Goal: Task Accomplishment & Management: Manage account settings

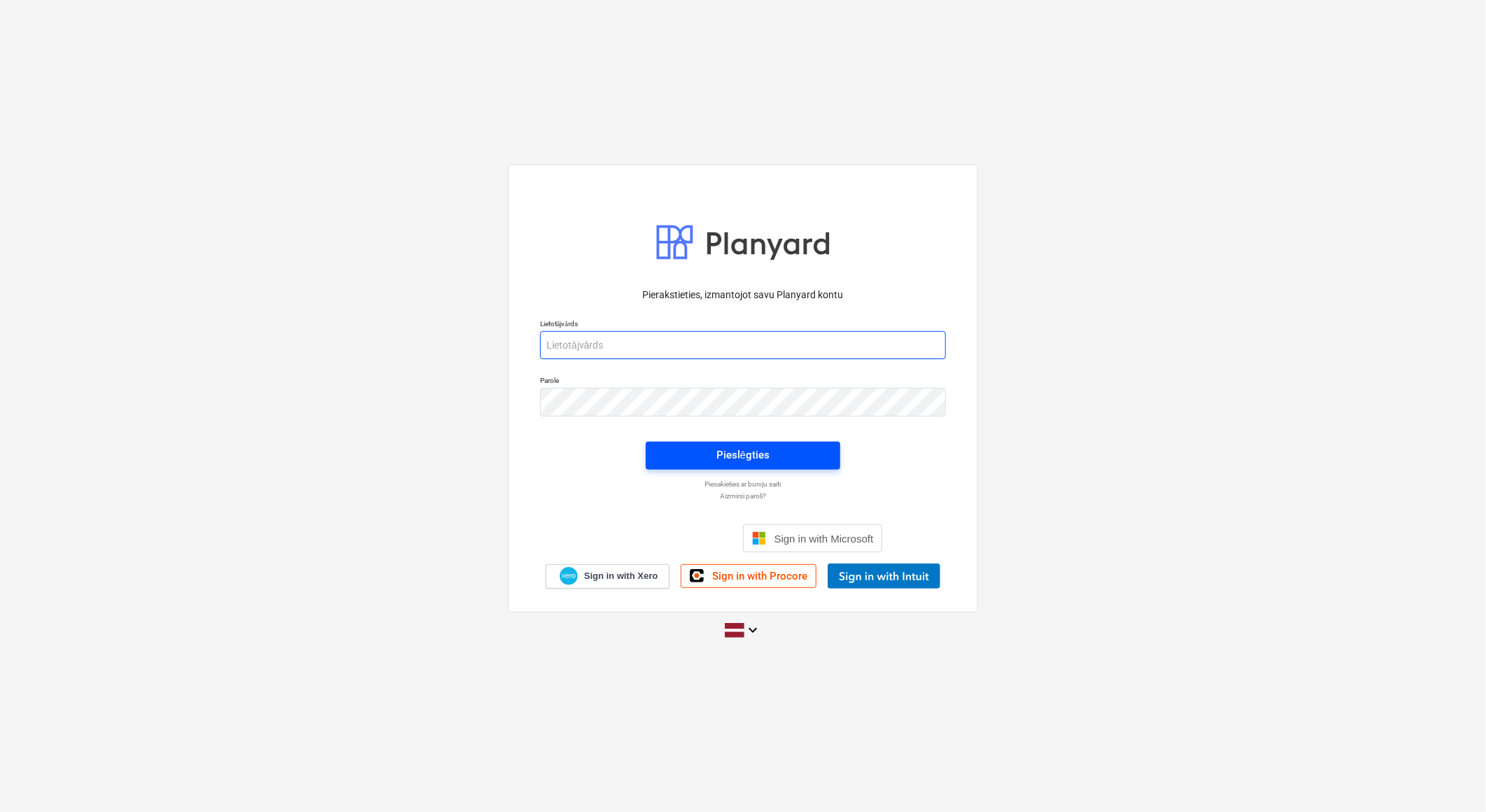
type input "[EMAIL_ADDRESS][DOMAIN_NAME]"
click at [764, 450] on div "Pieslēgties" at bounding box center [743, 455] width 53 height 18
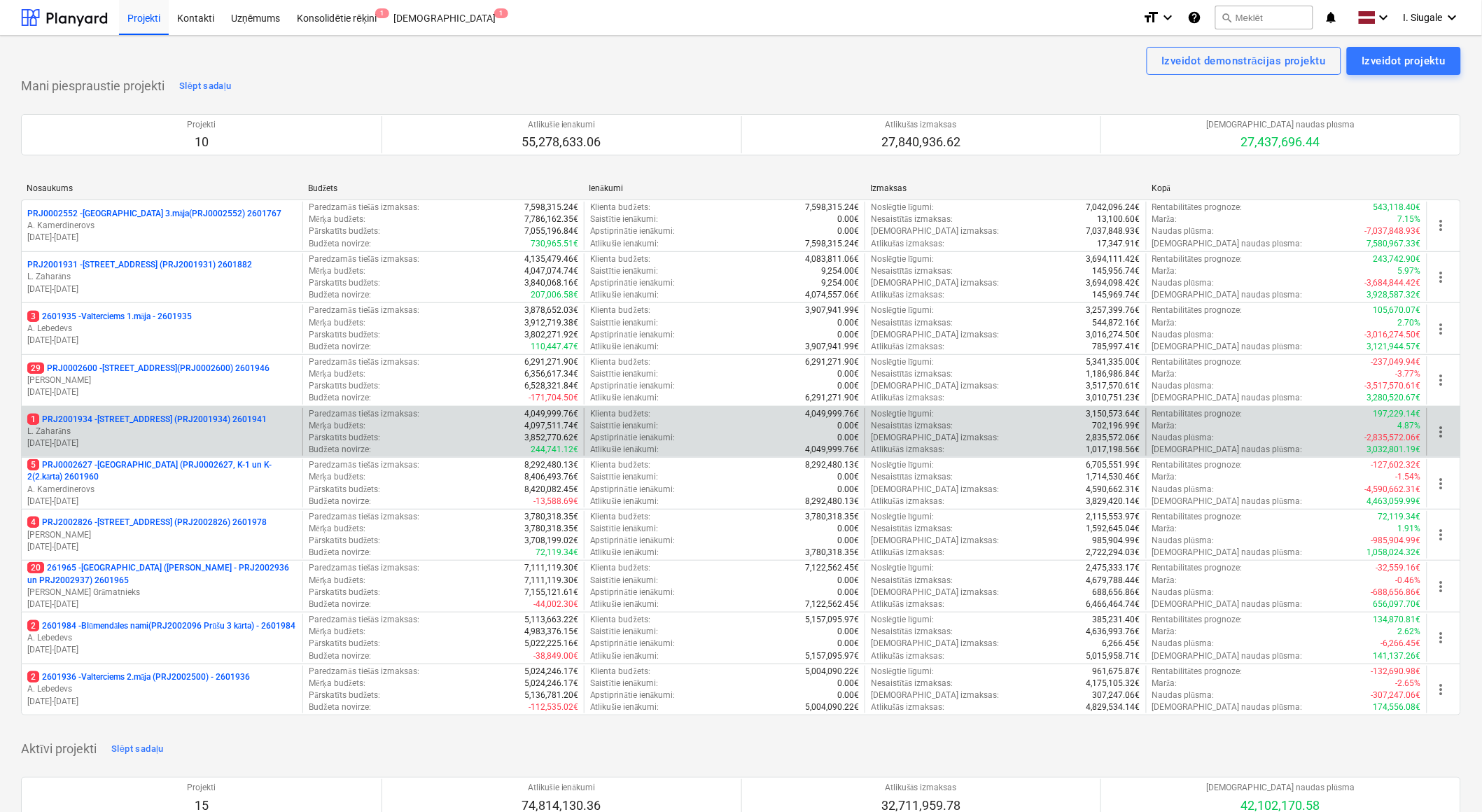
click at [172, 422] on p "1 PRJ2001934 - [STREET_ADDRESS] (PRJ2001934) 2601941" at bounding box center [147, 420] width 239 height 12
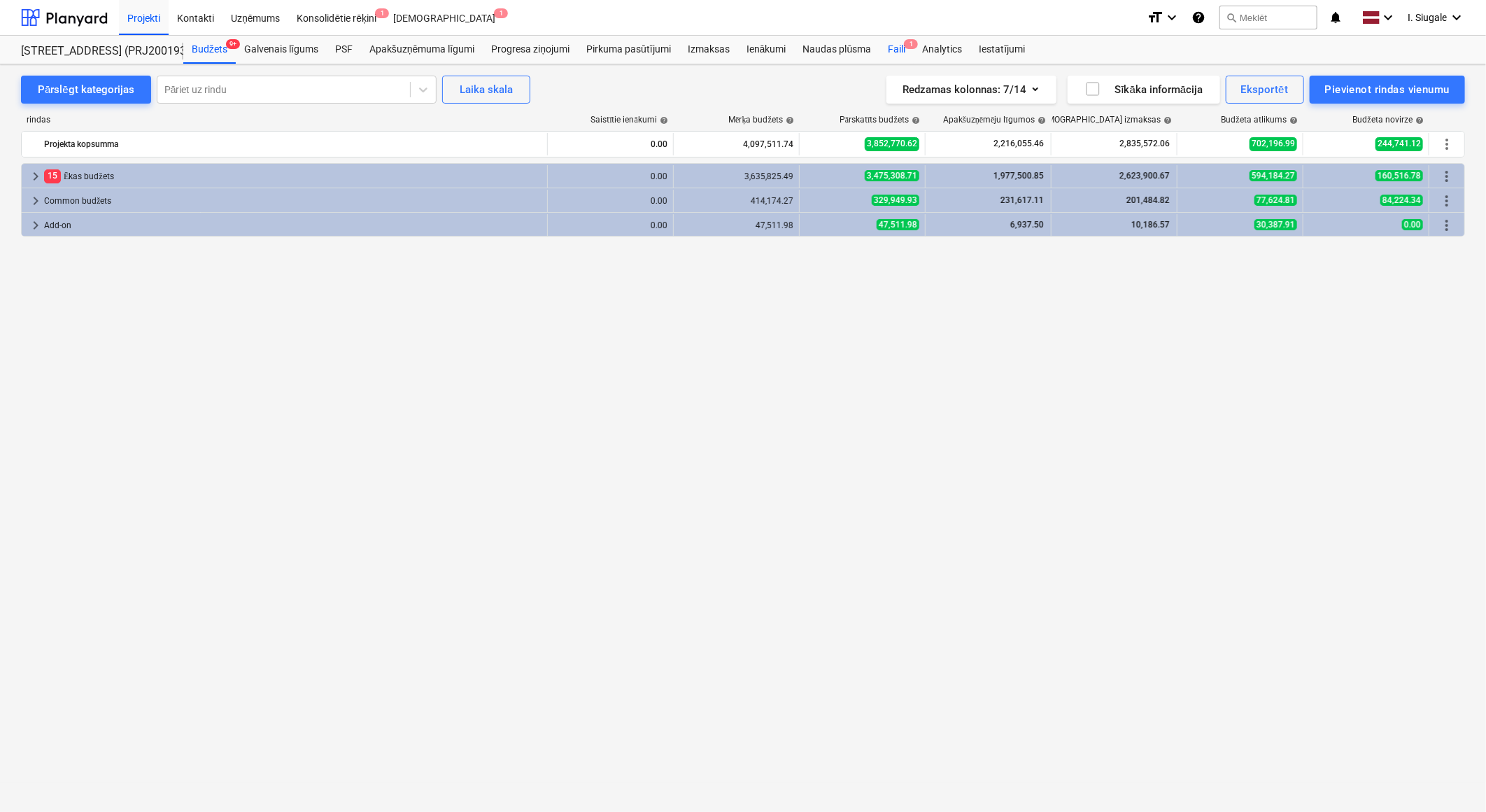
click at [897, 52] on div "Faili 1" at bounding box center [896, 50] width 34 height 28
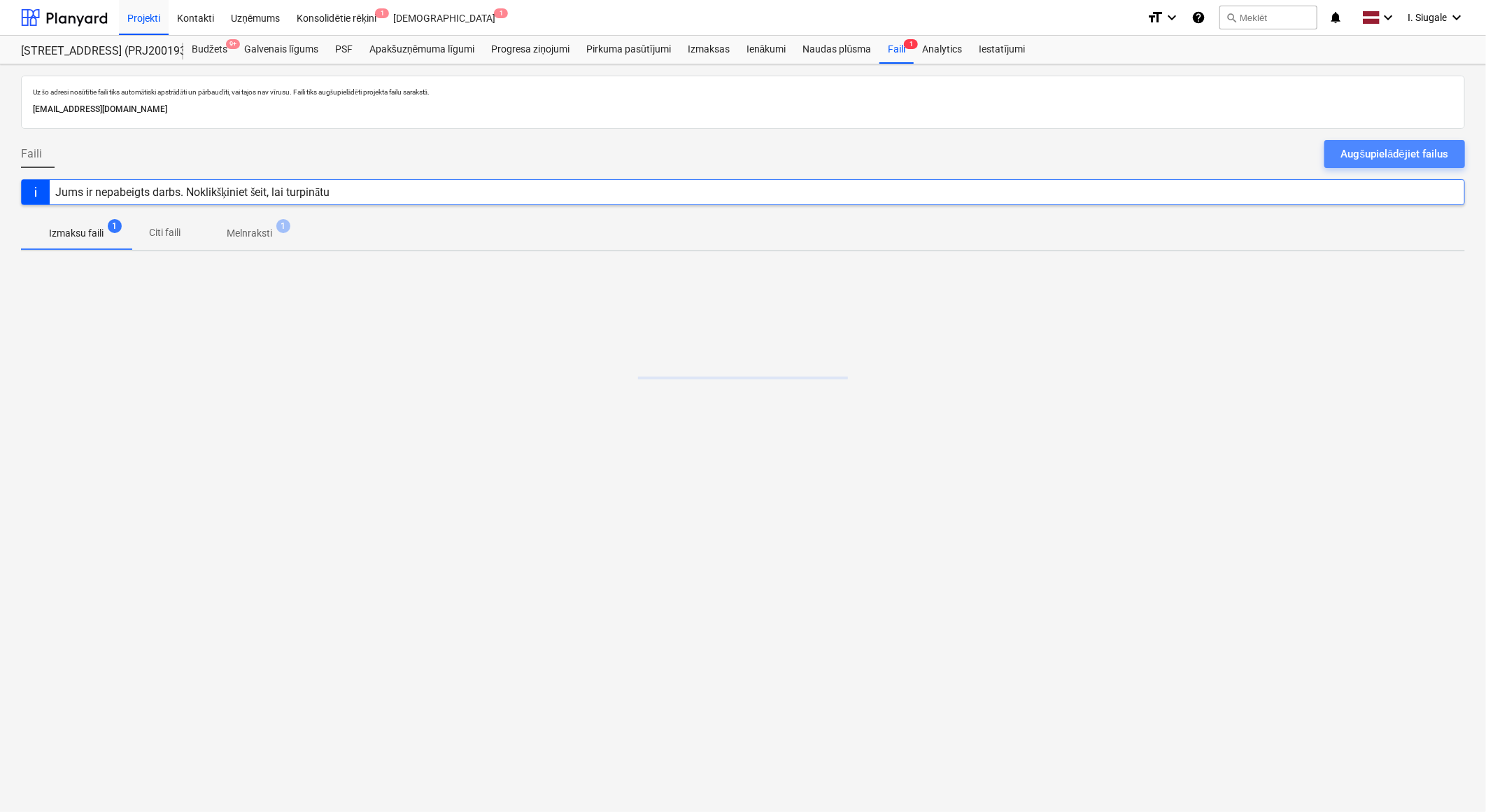
click at [1394, 150] on div "Augšupielādējiet failus" at bounding box center [1394, 154] width 107 height 18
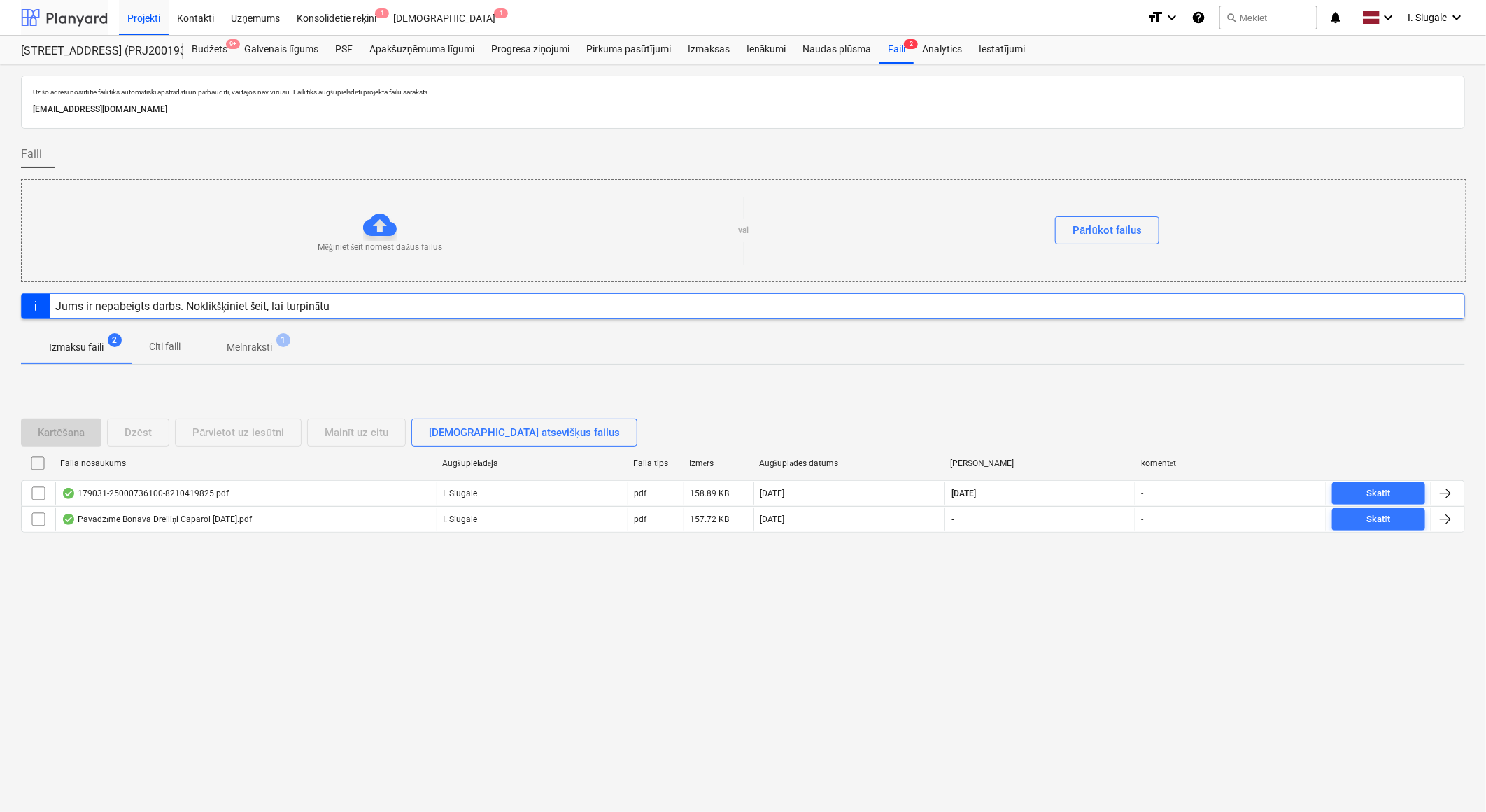
click at [58, 19] on div at bounding box center [64, 17] width 86 height 35
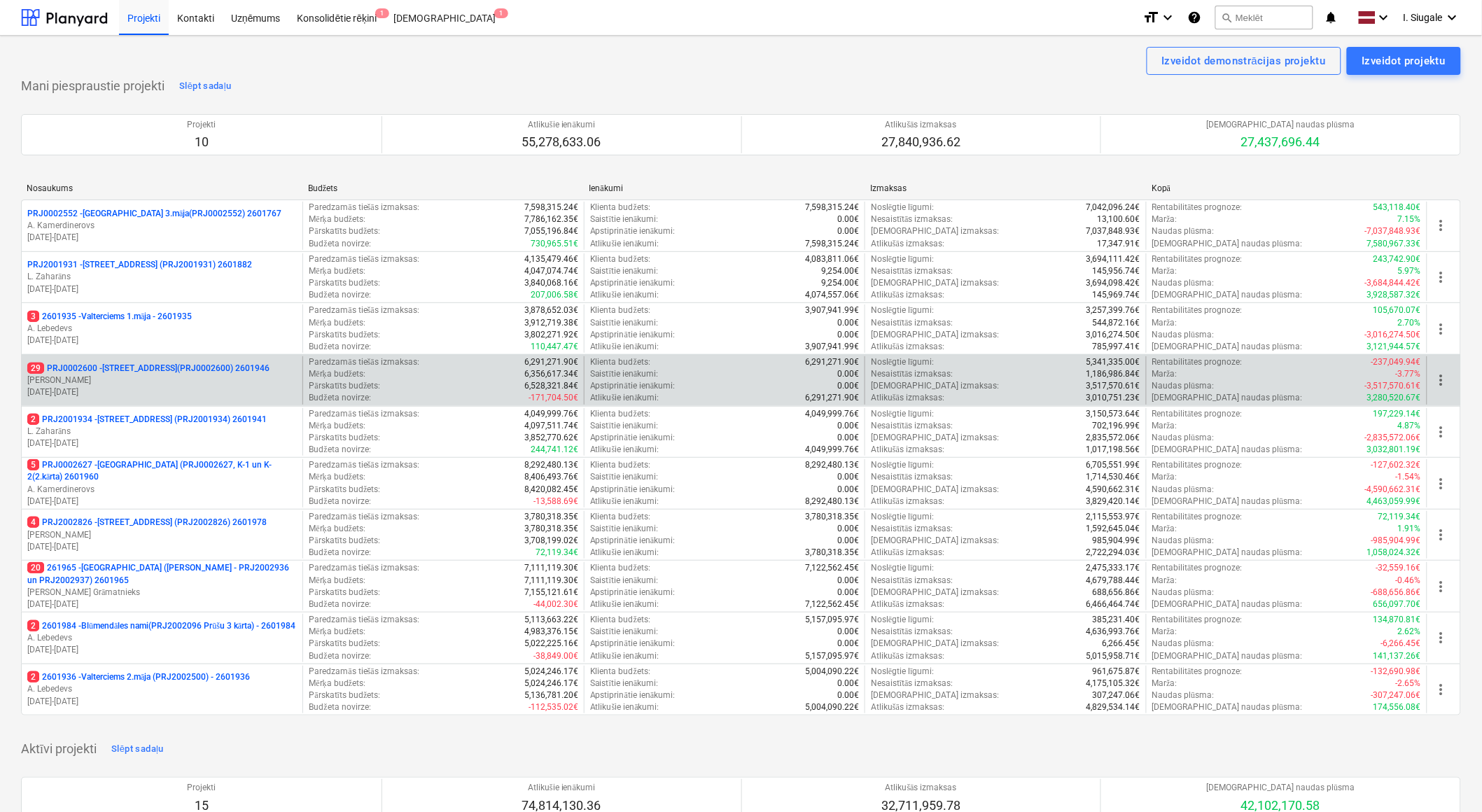
click at [161, 375] on p "[PERSON_NAME]" at bounding box center [162, 381] width 270 height 12
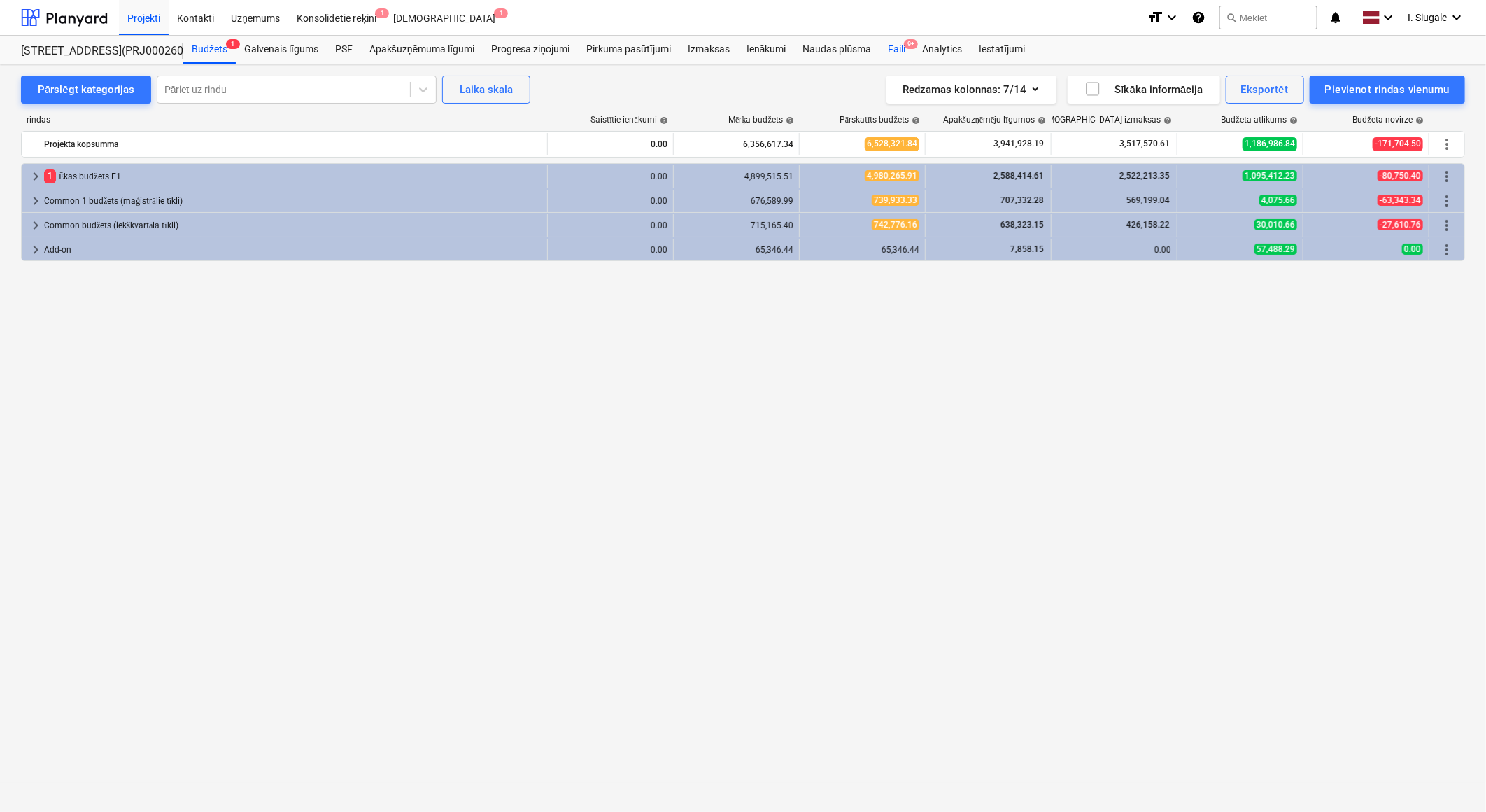
drag, startPoint x: 897, startPoint y: 51, endPoint x: 908, endPoint y: 57, distance: 12.5
click at [897, 51] on div "Faili 9+" at bounding box center [896, 50] width 34 height 28
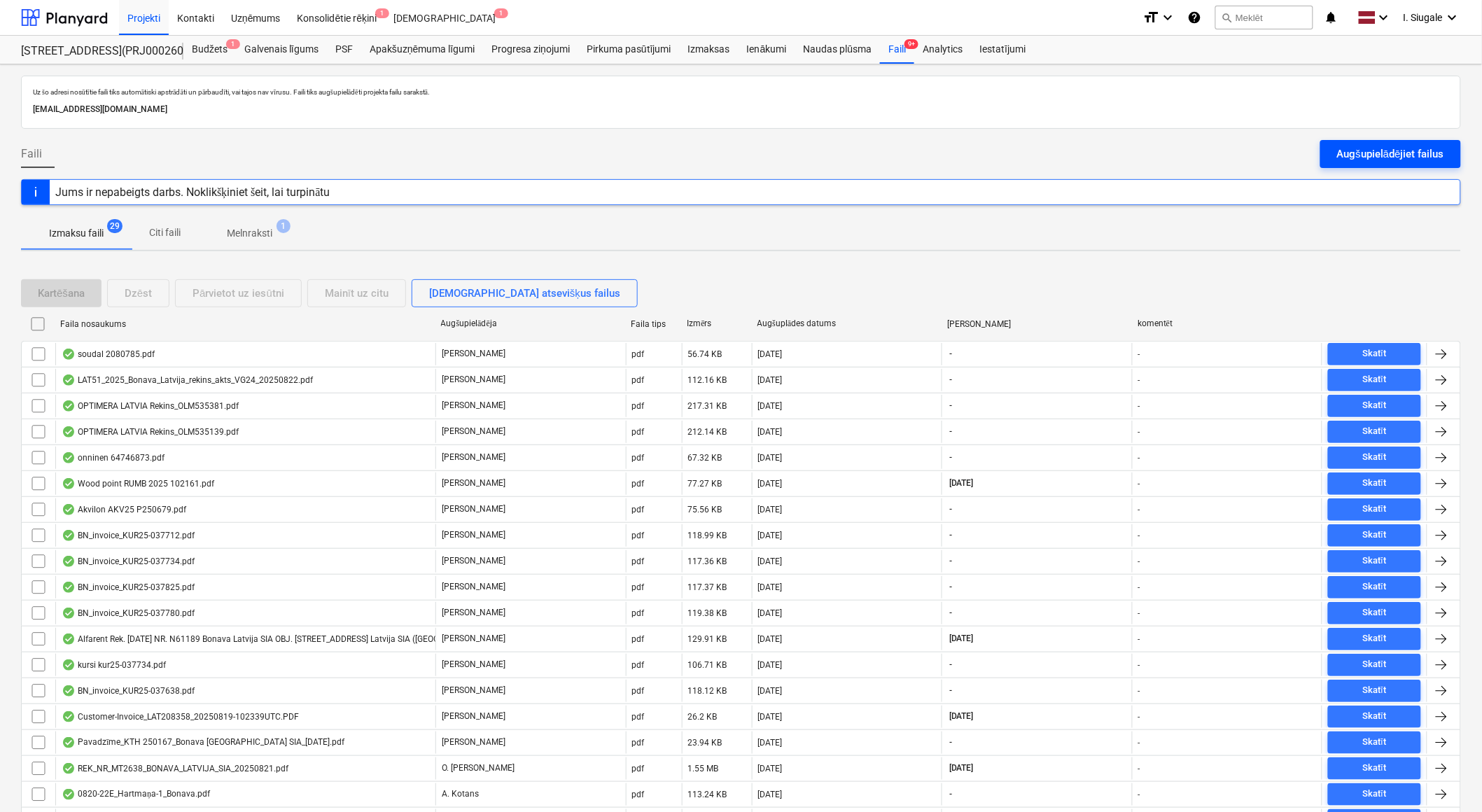
click at [1373, 150] on div "Augšupielādējiet failus" at bounding box center [1390, 154] width 107 height 18
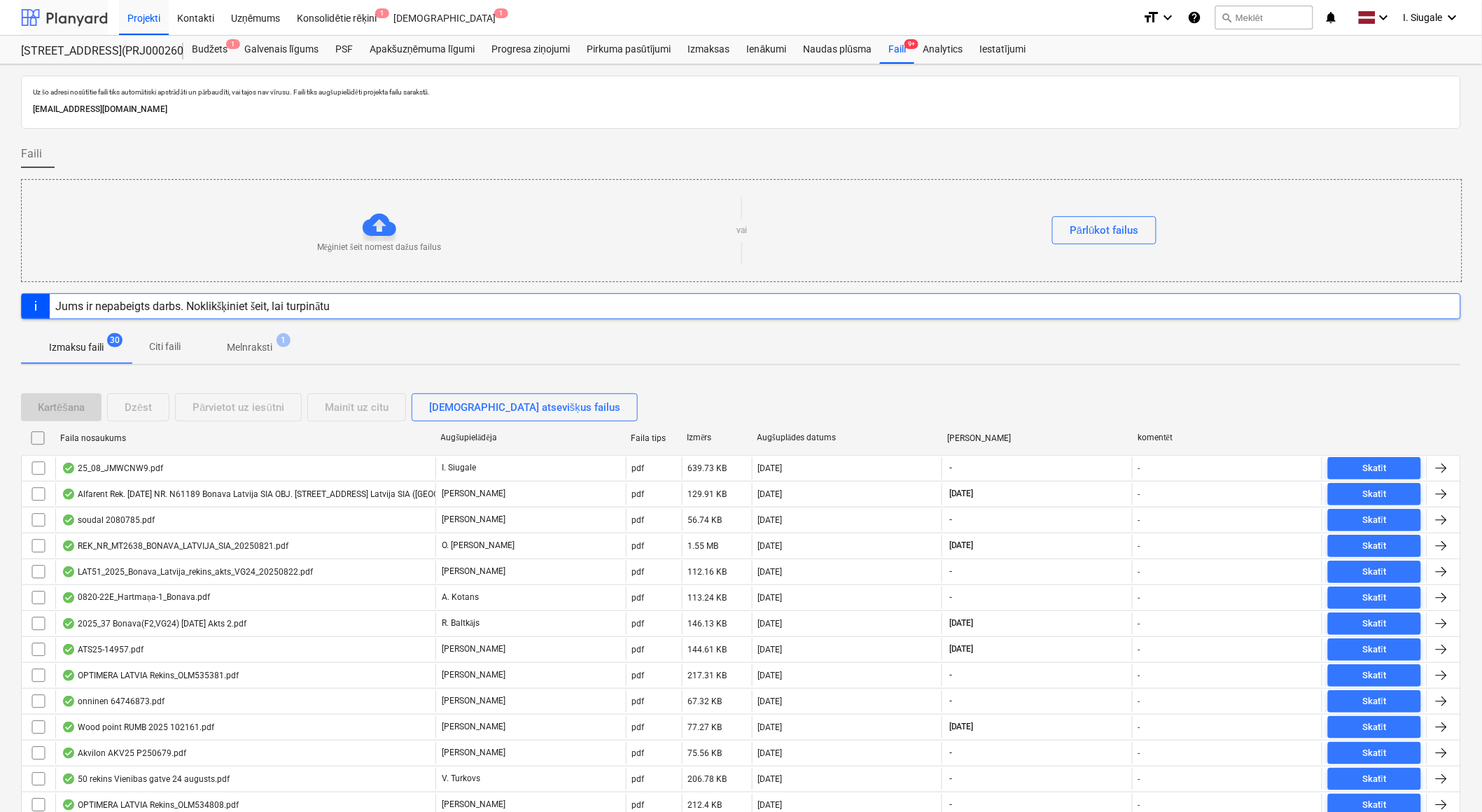
click at [63, 19] on div at bounding box center [64, 17] width 86 height 35
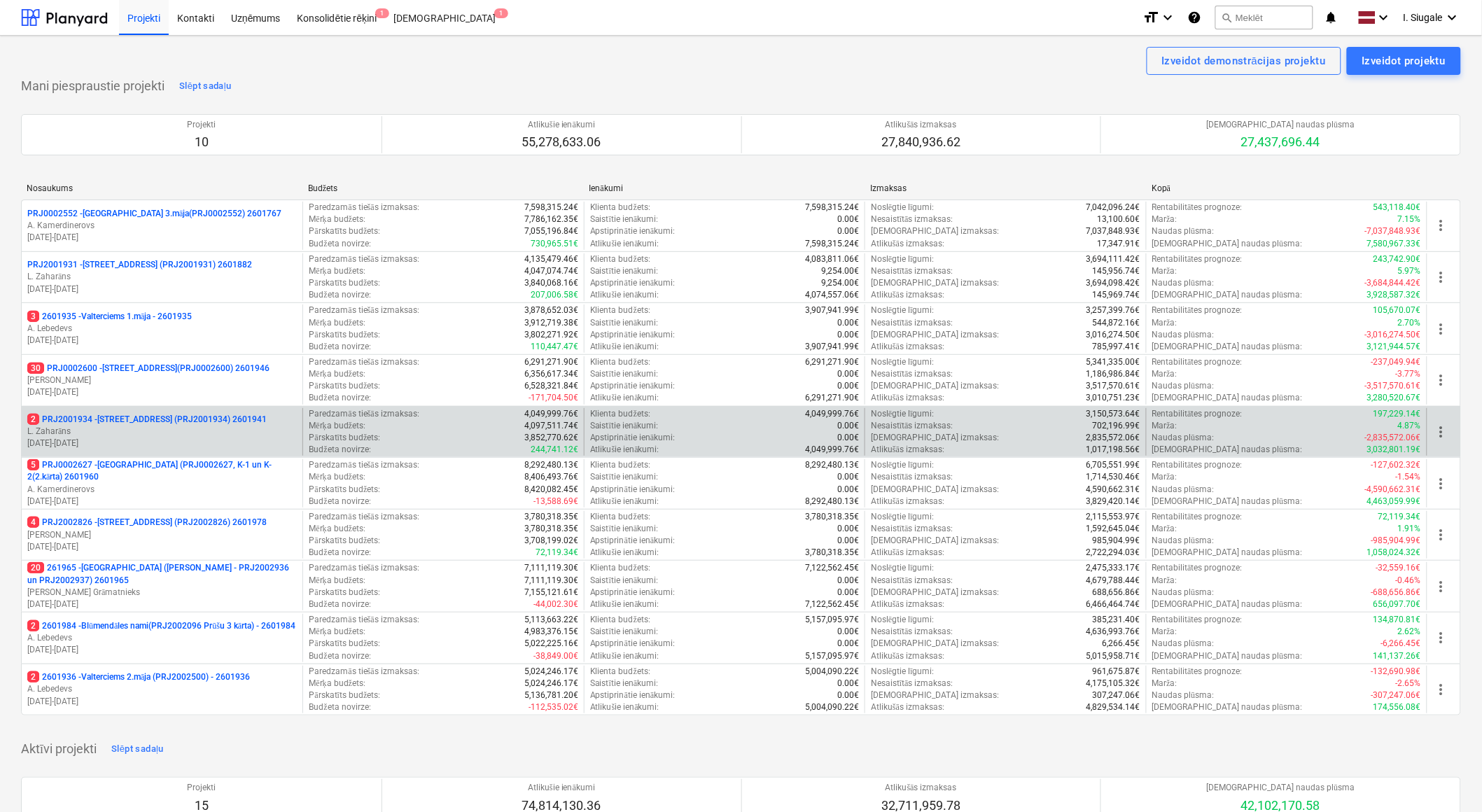
click at [179, 428] on p "L. Zaharāns" at bounding box center [162, 431] width 270 height 12
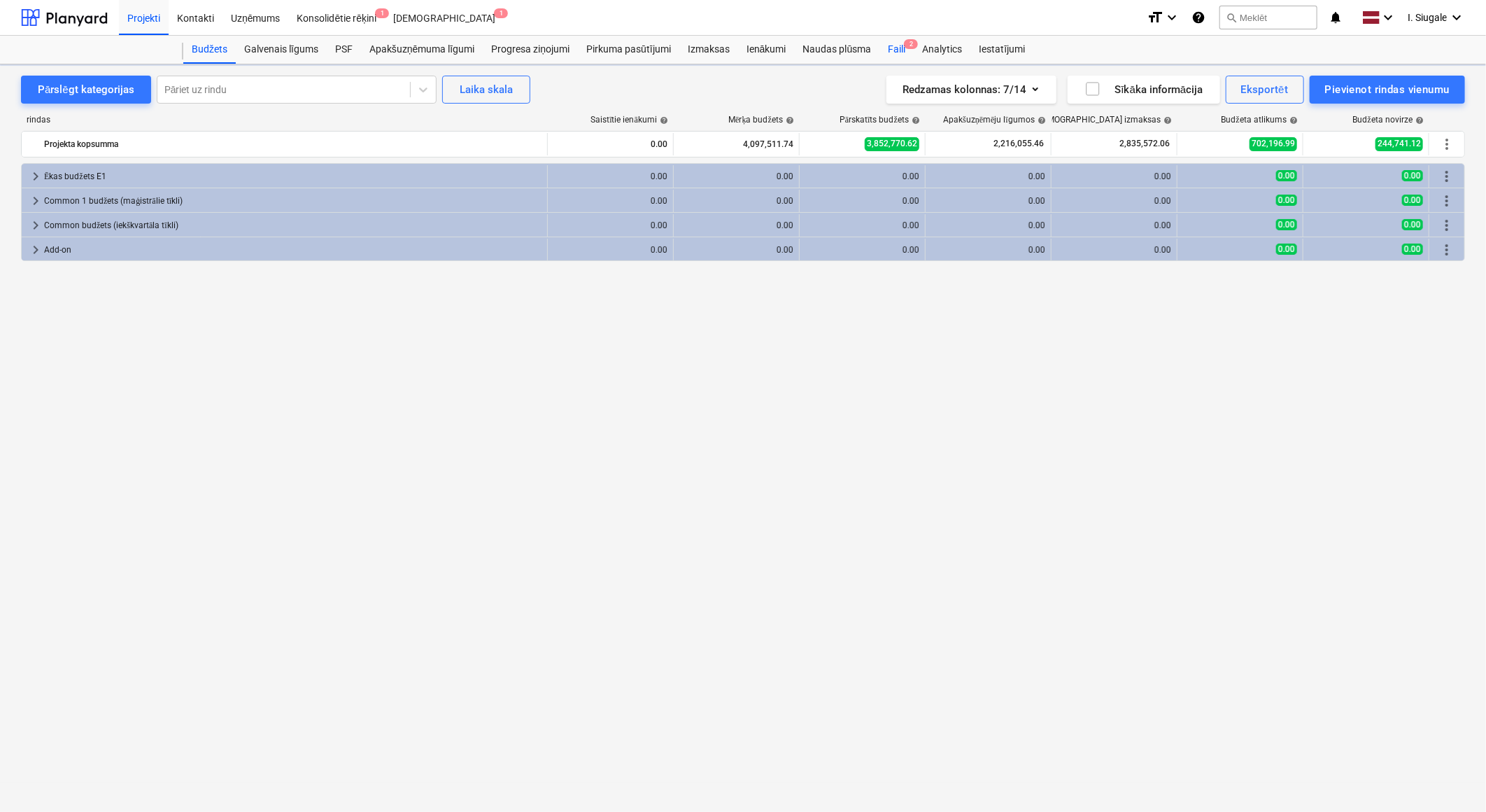
click at [897, 49] on div "Faili 2" at bounding box center [896, 50] width 34 height 28
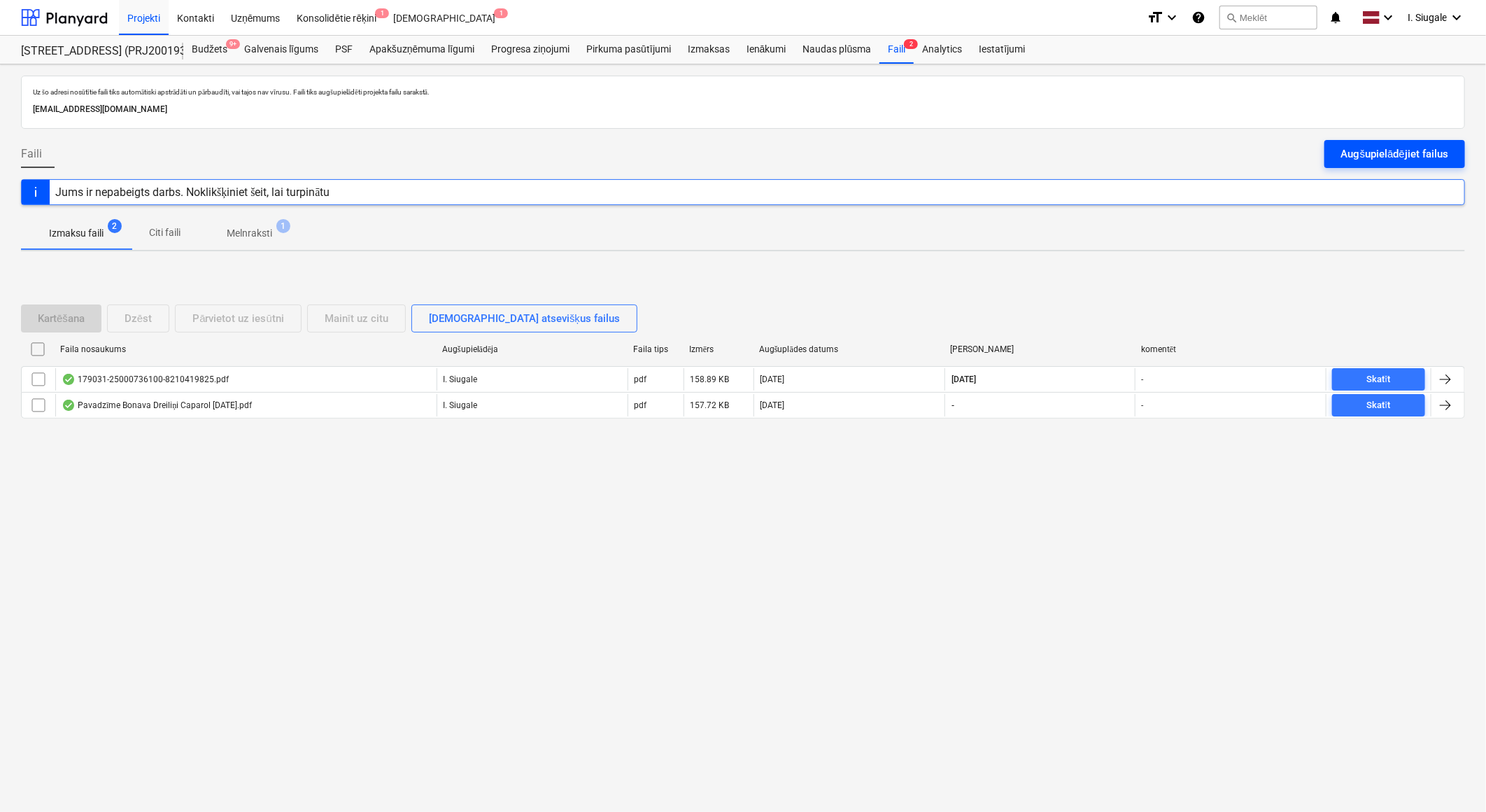
click at [1363, 154] on div "Augšupielādējiet failus" at bounding box center [1394, 154] width 107 height 18
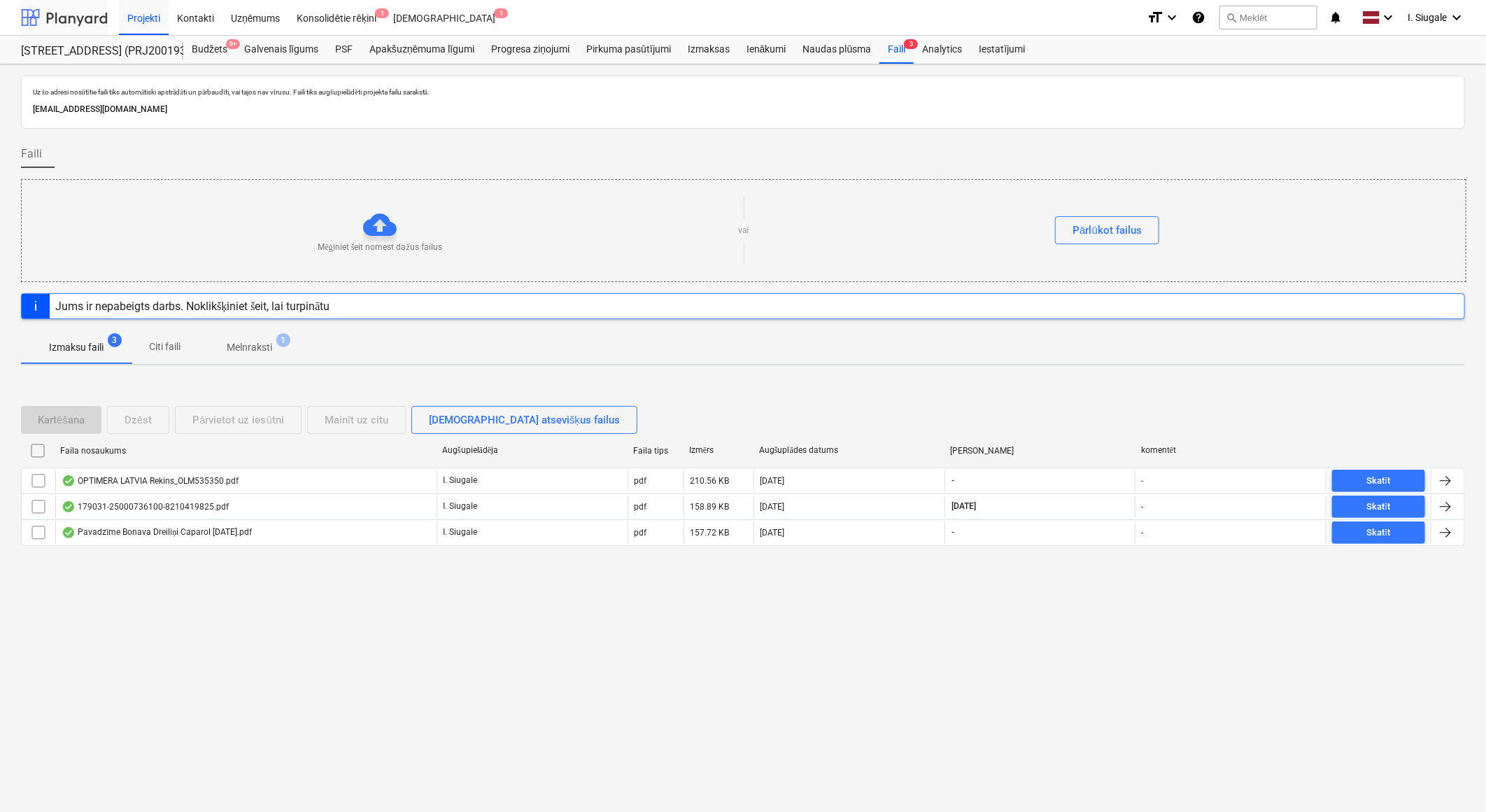
click at [65, 23] on div at bounding box center [64, 17] width 86 height 35
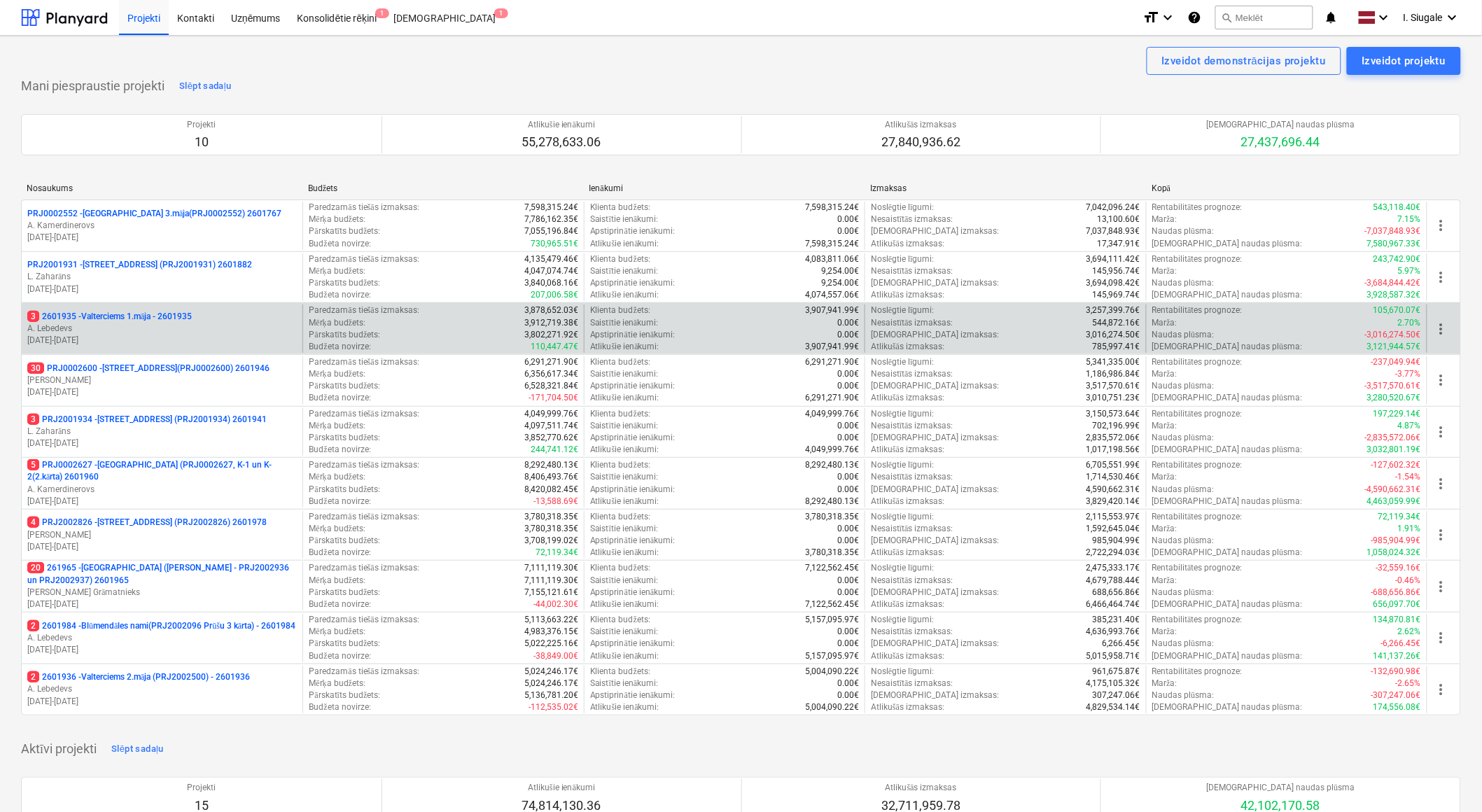
click at [140, 326] on p "A. Lebedevs" at bounding box center [162, 328] width 270 height 12
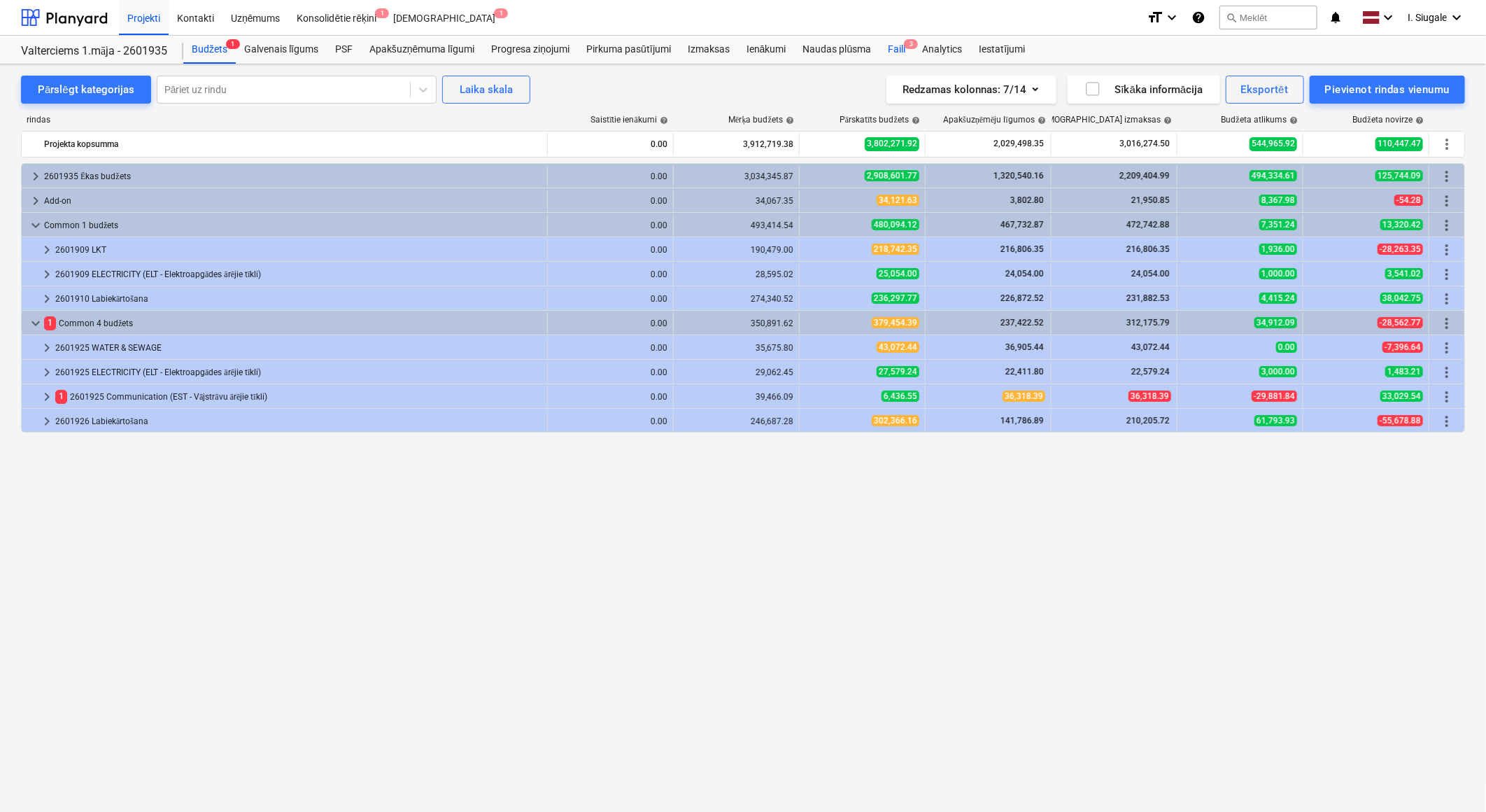
click at [899, 50] on div "Faili 3" at bounding box center [896, 50] width 34 height 28
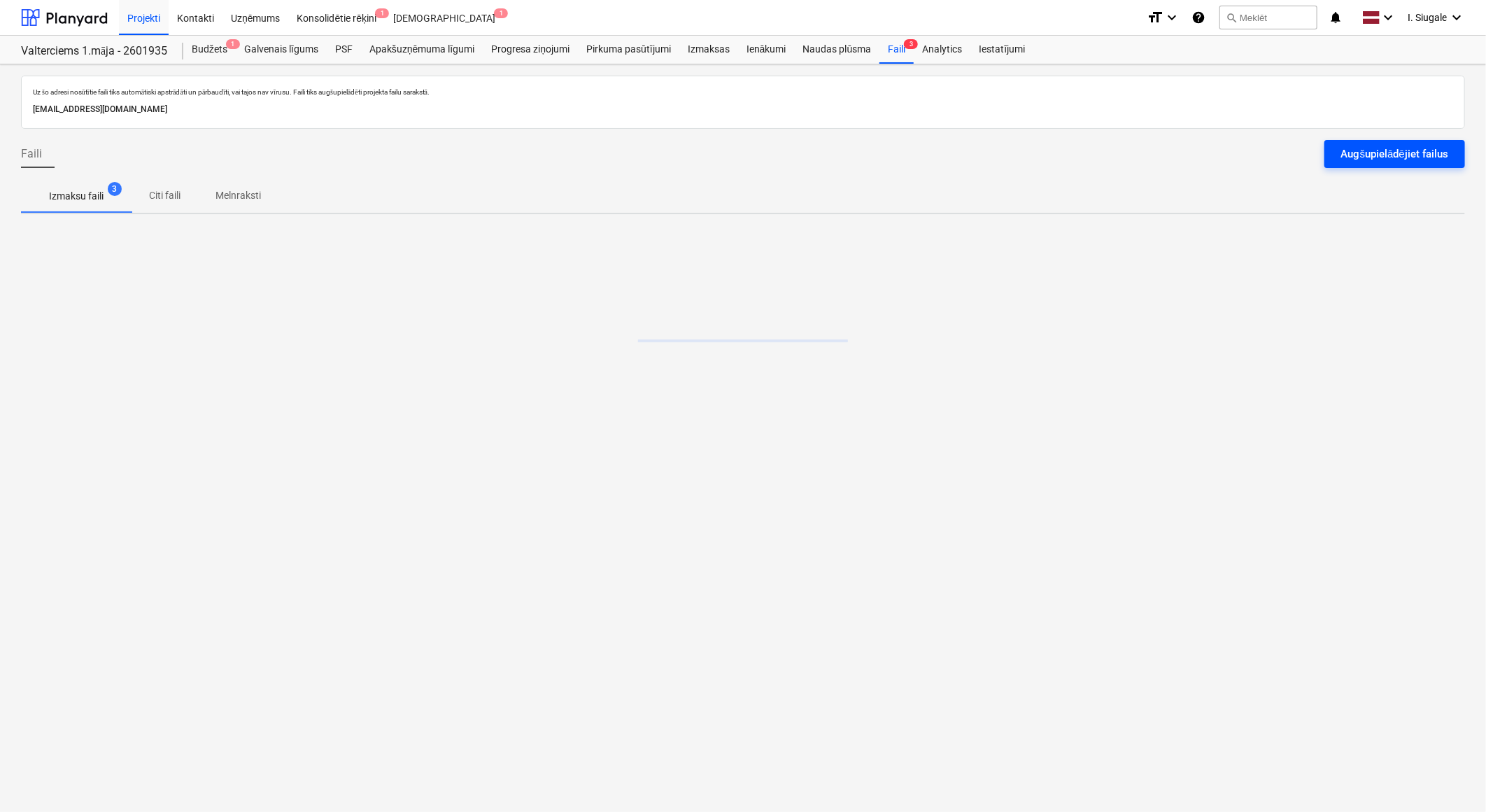
click at [1361, 153] on div "Augšupielādējiet failus" at bounding box center [1394, 154] width 107 height 18
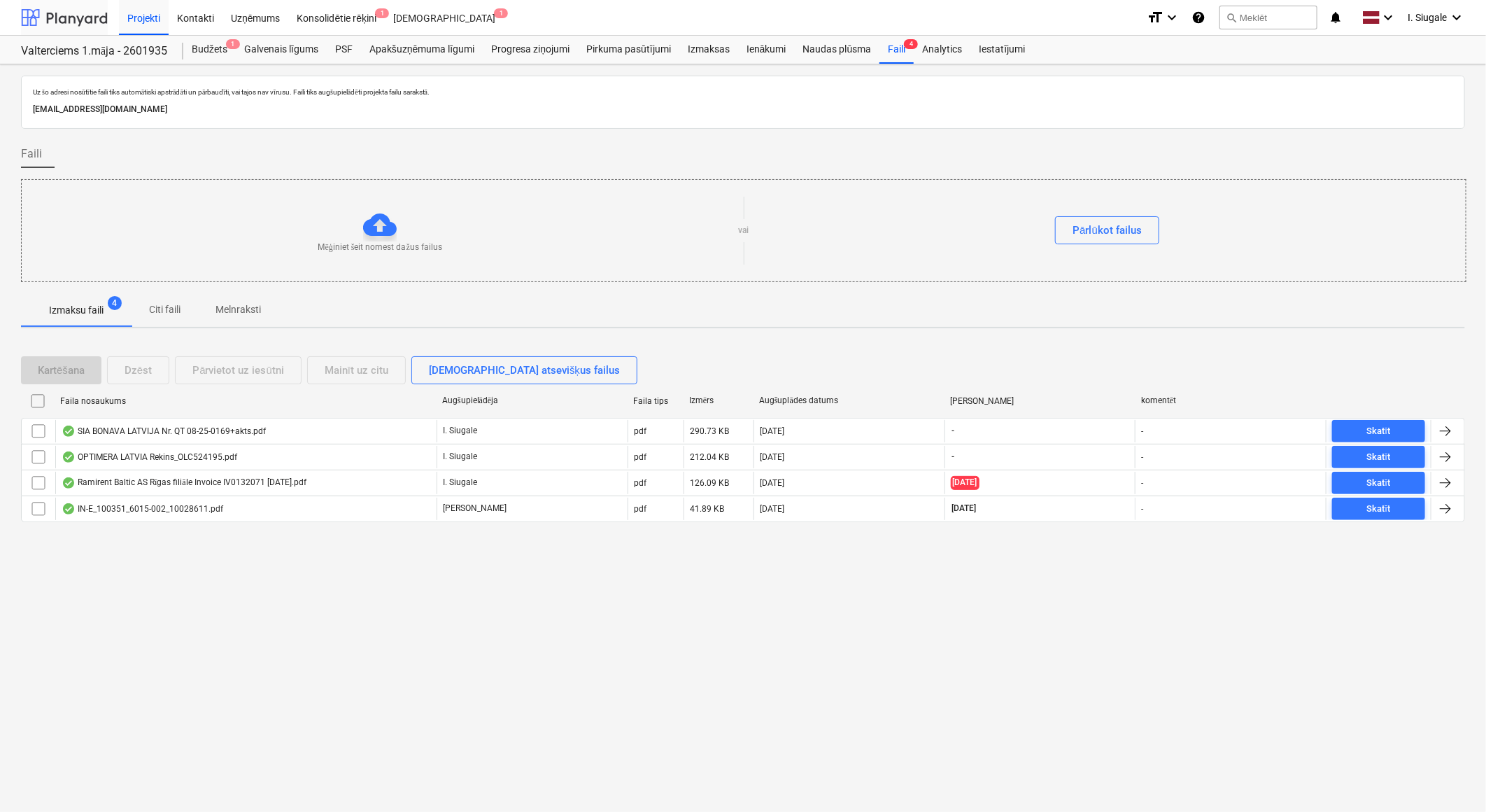
drag, startPoint x: 72, startPoint y: 19, endPoint x: 72, endPoint y: 33, distance: 14.0
click at [72, 19] on div at bounding box center [64, 17] width 86 height 35
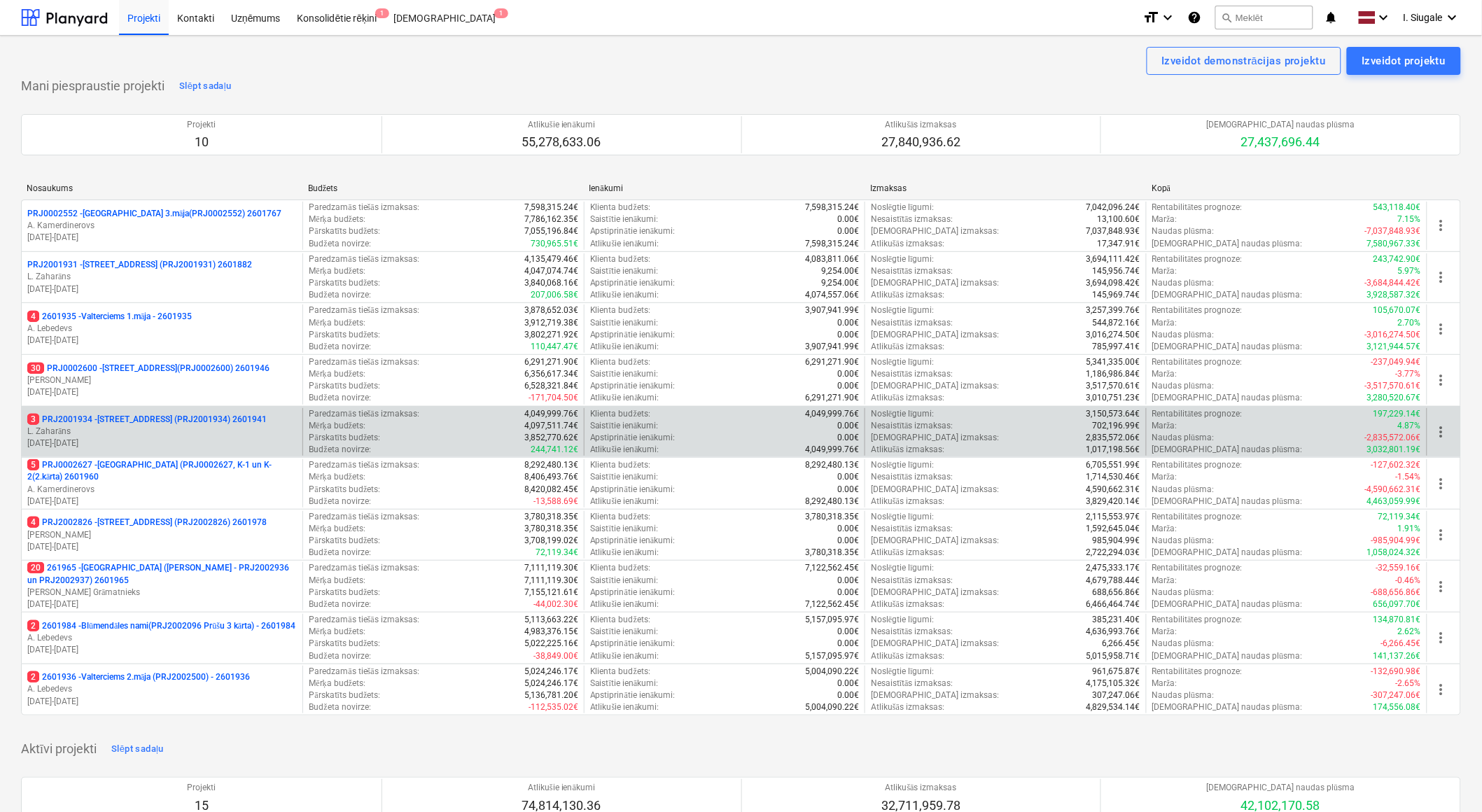
click at [191, 429] on p "L. Zaharāns" at bounding box center [162, 431] width 270 height 12
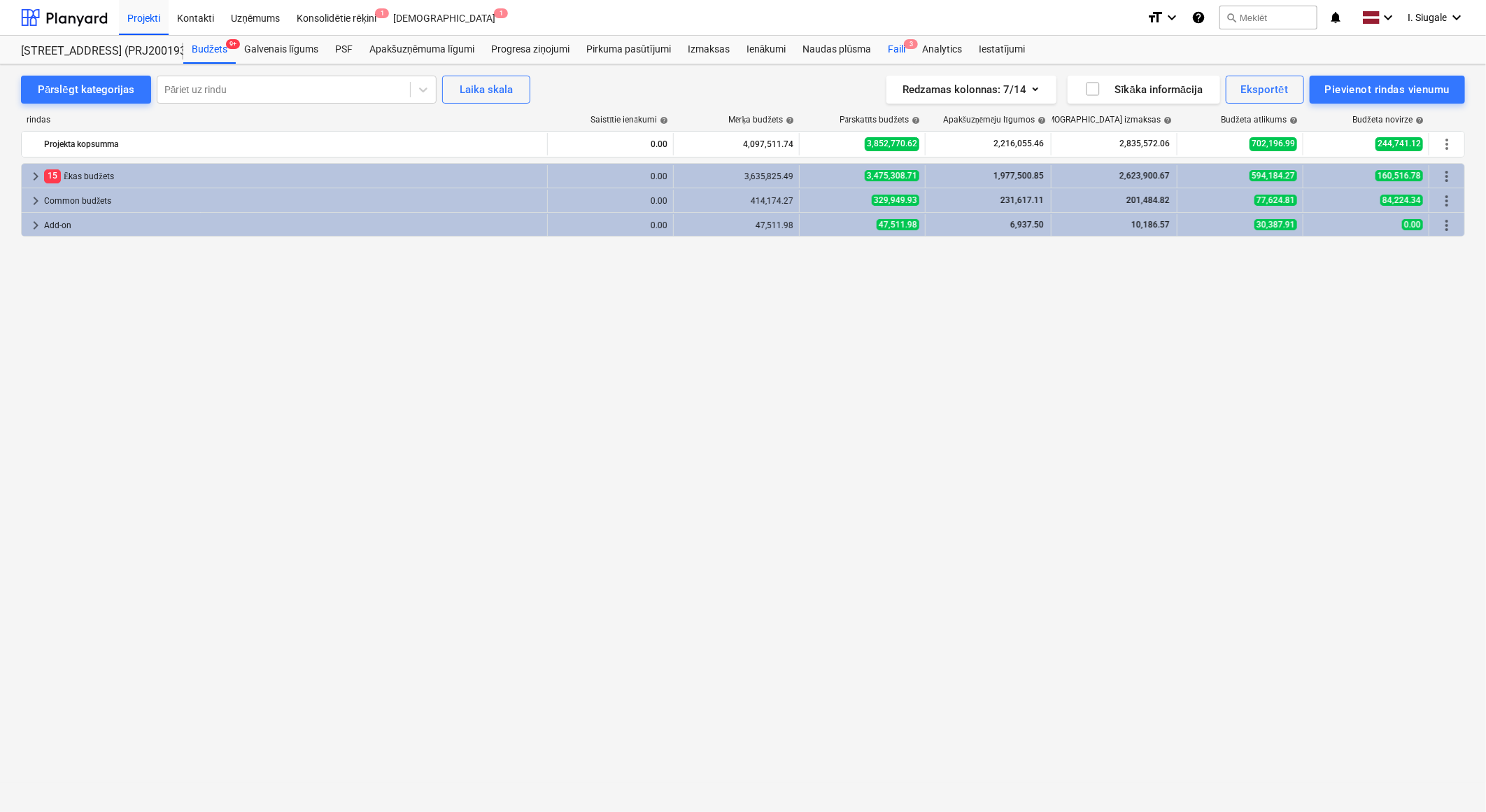
click at [900, 47] on div "Faili 3" at bounding box center [896, 50] width 34 height 28
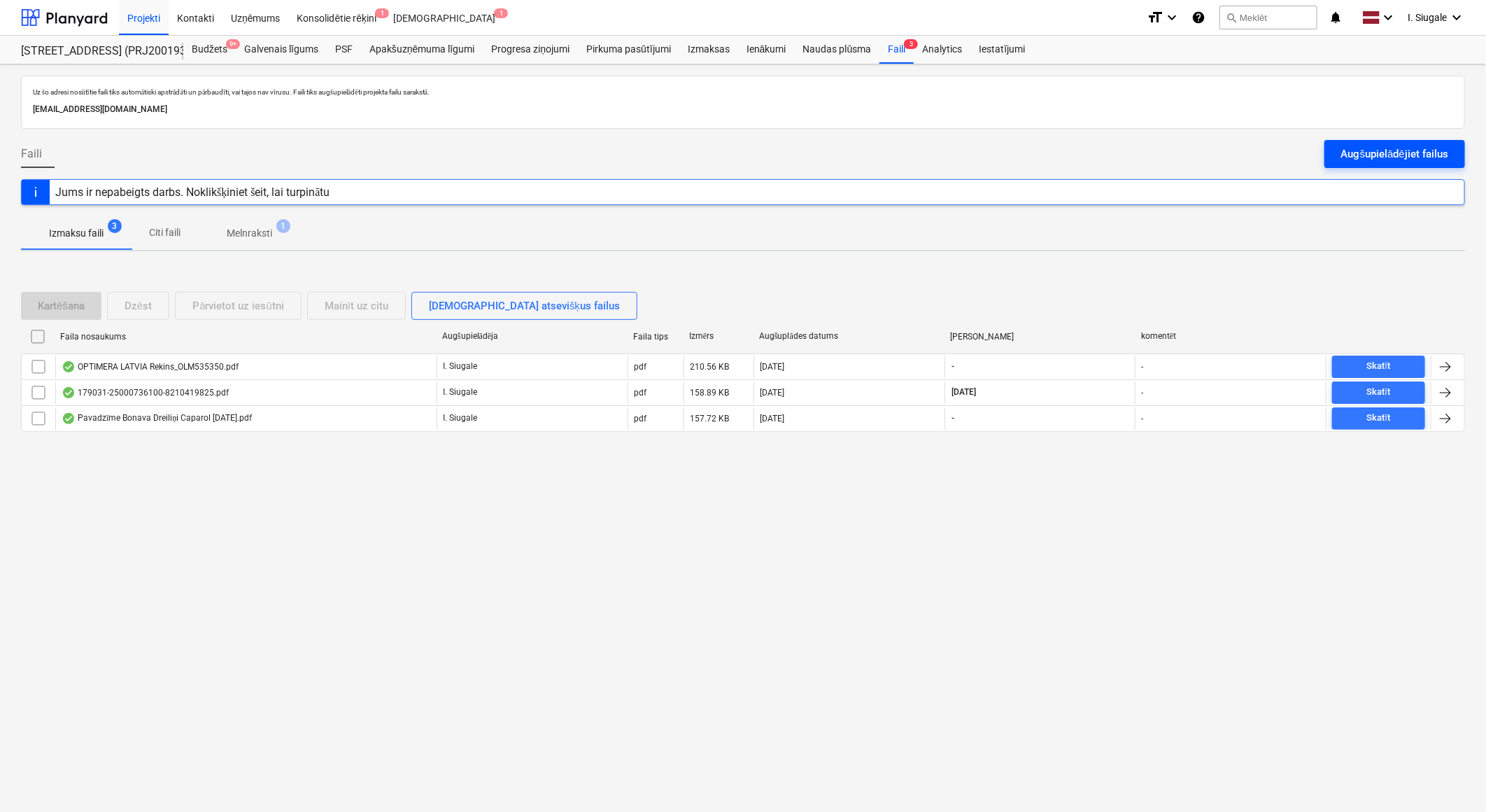
click at [1372, 148] on div "Augšupielādējiet failus" at bounding box center [1394, 154] width 107 height 18
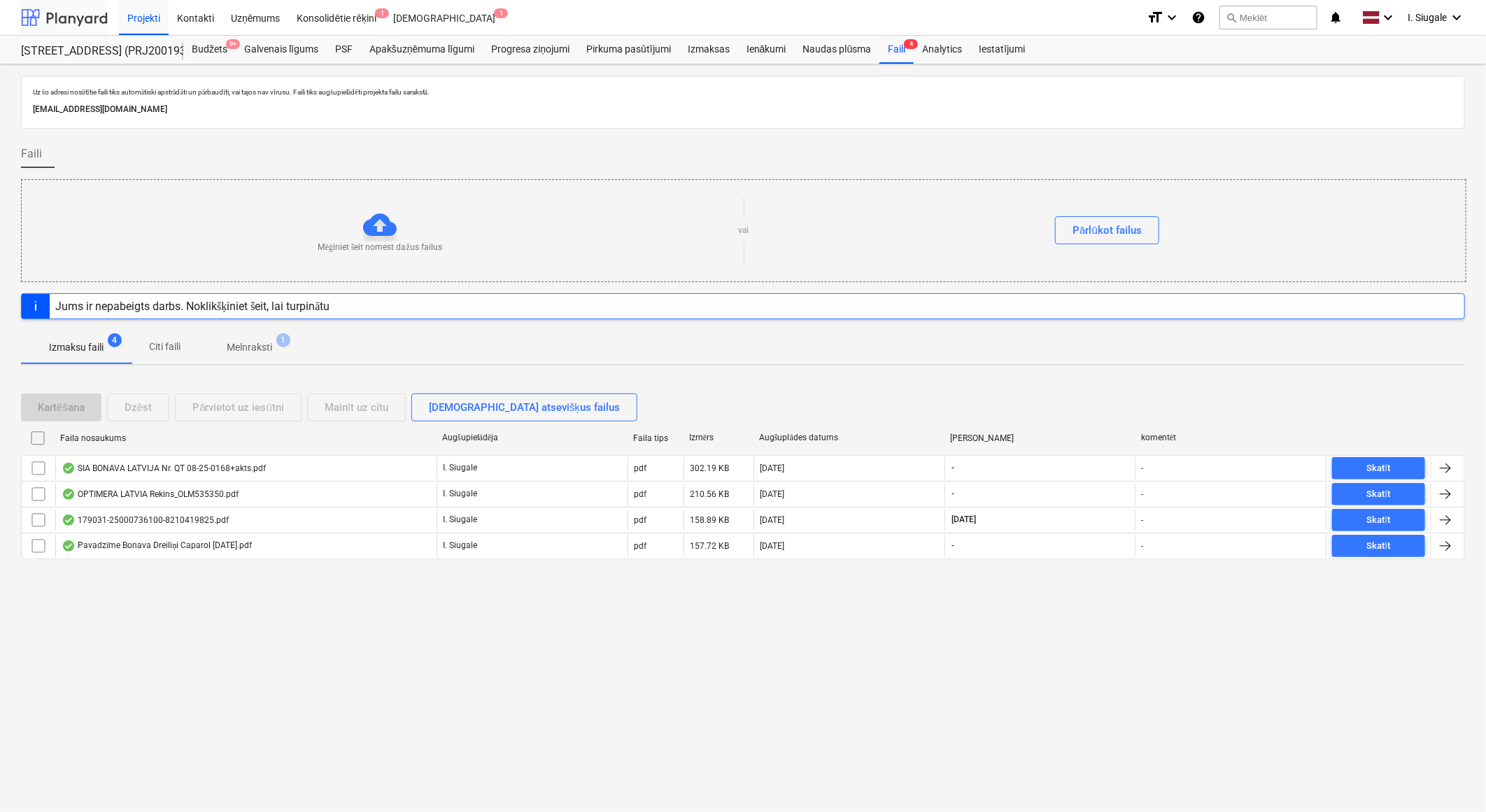
click at [69, 18] on div at bounding box center [64, 17] width 86 height 35
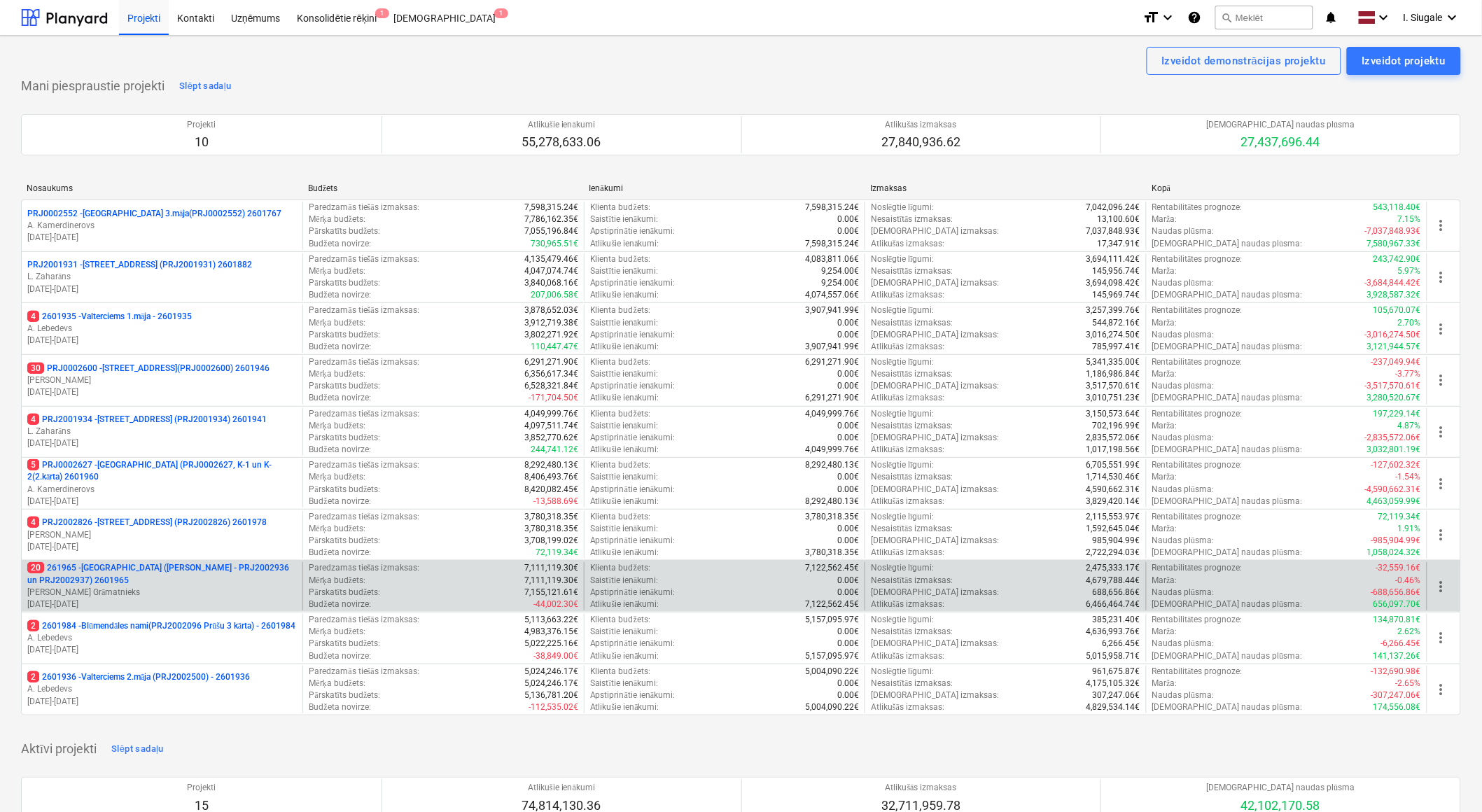
click at [161, 587] on p "[PERSON_NAME] Grāmatnieks" at bounding box center [162, 593] width 270 height 12
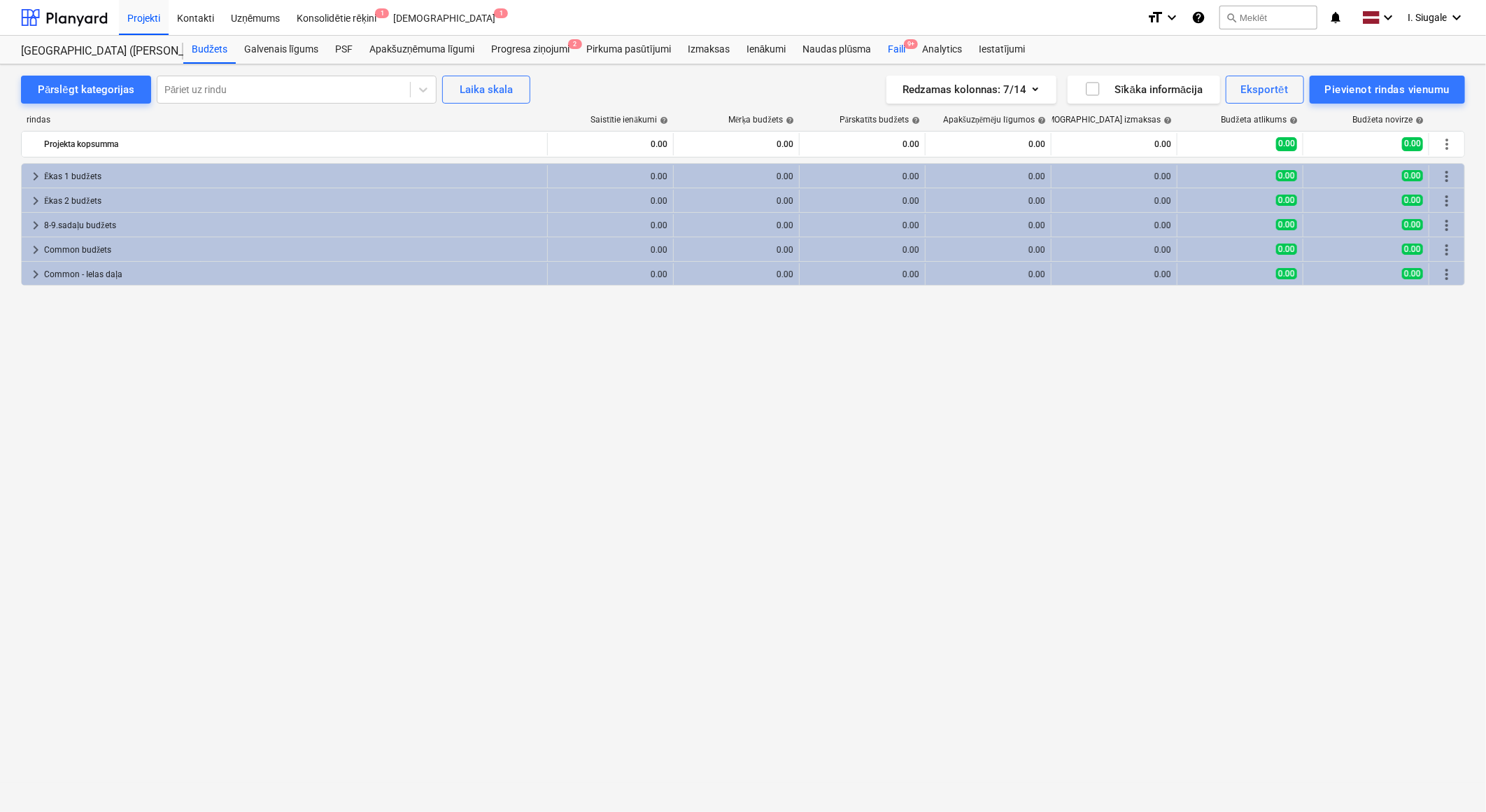
click at [905, 45] on span "9+" at bounding box center [911, 44] width 14 height 10
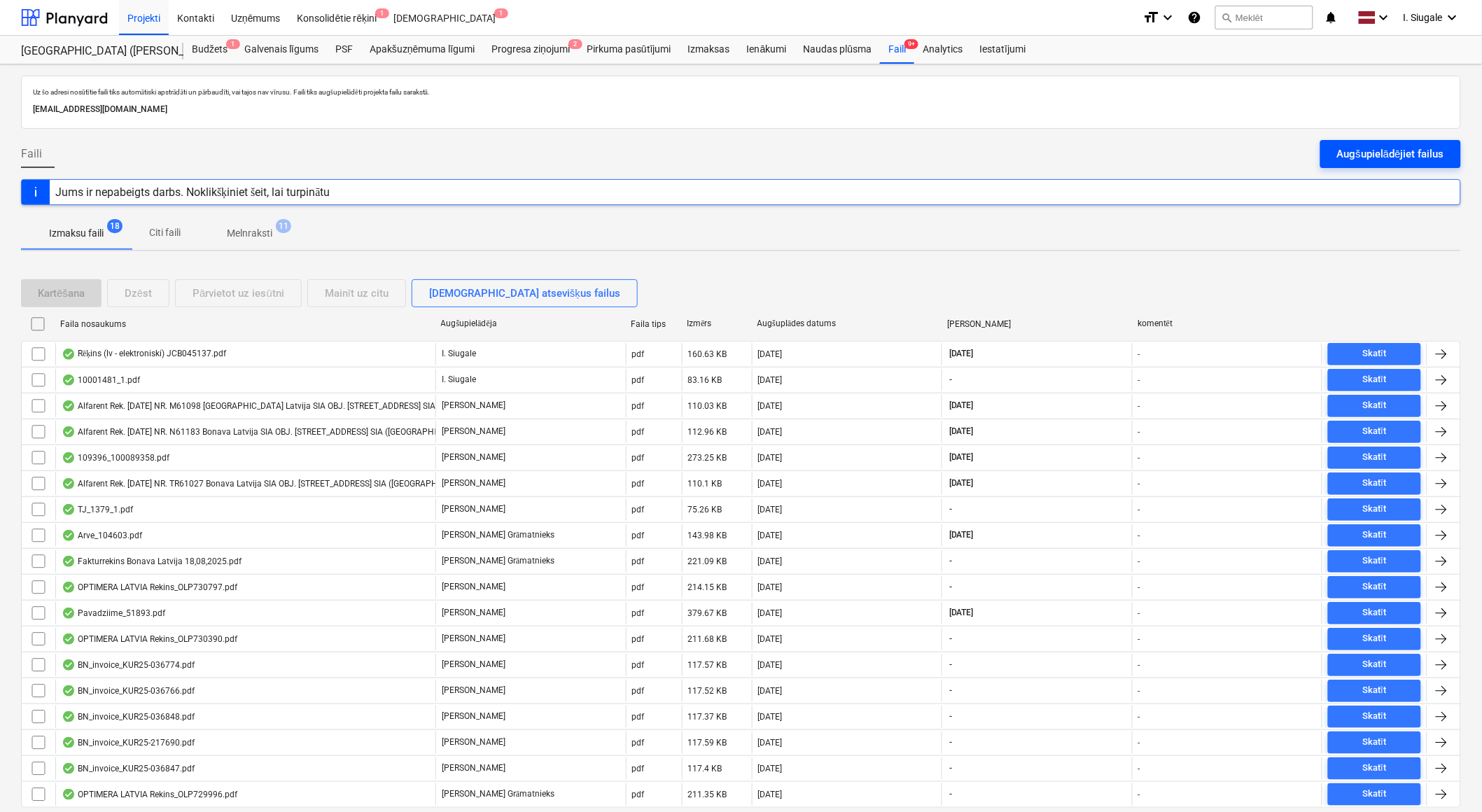
click at [1390, 150] on div "Augšupielādējiet failus" at bounding box center [1390, 154] width 107 height 18
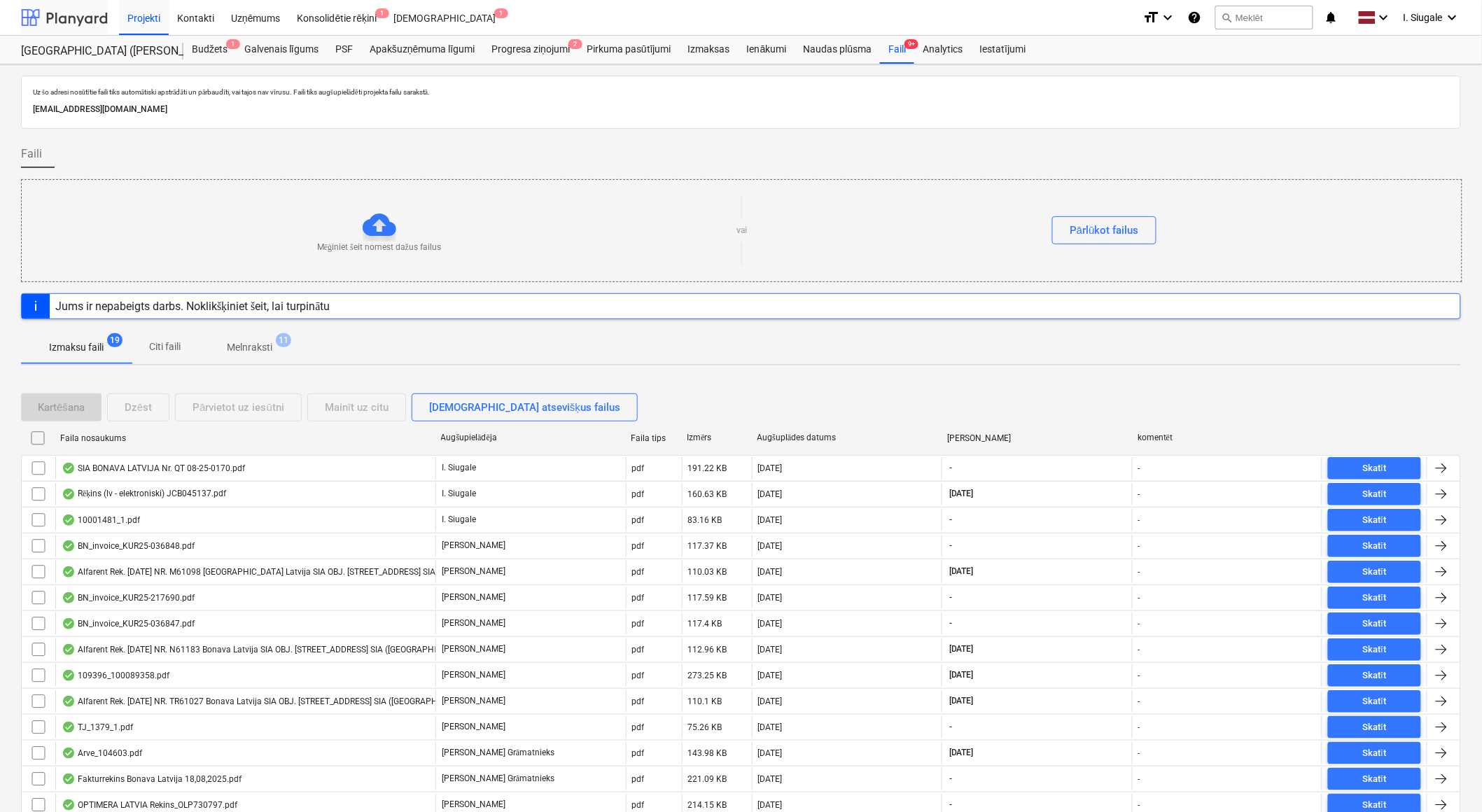
click at [77, 19] on div at bounding box center [64, 17] width 86 height 35
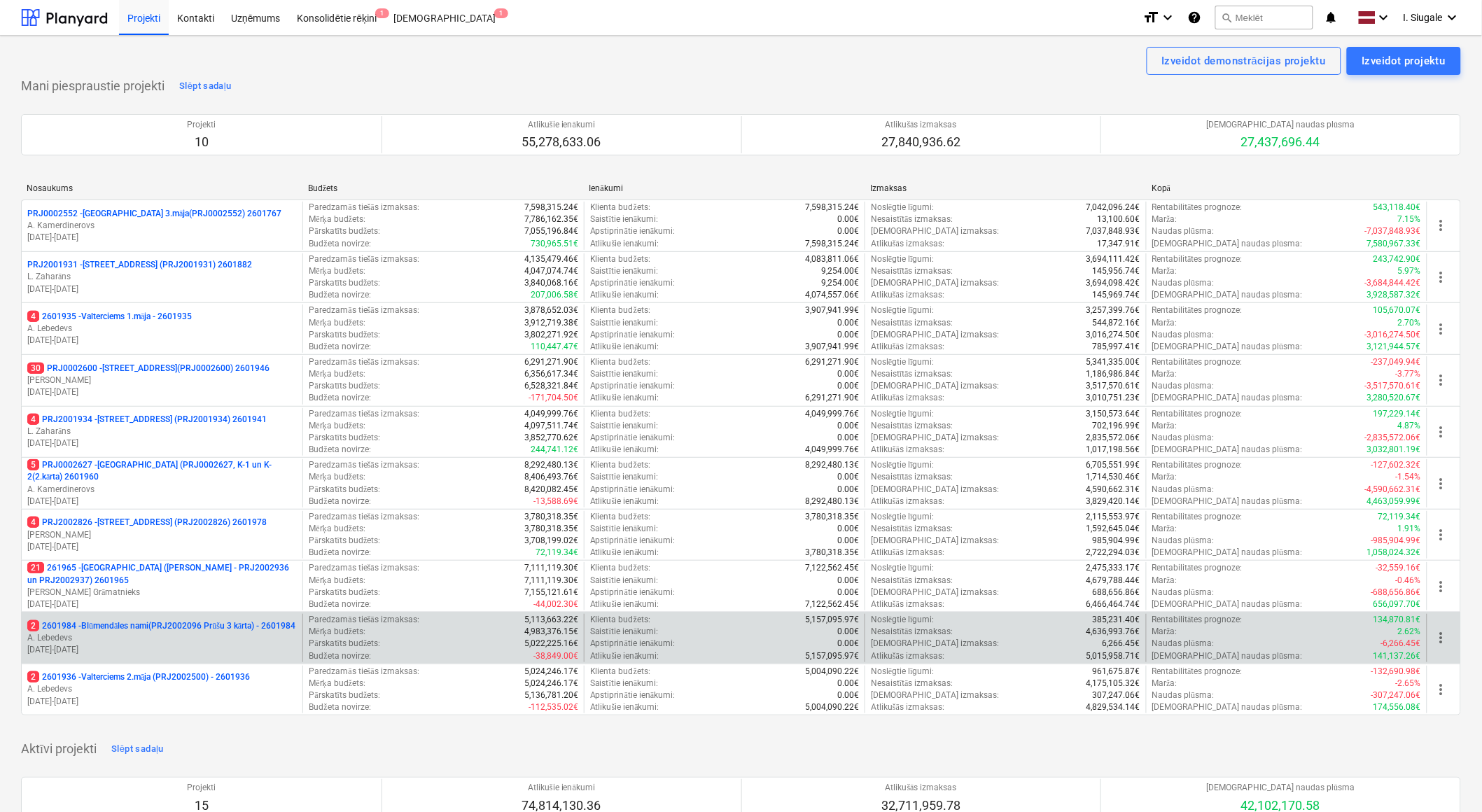
click at [155, 630] on p "2 2601984 - Blūmendāles nami(PRJ2002096 Prūšu 3 kārta) - 2601984" at bounding box center [161, 626] width 268 height 12
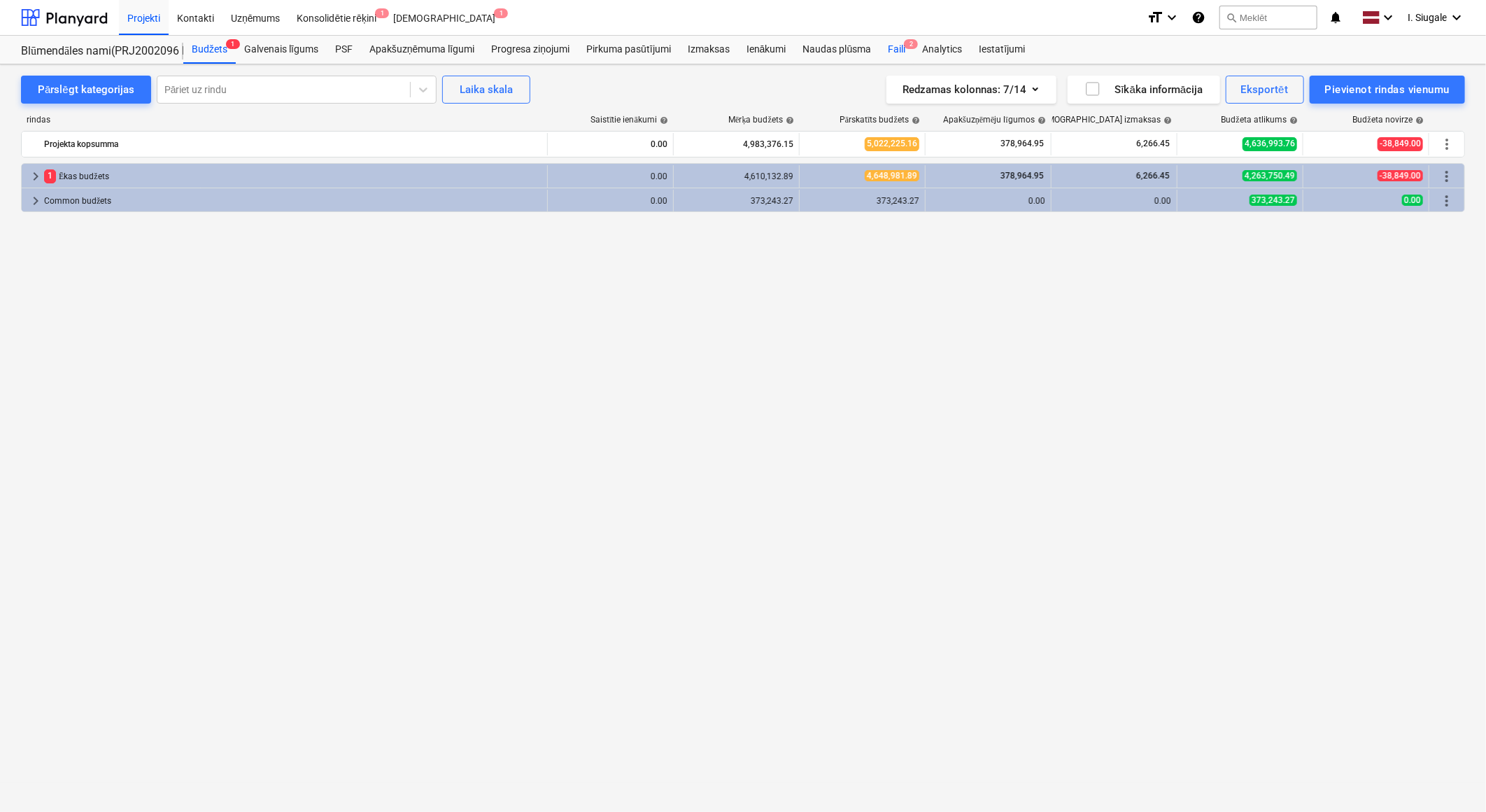
click at [900, 47] on div "Faili 2" at bounding box center [896, 50] width 34 height 28
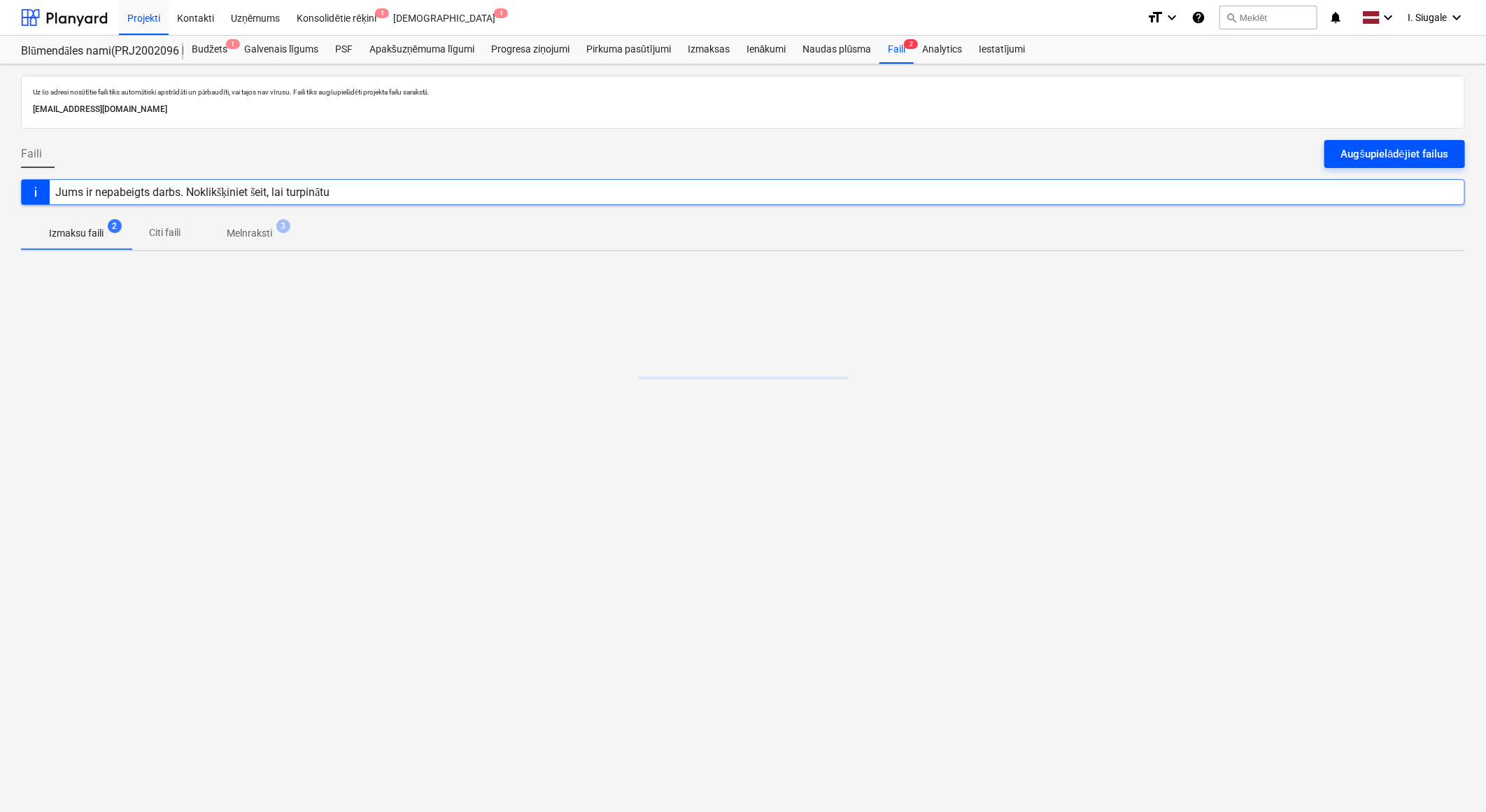
click at [1358, 149] on div "Augšupielādējiet failus" at bounding box center [1394, 154] width 107 height 18
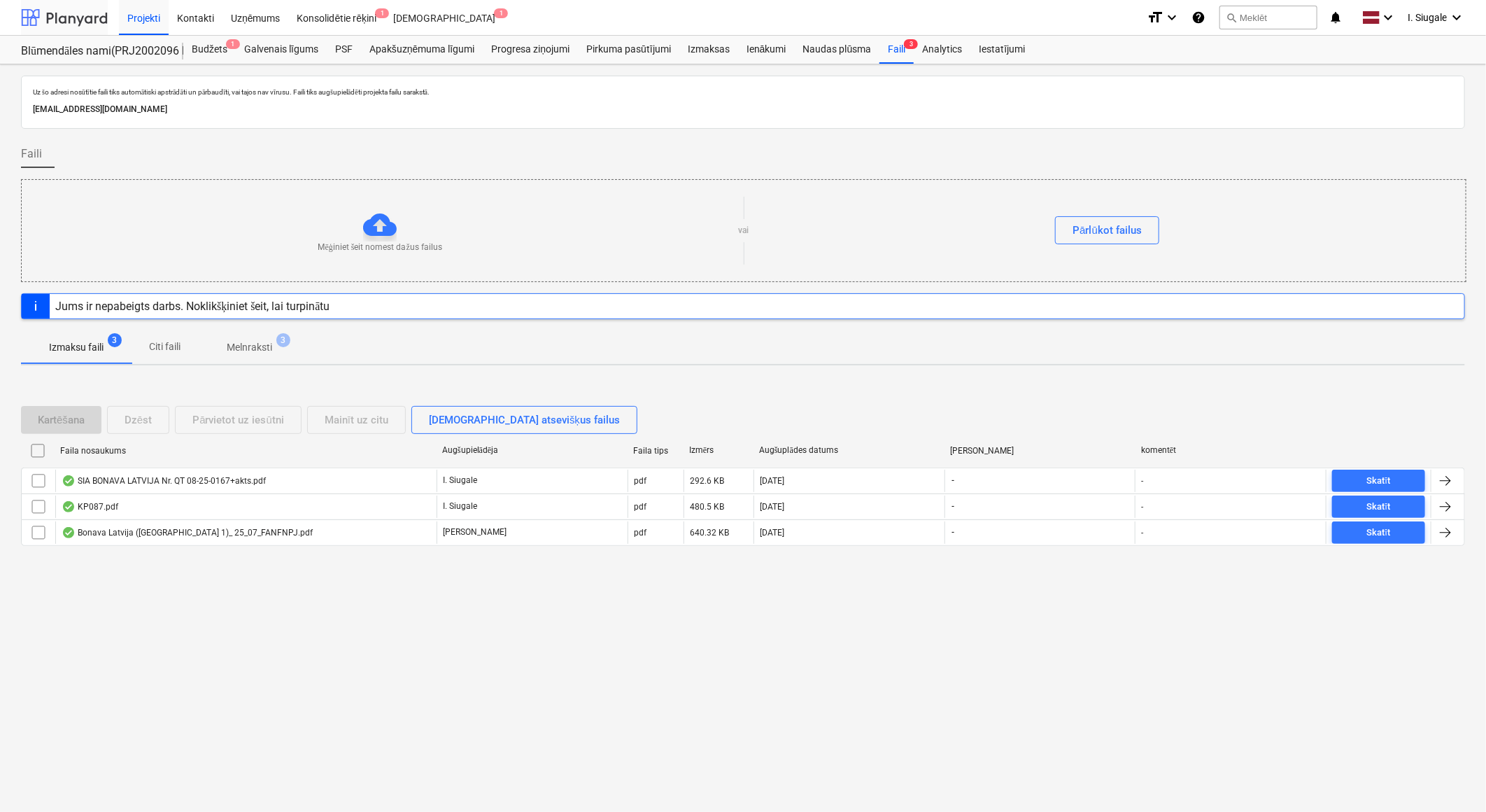
click at [65, 12] on div at bounding box center [64, 17] width 86 height 35
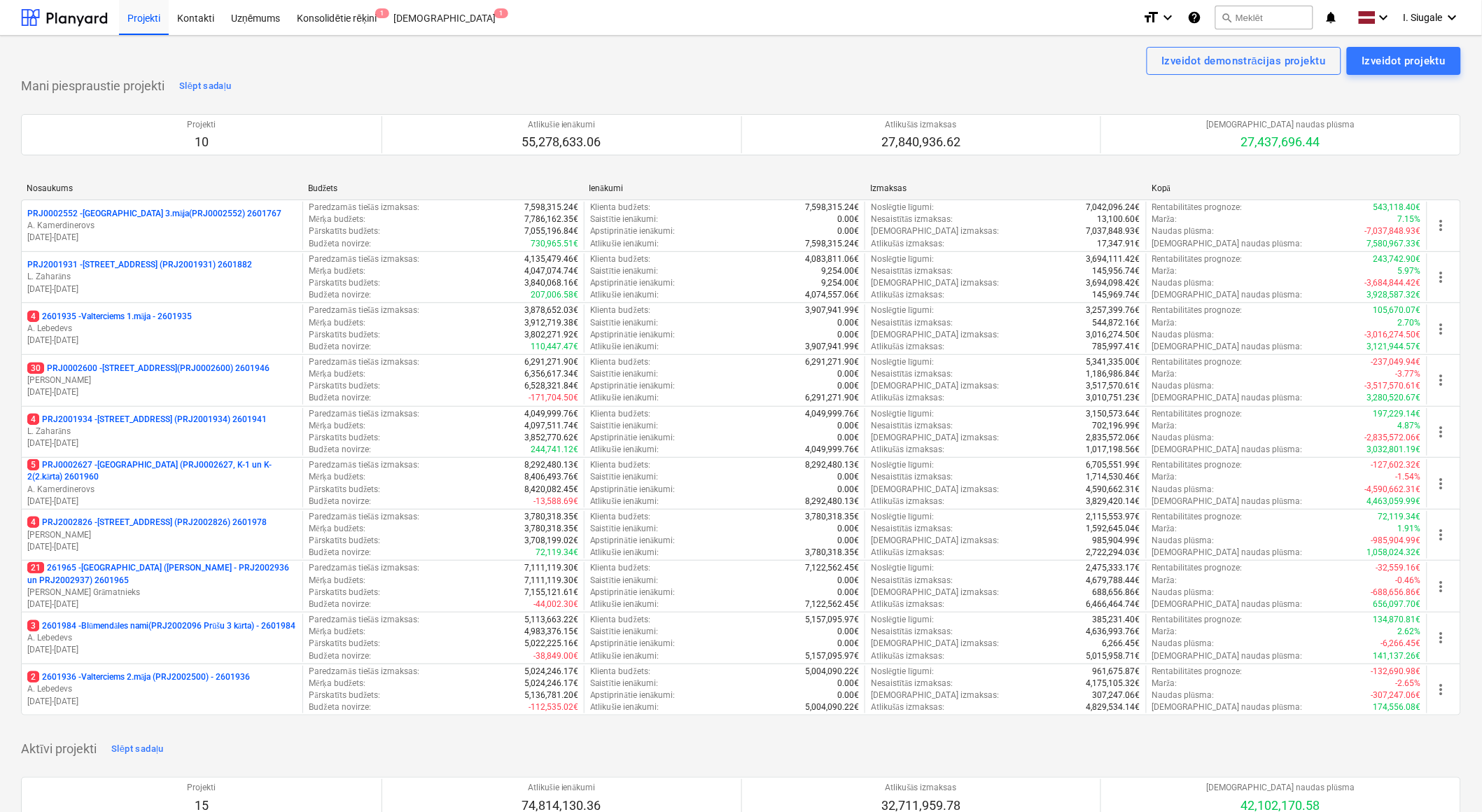
click at [148, 534] on p "[PERSON_NAME]" at bounding box center [162, 535] width 270 height 12
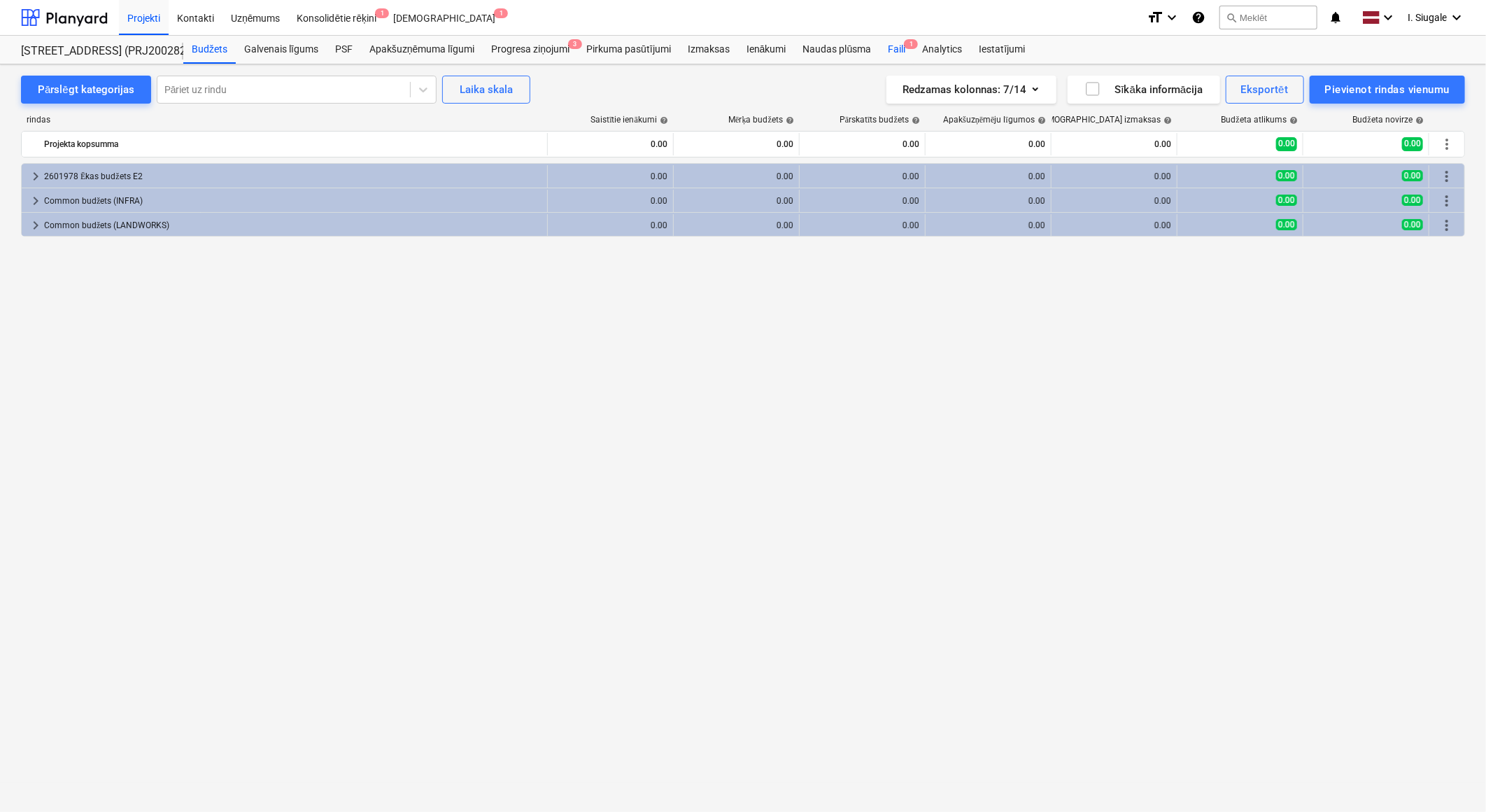
click at [897, 47] on div "Faili 1" at bounding box center [896, 50] width 34 height 28
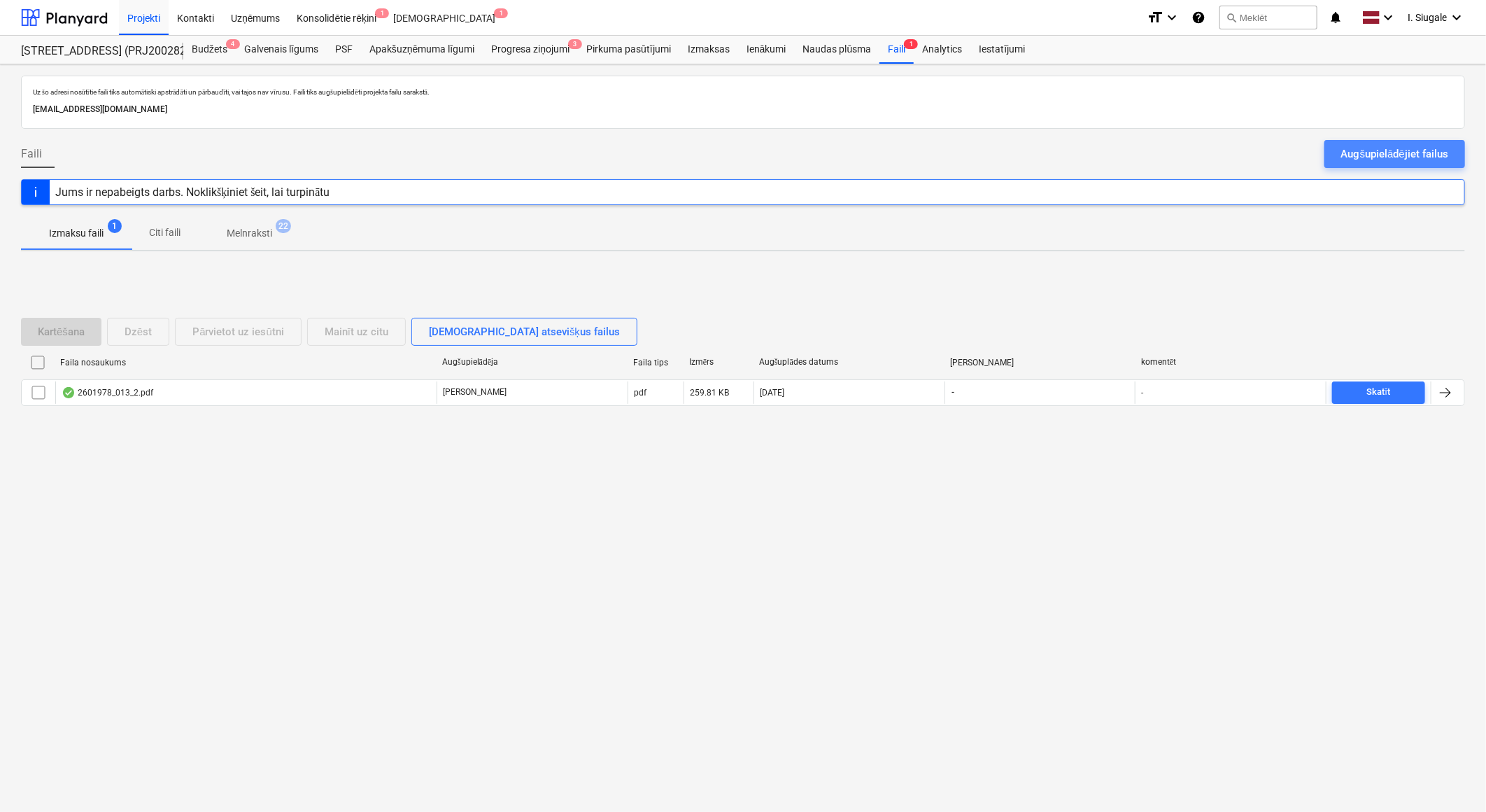
click at [1366, 154] on div "Augšupielādējiet failus" at bounding box center [1394, 154] width 107 height 18
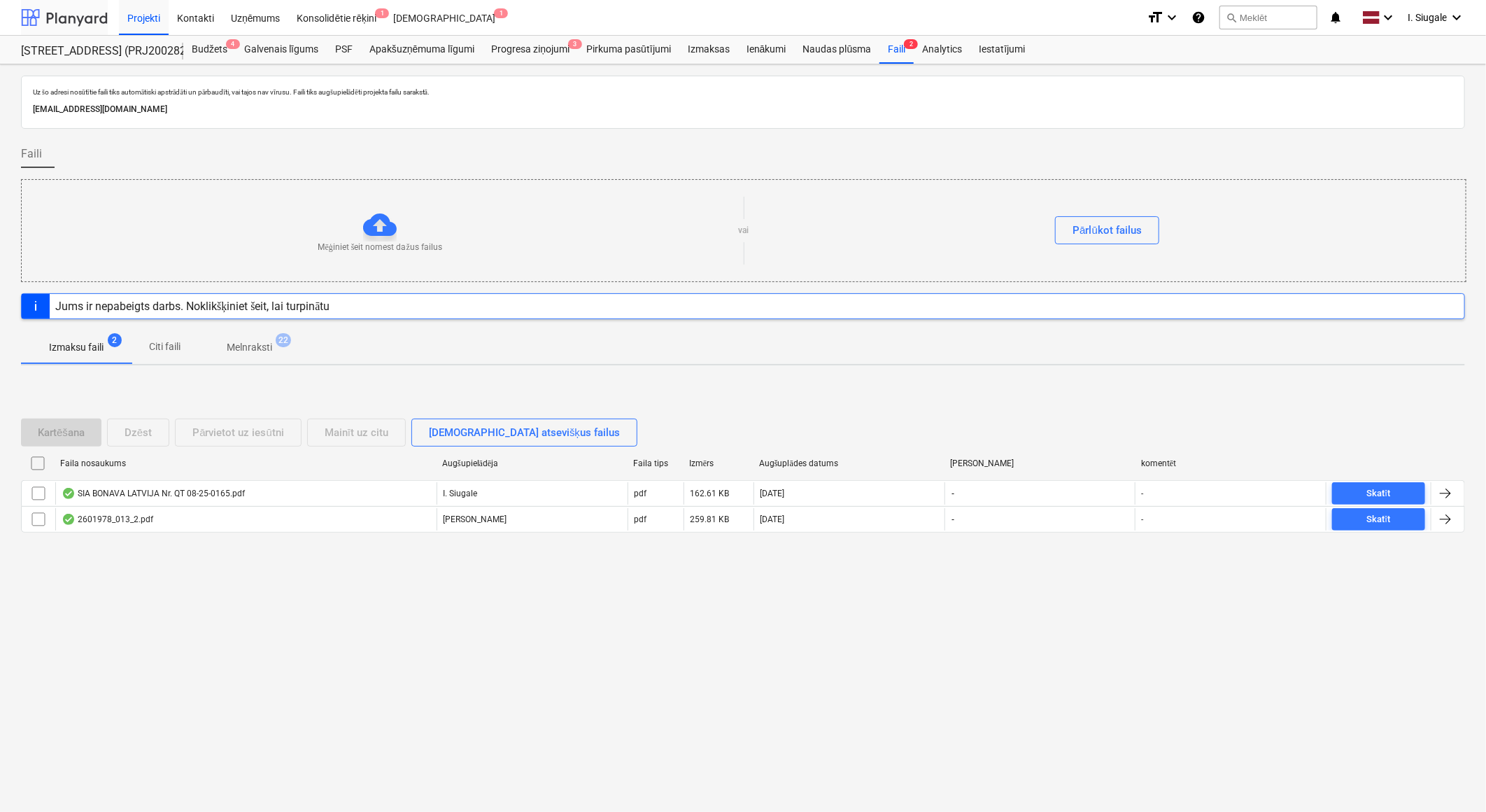
click at [82, 17] on div at bounding box center [64, 17] width 86 height 35
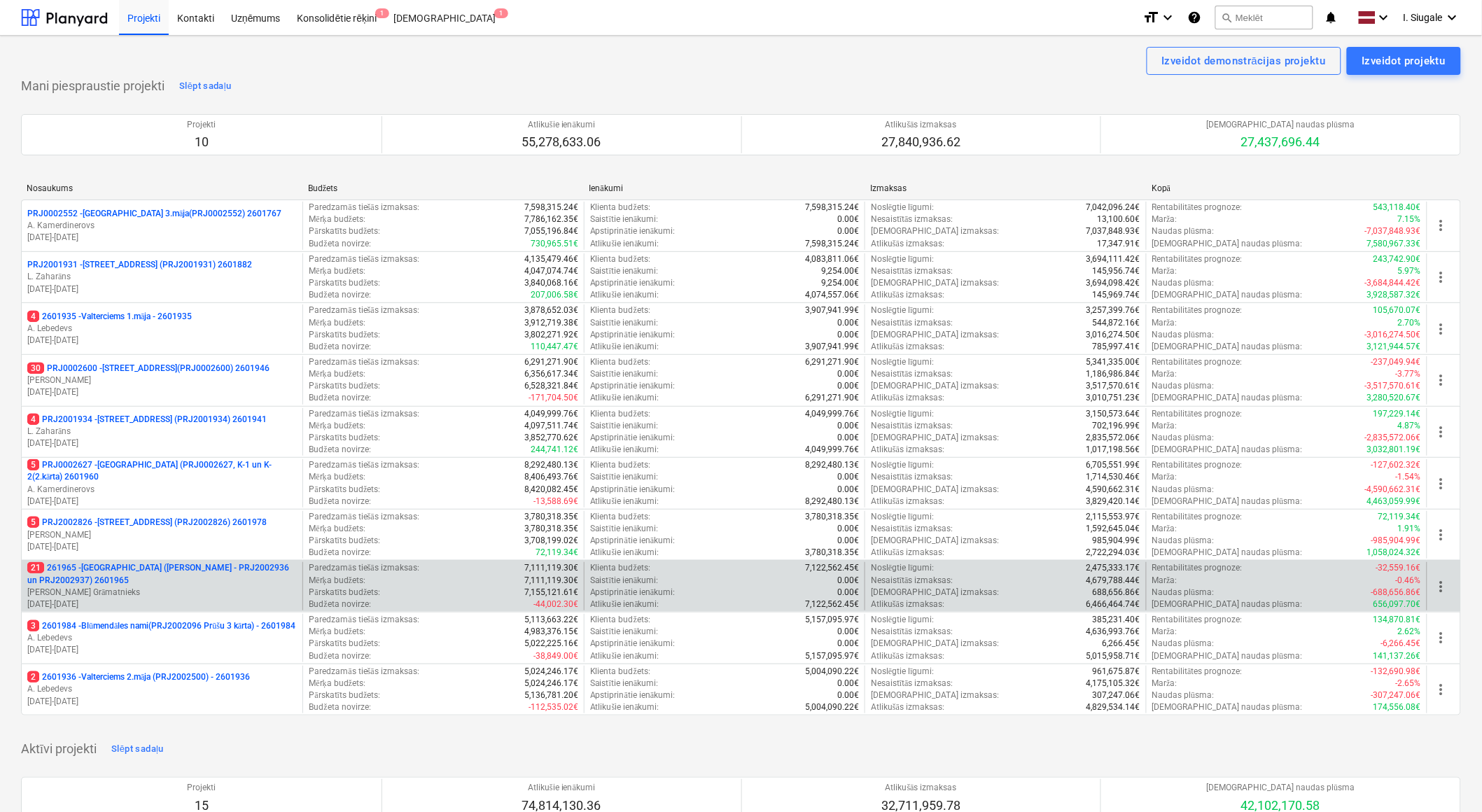
click at [167, 583] on p "21 261965 - [GEOGRAPHIC_DATA] ([PERSON_NAME] - PRJ2002936 un PRJ2002937) 2601965" at bounding box center [162, 574] width 270 height 24
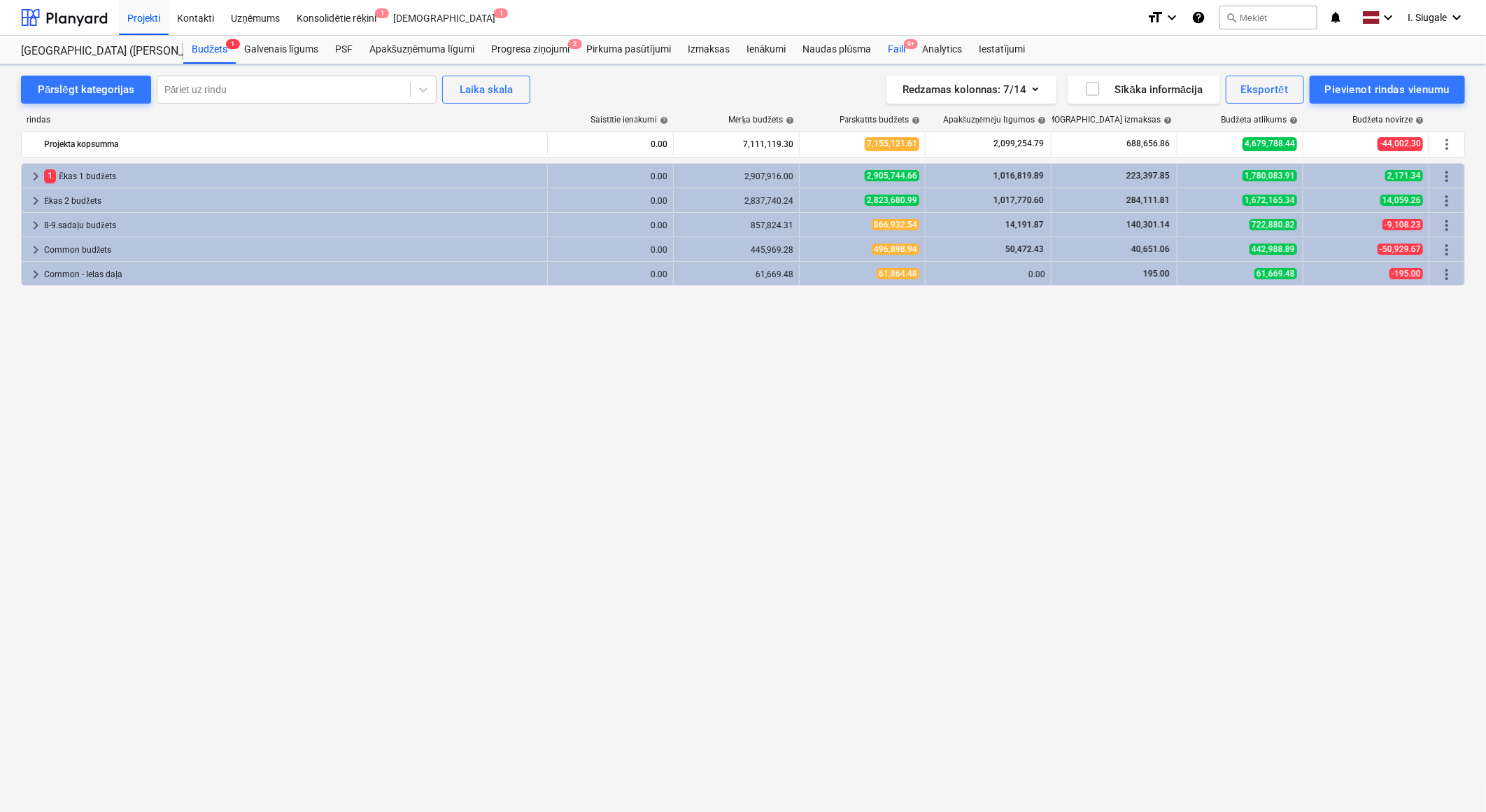
click at [904, 47] on div "Faili 9+" at bounding box center [896, 50] width 34 height 28
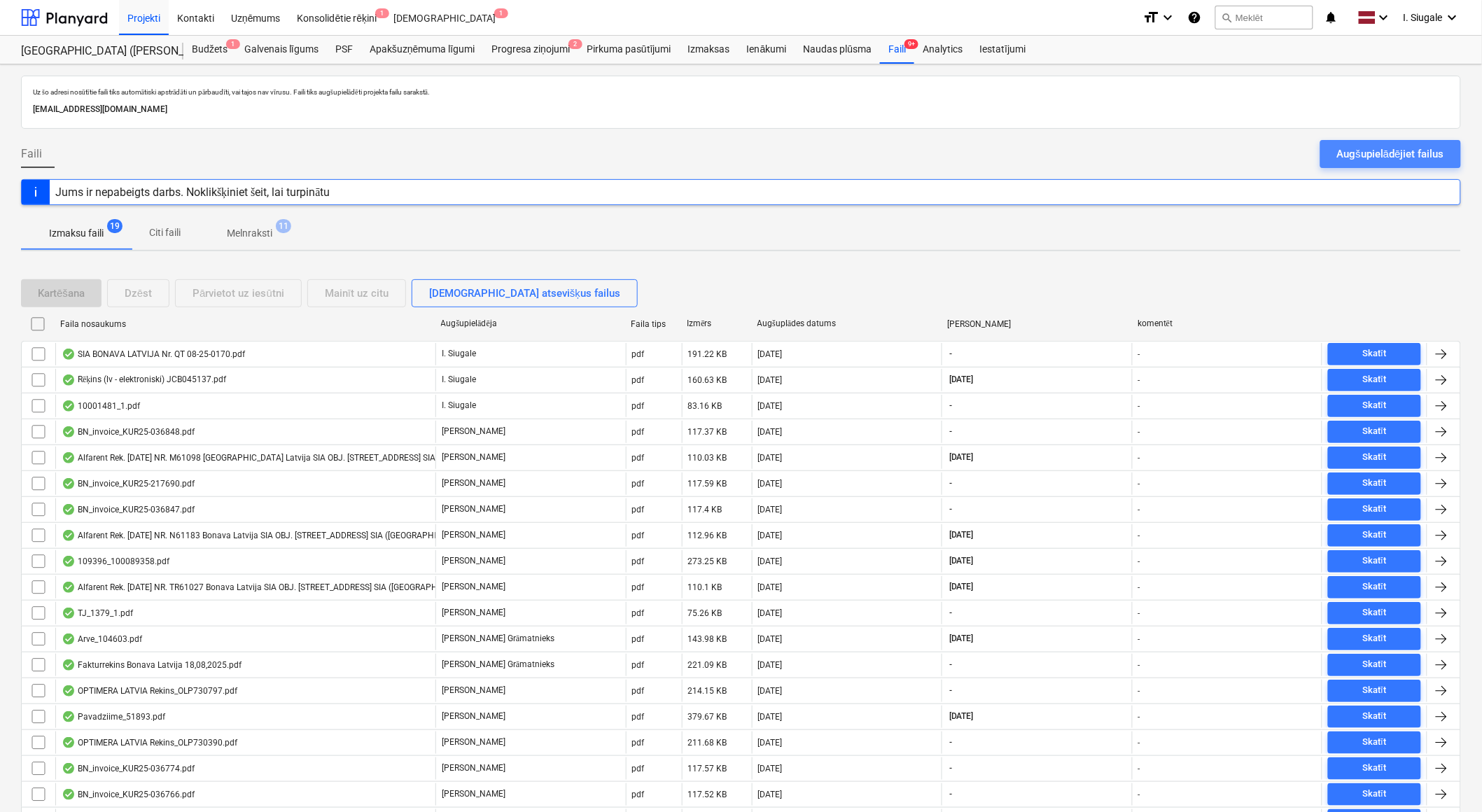
click at [1377, 150] on div "Augšupielādējiet failus" at bounding box center [1390, 154] width 107 height 18
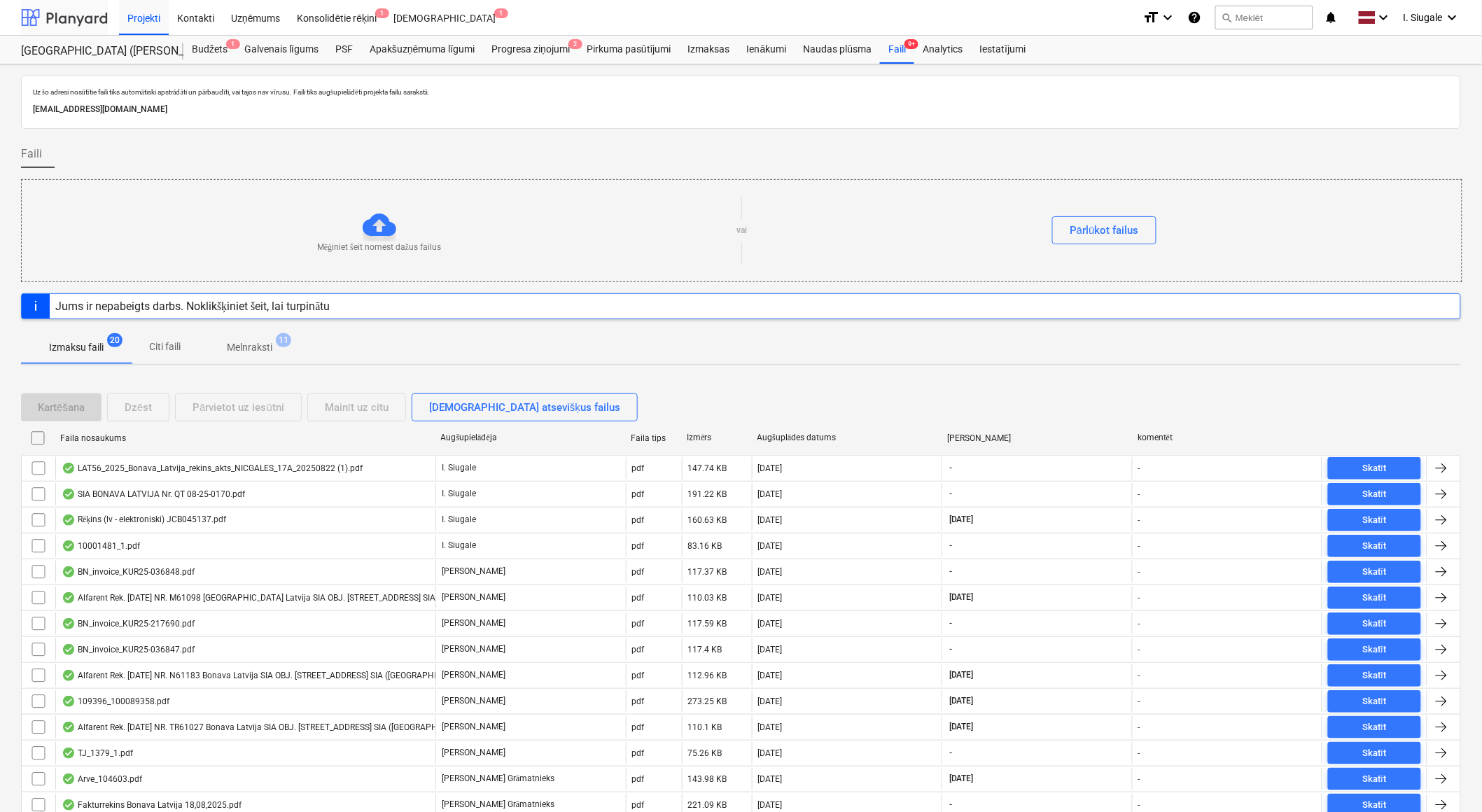
click at [54, 11] on div at bounding box center [64, 17] width 86 height 35
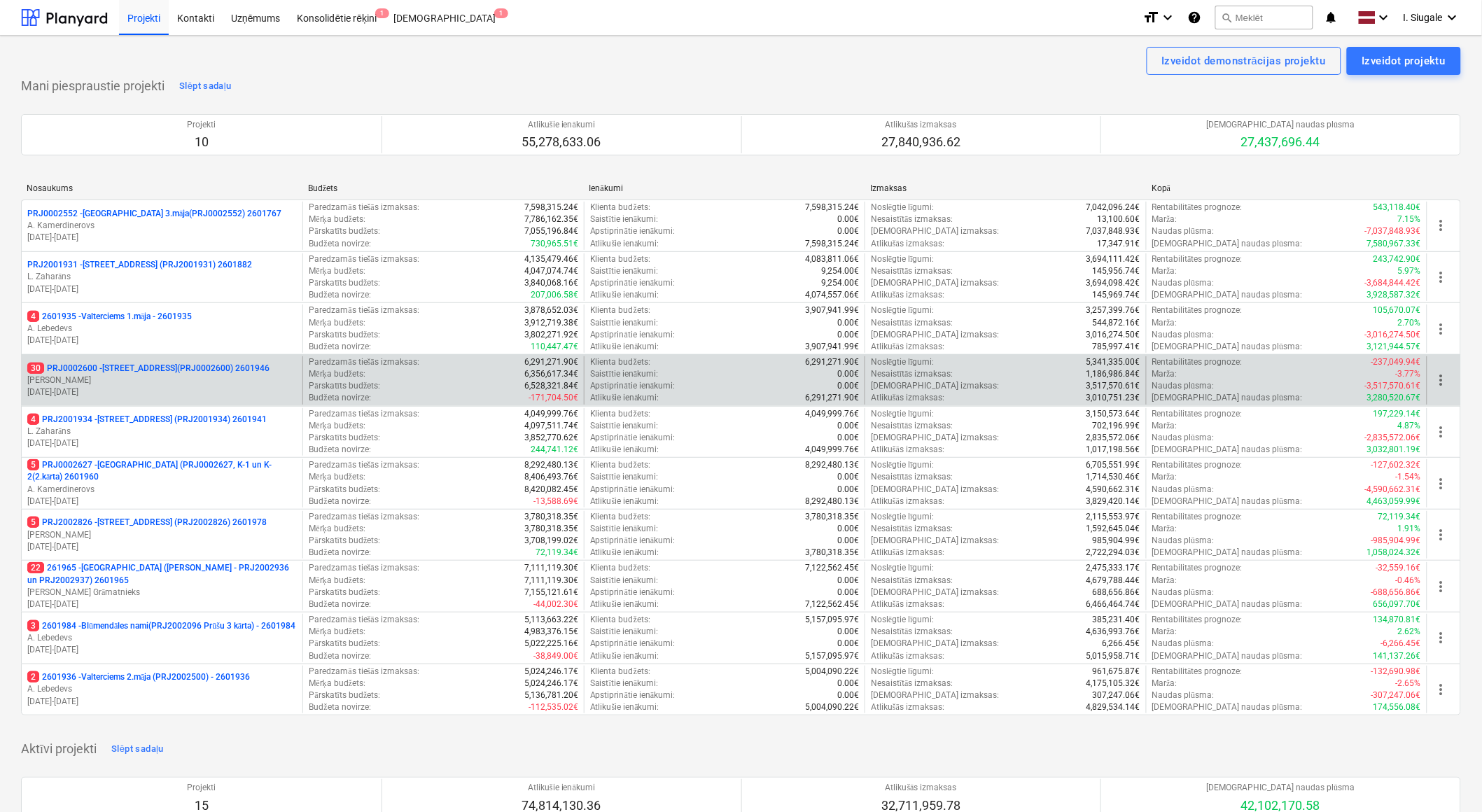
click at [155, 389] on p "[DATE] - [DATE]" at bounding box center [162, 392] width 270 height 12
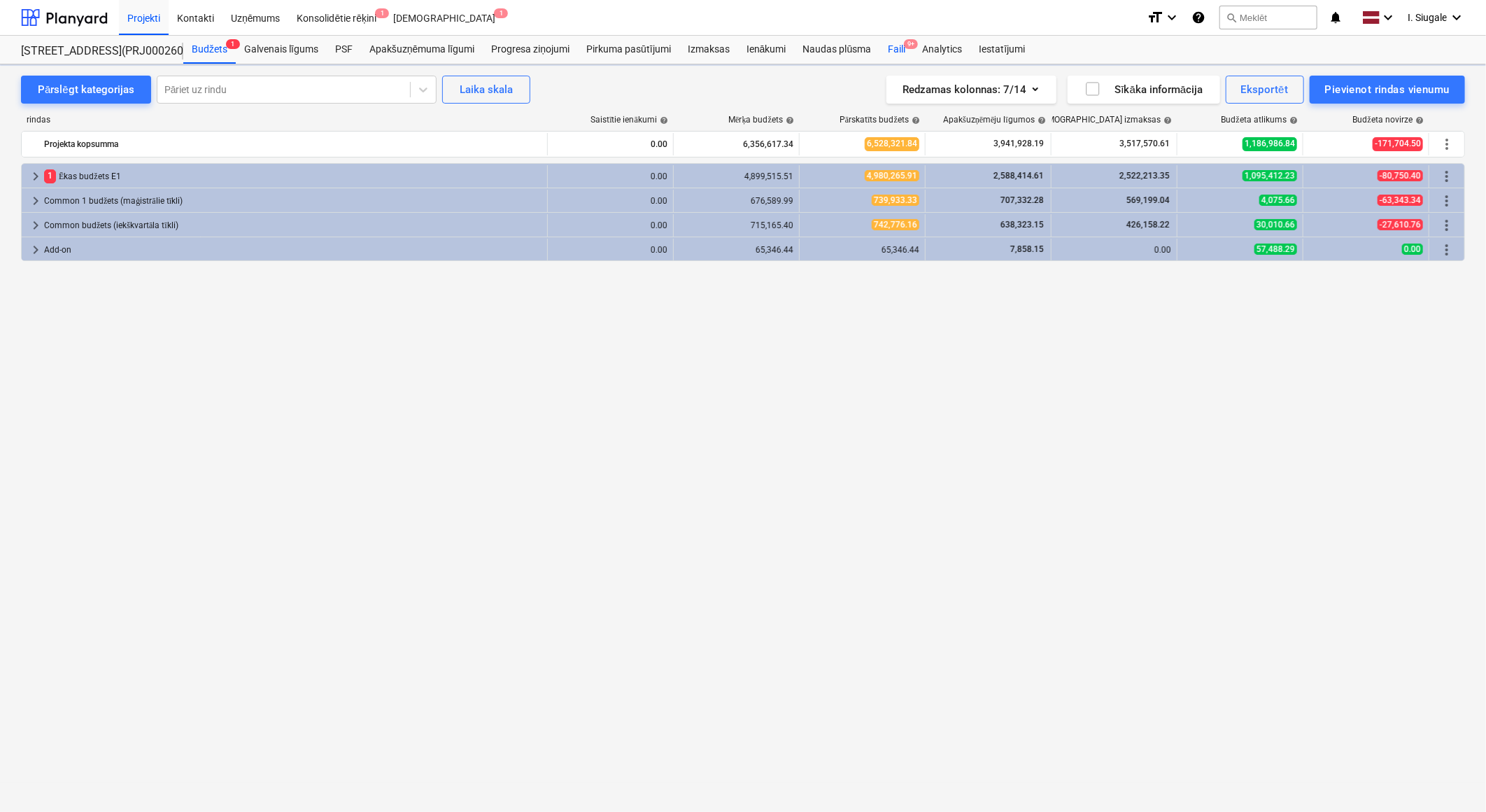
click at [896, 47] on div "Faili 9+" at bounding box center [896, 50] width 34 height 28
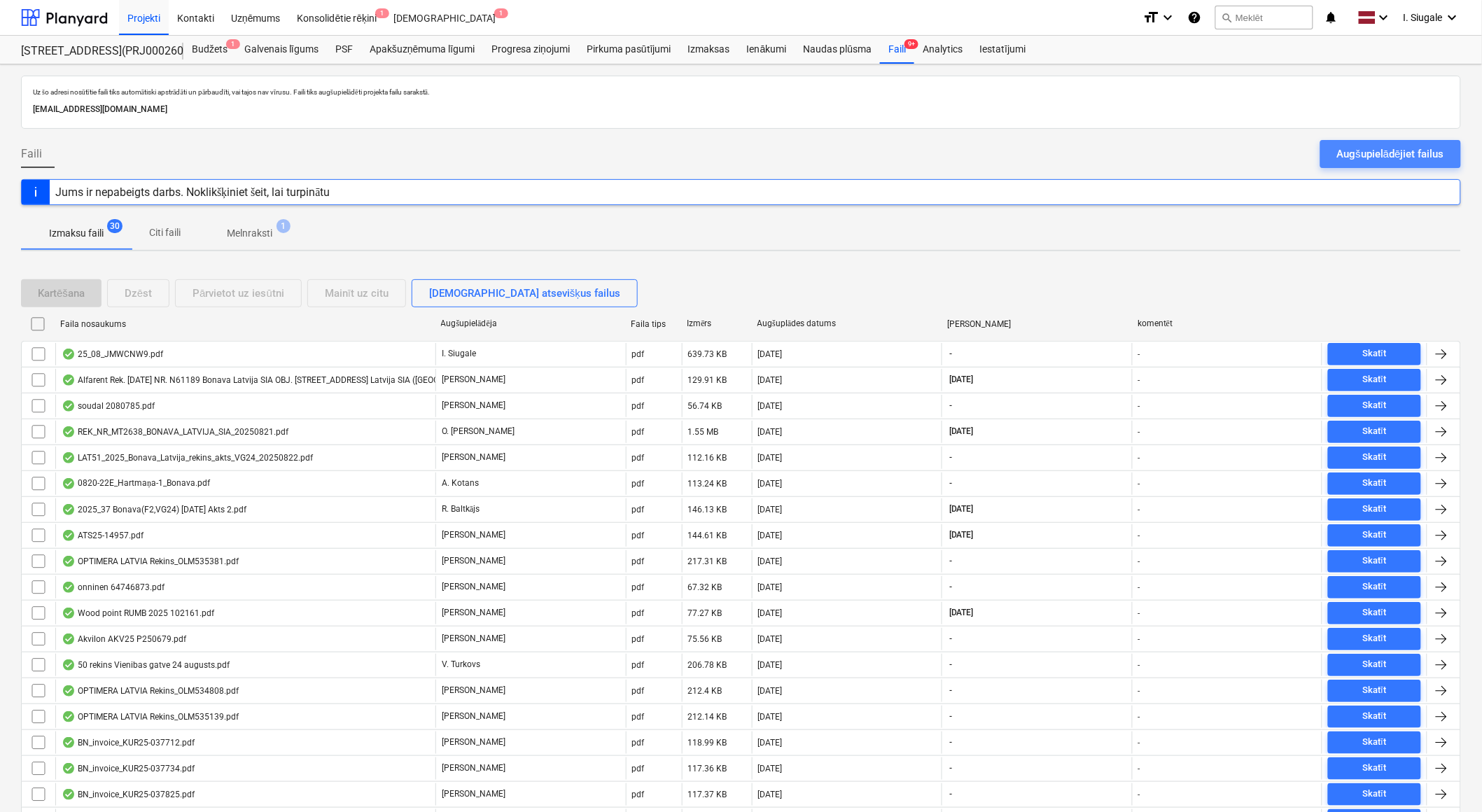
click at [1376, 154] on div "Augšupielādējiet failus" at bounding box center [1390, 154] width 107 height 18
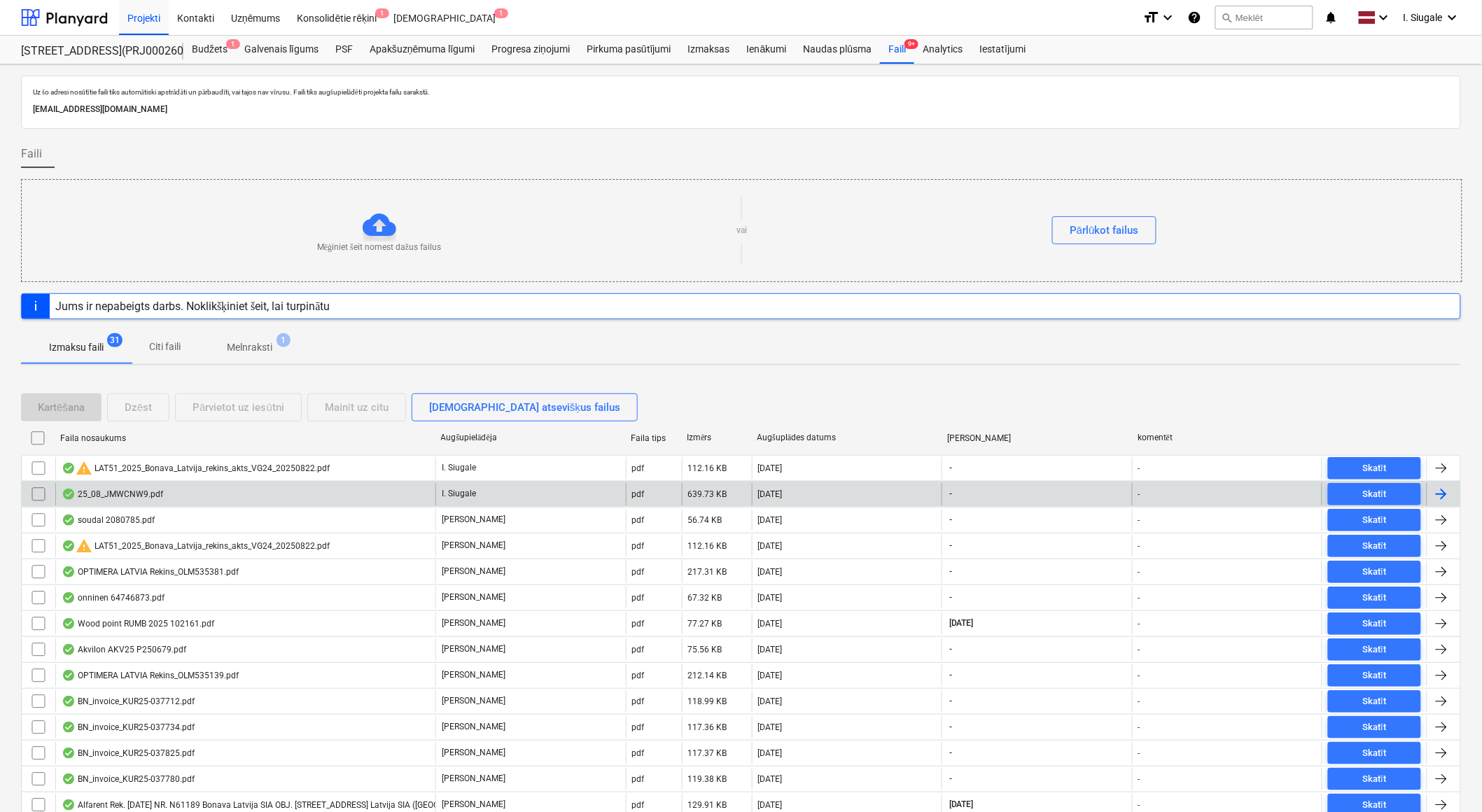
drag, startPoint x: 39, startPoint y: 465, endPoint x: 166, endPoint y: 499, distance: 131.5
click at [39, 465] on input "checkbox" at bounding box center [38, 468] width 23 height 23
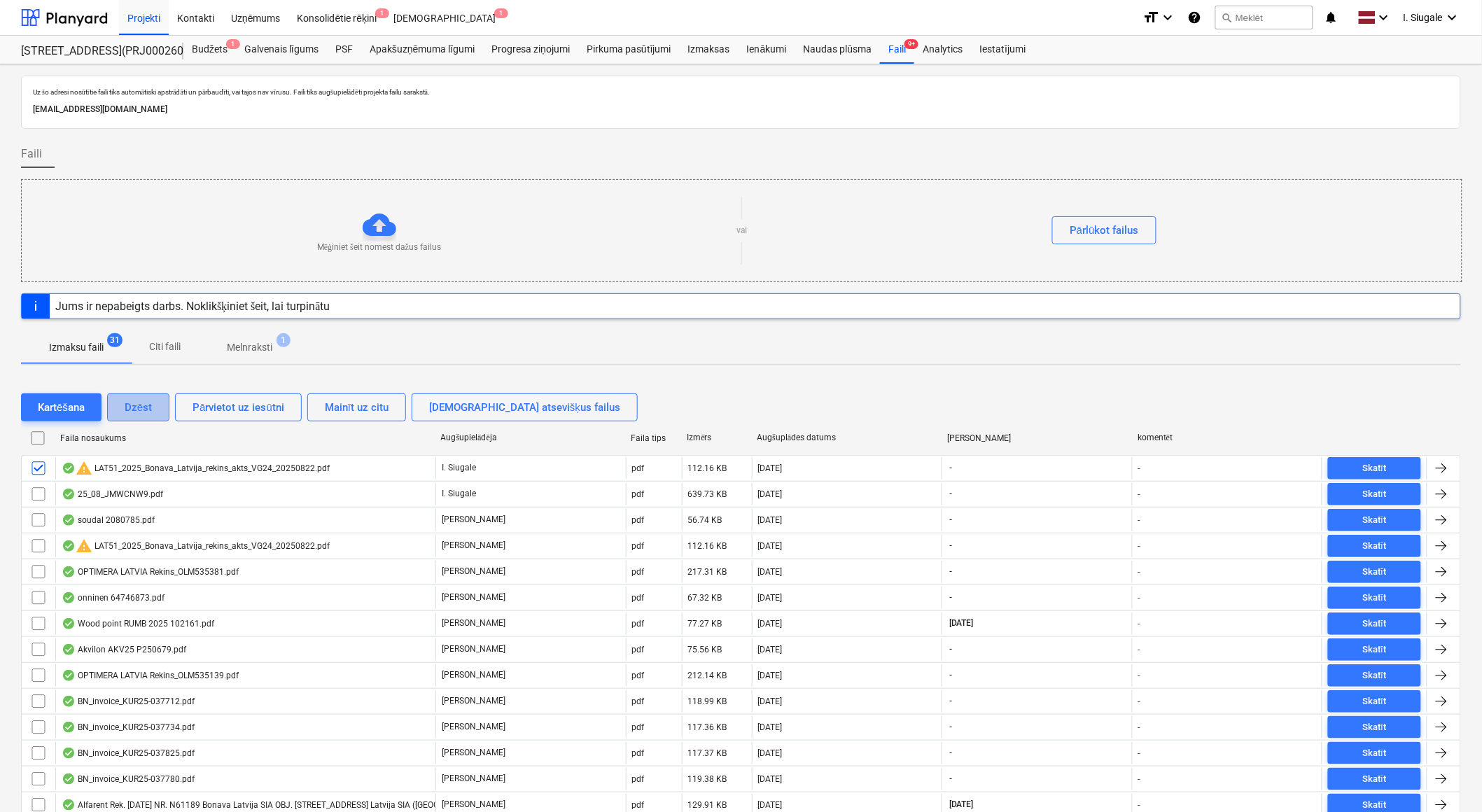
click at [134, 408] on div "Dzēst" at bounding box center [138, 407] width 27 height 18
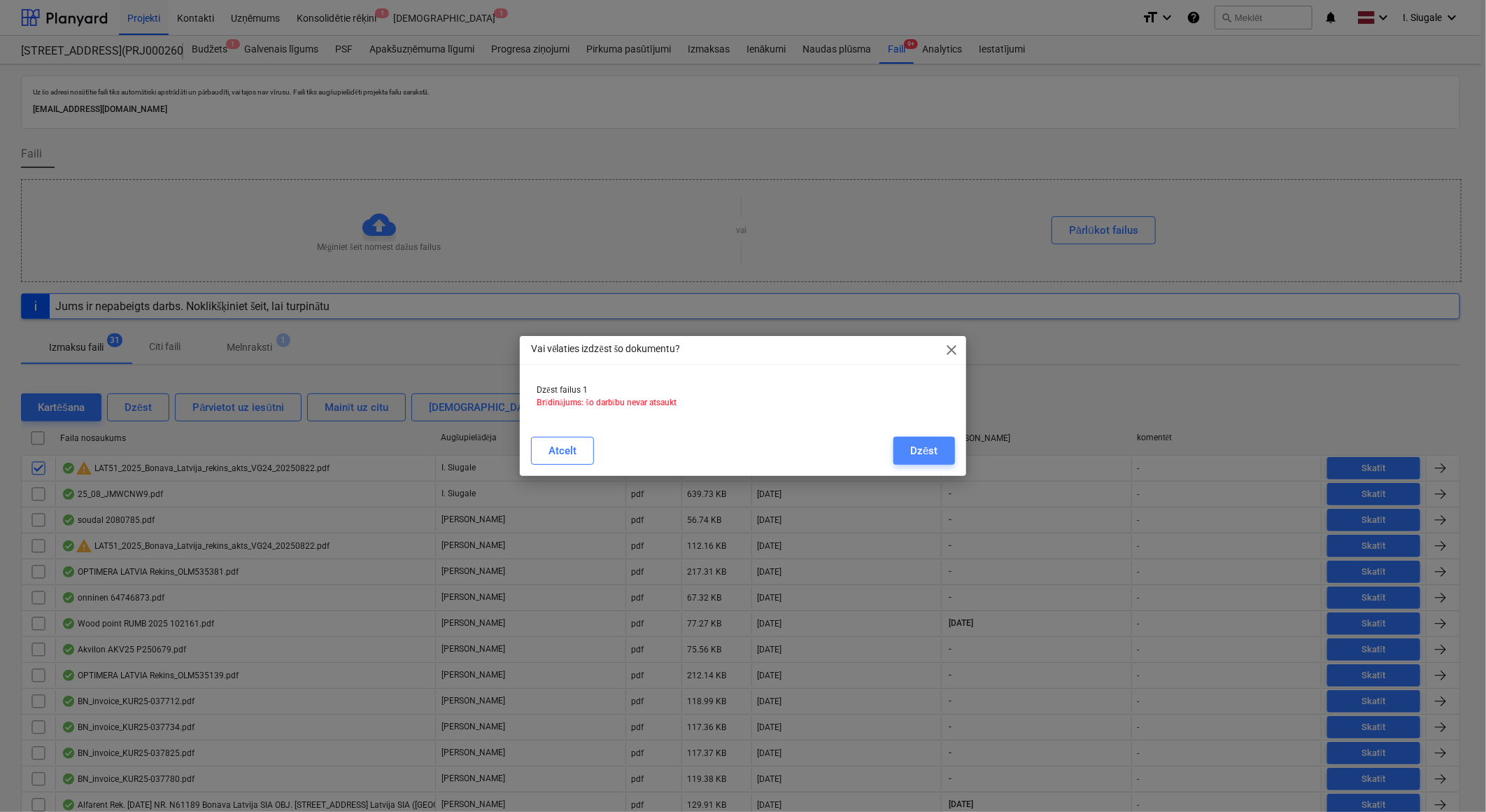
click at [907, 441] on button "Dzēst" at bounding box center [924, 451] width 61 height 28
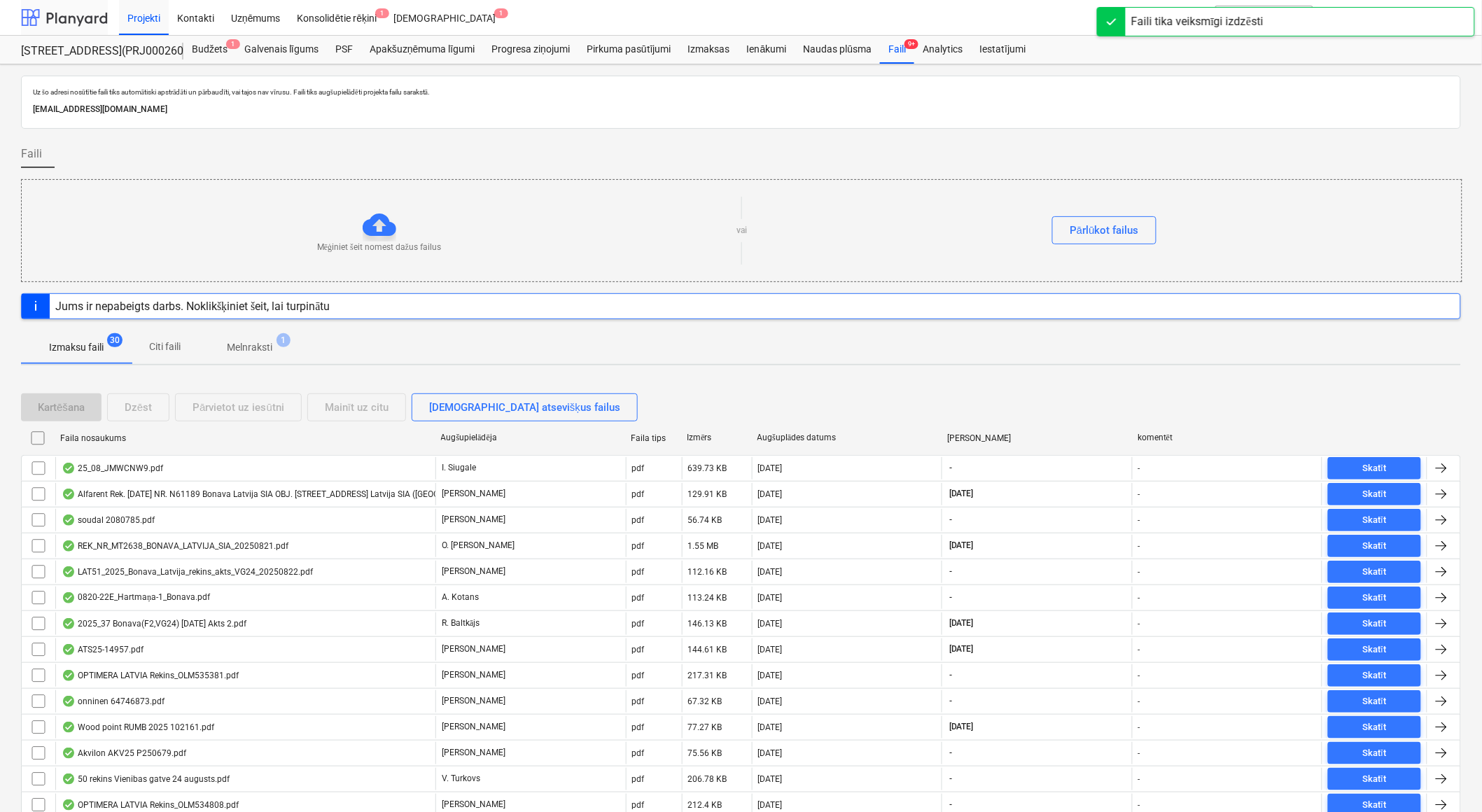
click at [73, 11] on div at bounding box center [64, 17] width 86 height 35
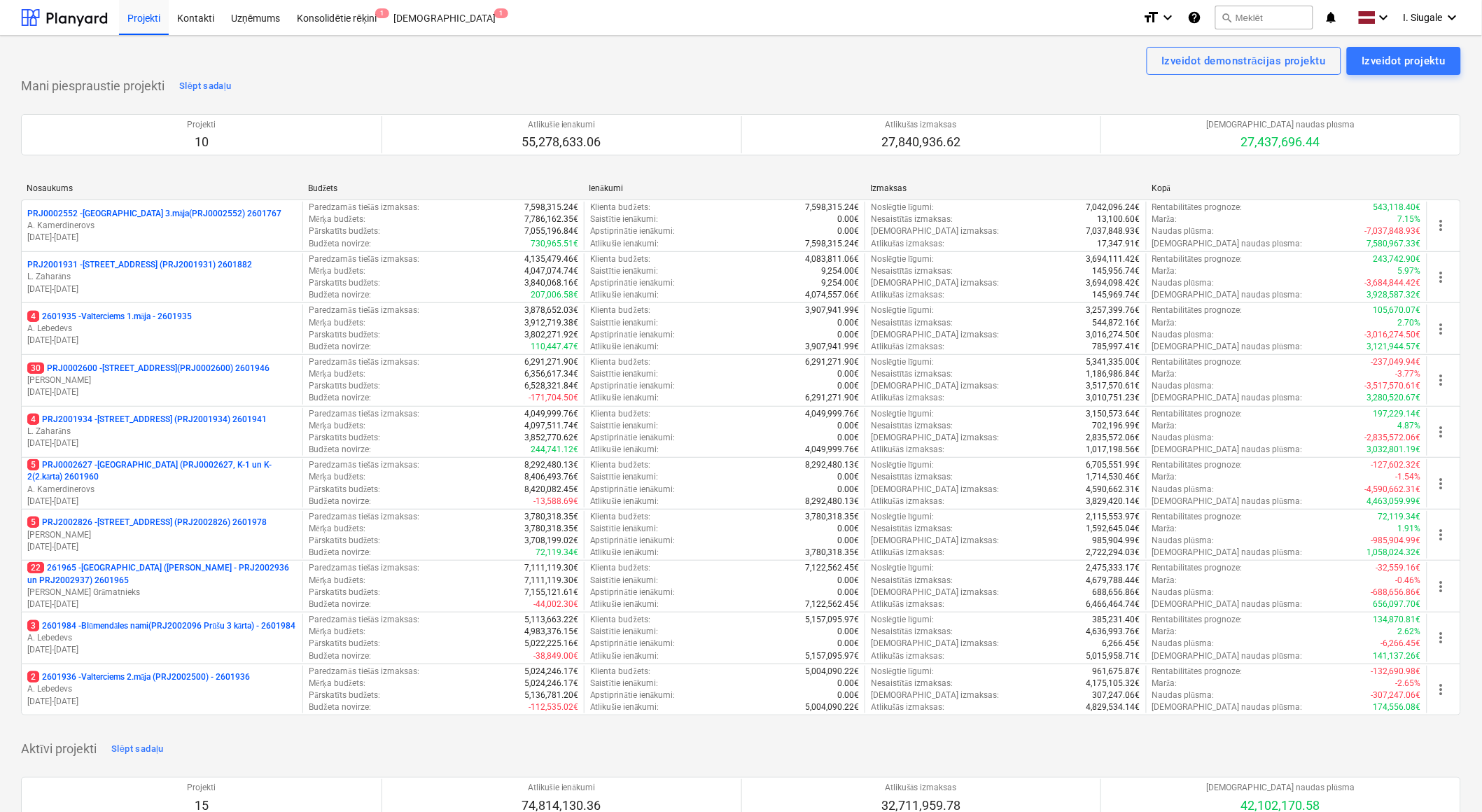
drag, startPoint x: 151, startPoint y: 478, endPoint x: 163, endPoint y: 481, distance: 12.4
click at [152, 478] on p "5 PRJ0002627 - [GEOGRAPHIC_DATA] (PRJ0002627, K-1 un K-2(2.kārta) 2601960" at bounding box center [162, 471] width 270 height 24
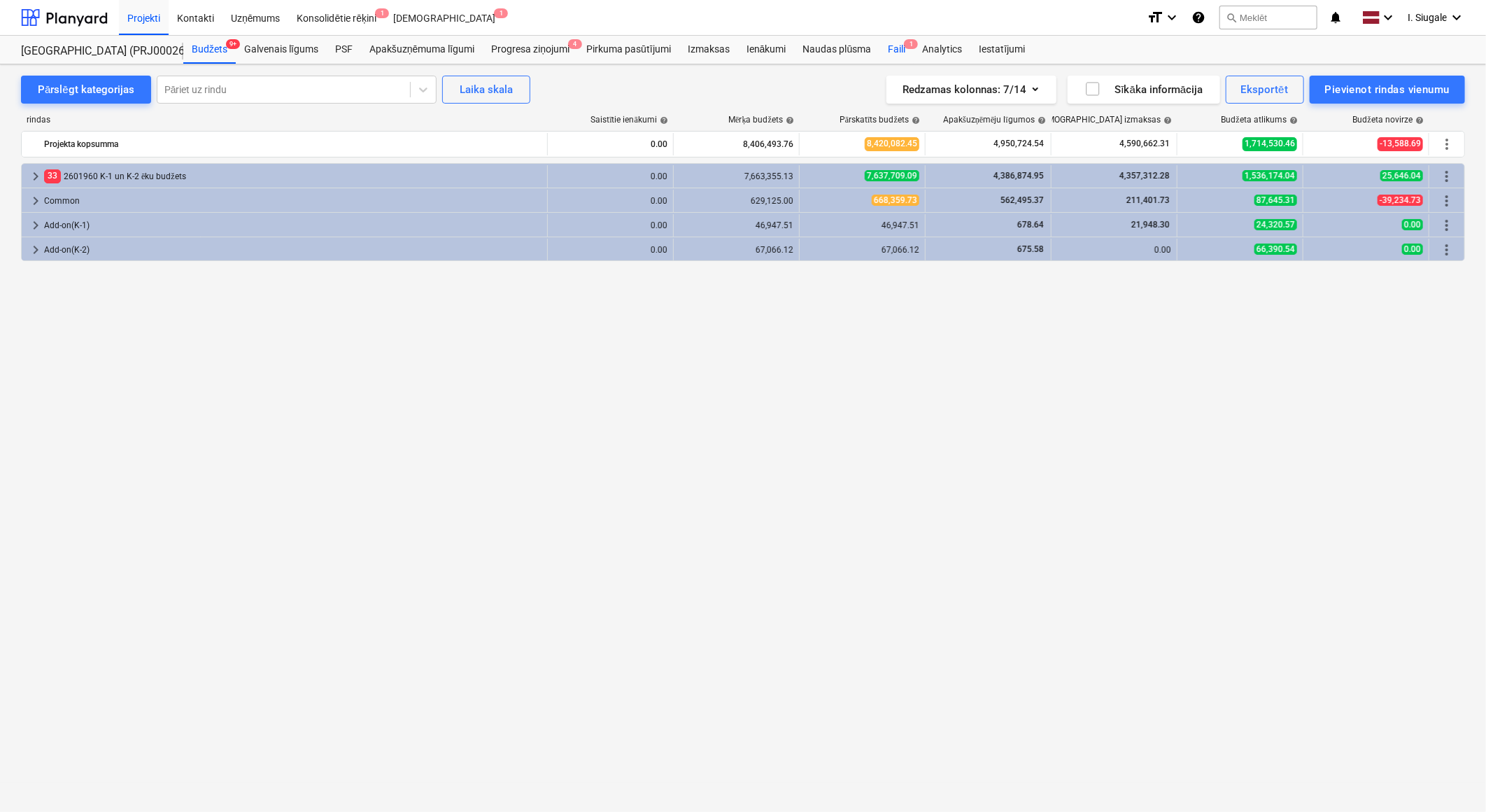
click at [907, 52] on div "Faili 1" at bounding box center [896, 50] width 34 height 28
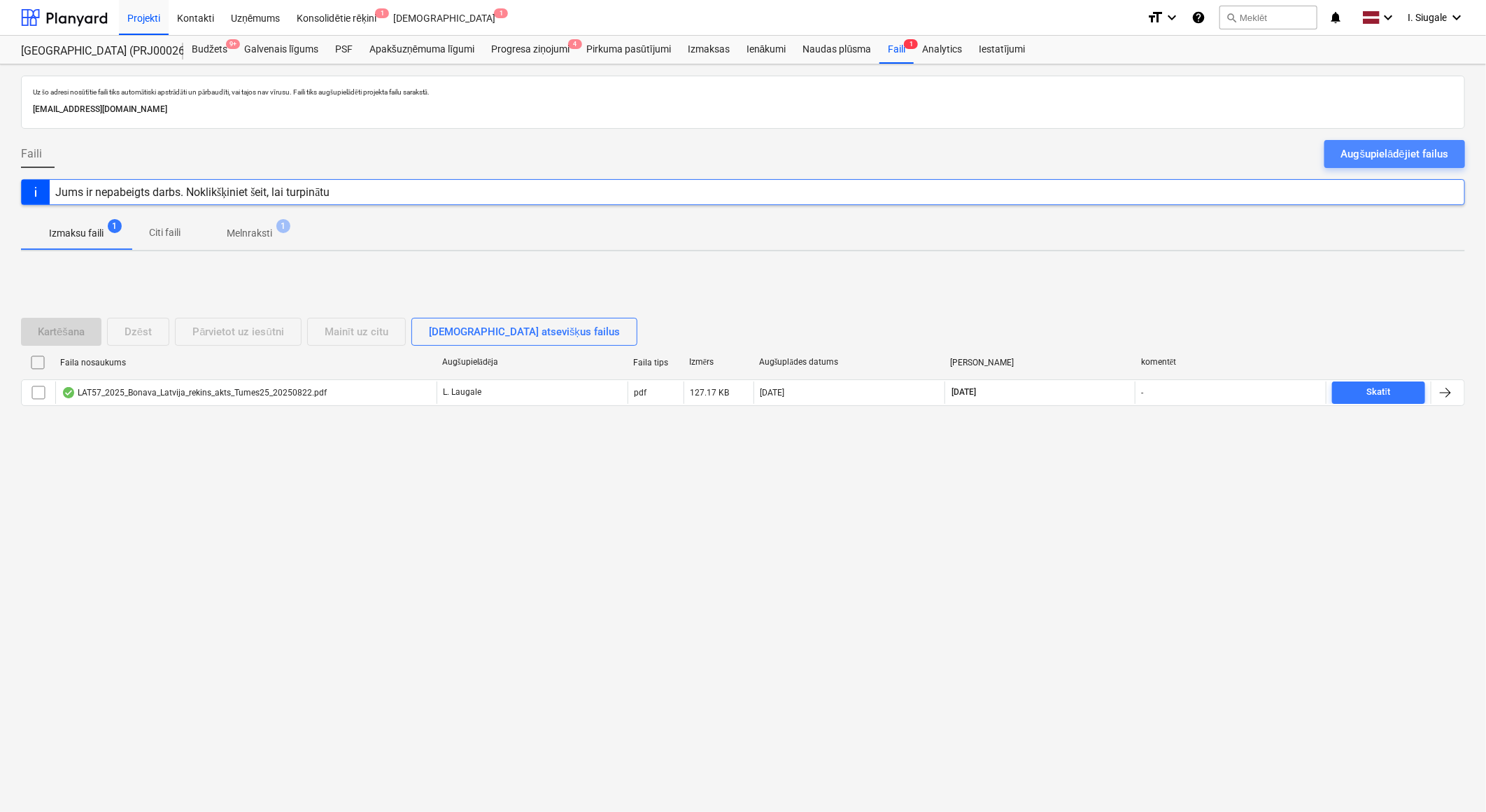
click at [1366, 154] on div "Augšupielādējiet failus" at bounding box center [1394, 154] width 107 height 18
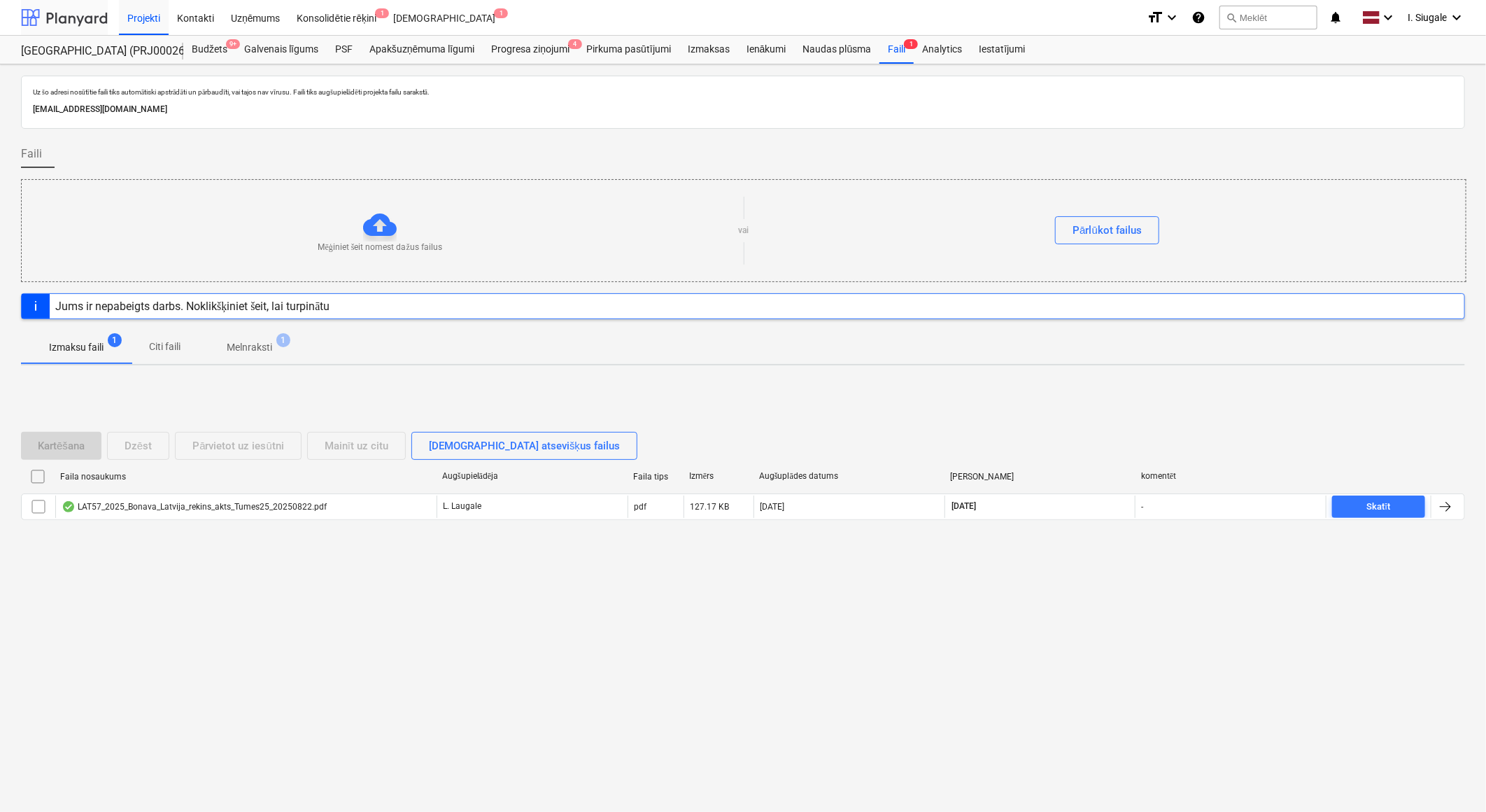
click at [65, 17] on div at bounding box center [64, 17] width 86 height 35
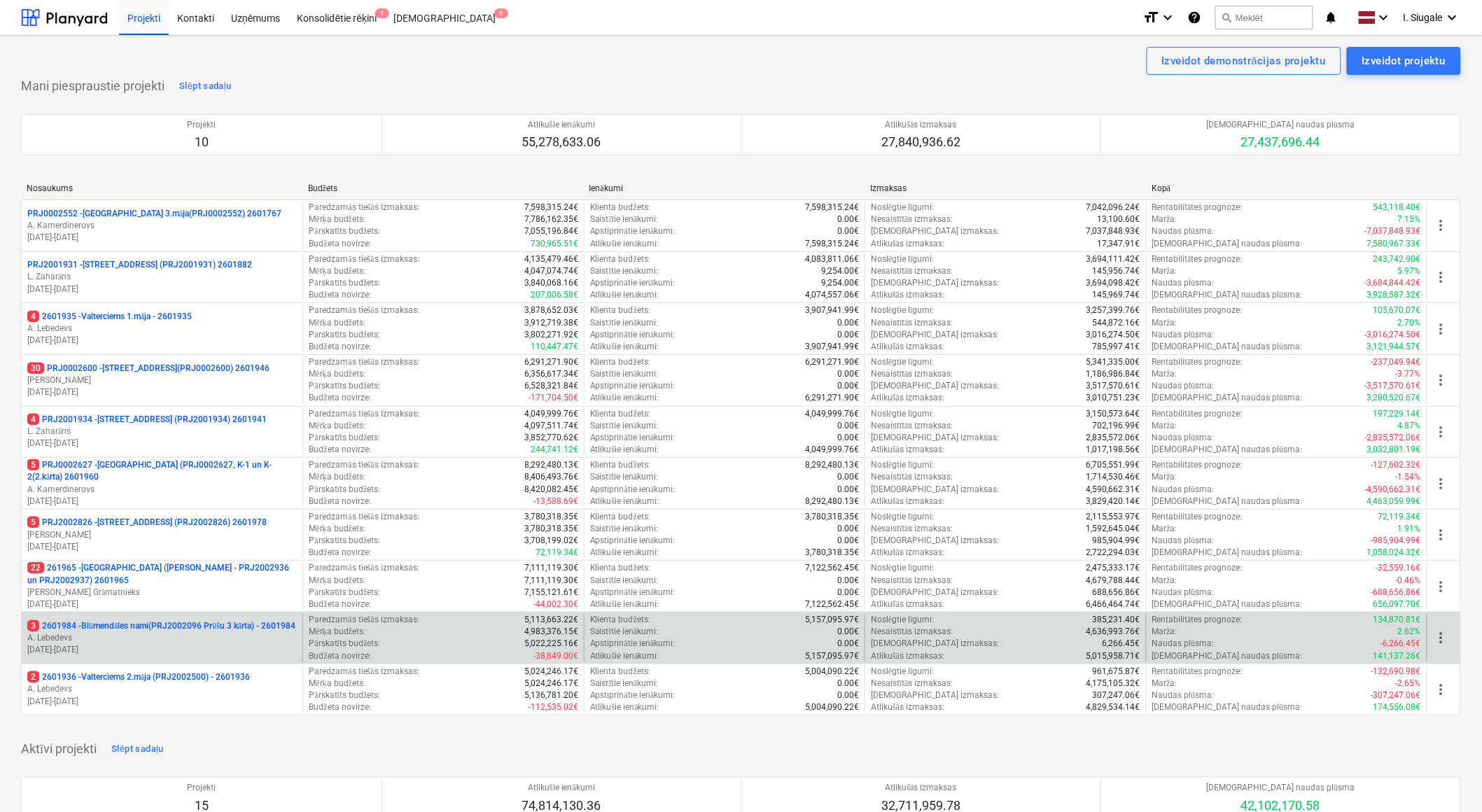
click at [169, 622] on p "3 2601984 - Blūmendāles nami(PRJ2002096 Prūšu 3 kārta) - 2601984" at bounding box center [161, 626] width 268 height 12
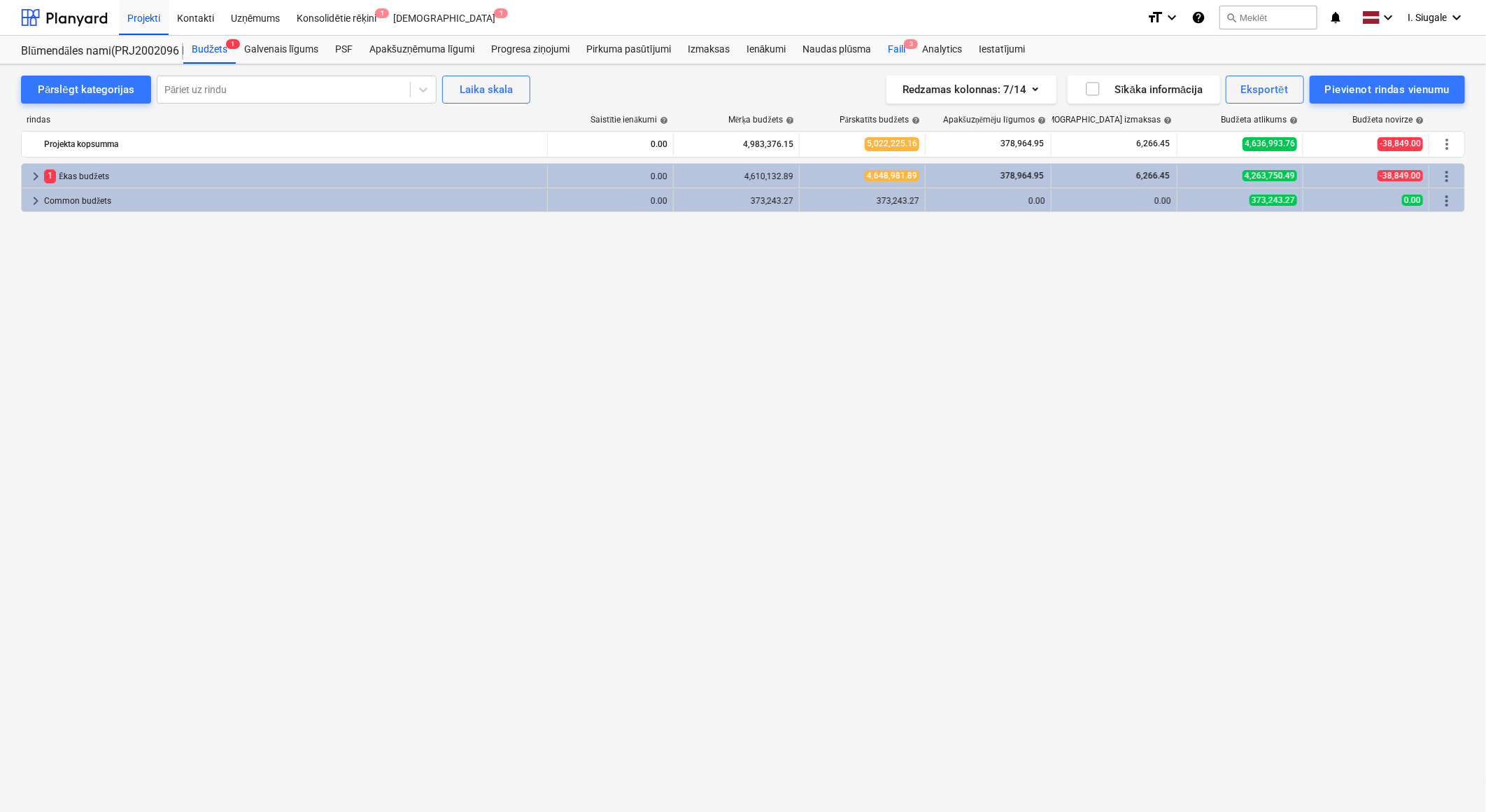
click at [893, 44] on div "Faili 3" at bounding box center [896, 50] width 34 height 28
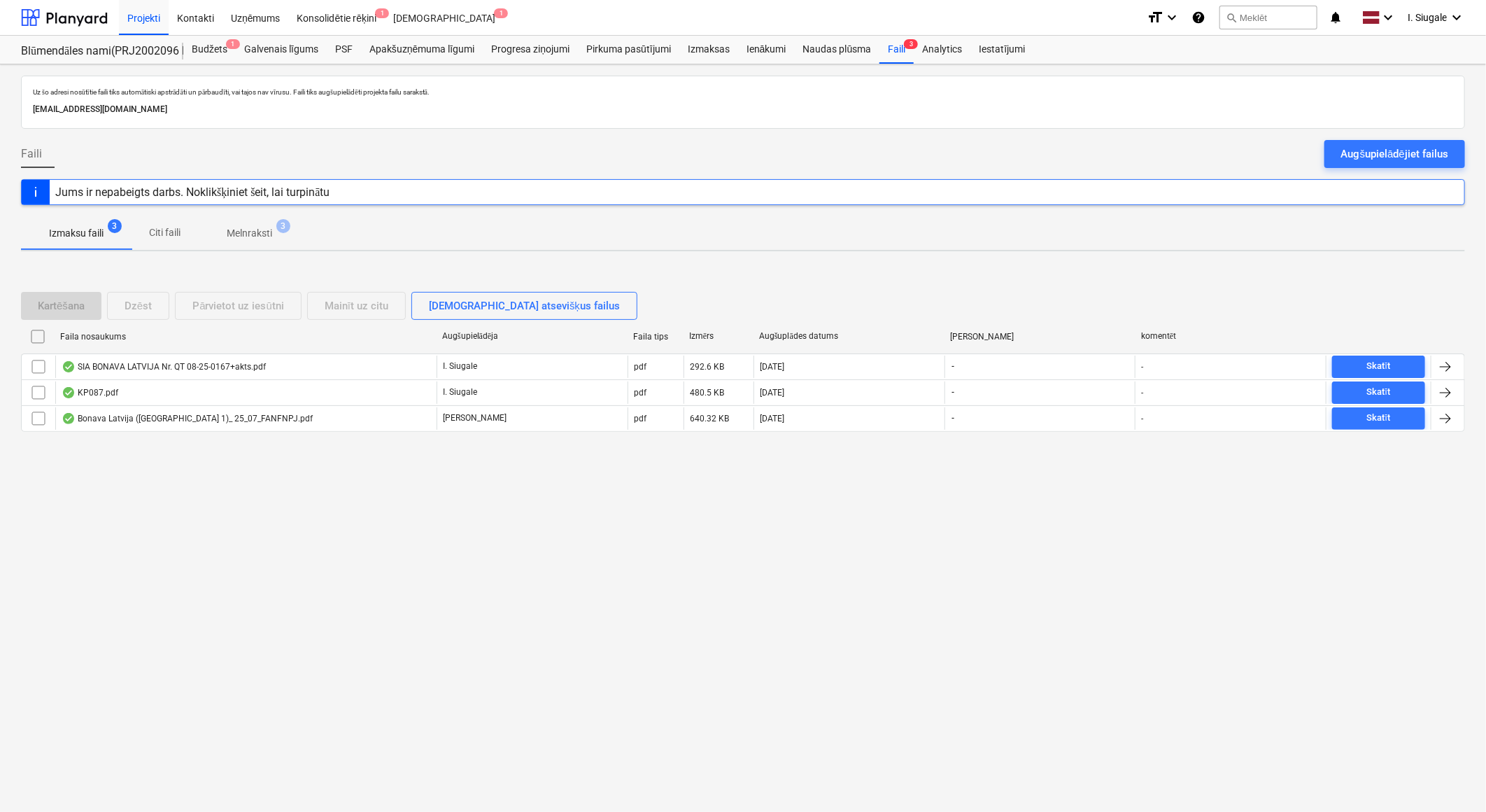
click at [1387, 163] on button "Augšupielādējiet failus" at bounding box center [1394, 154] width 141 height 28
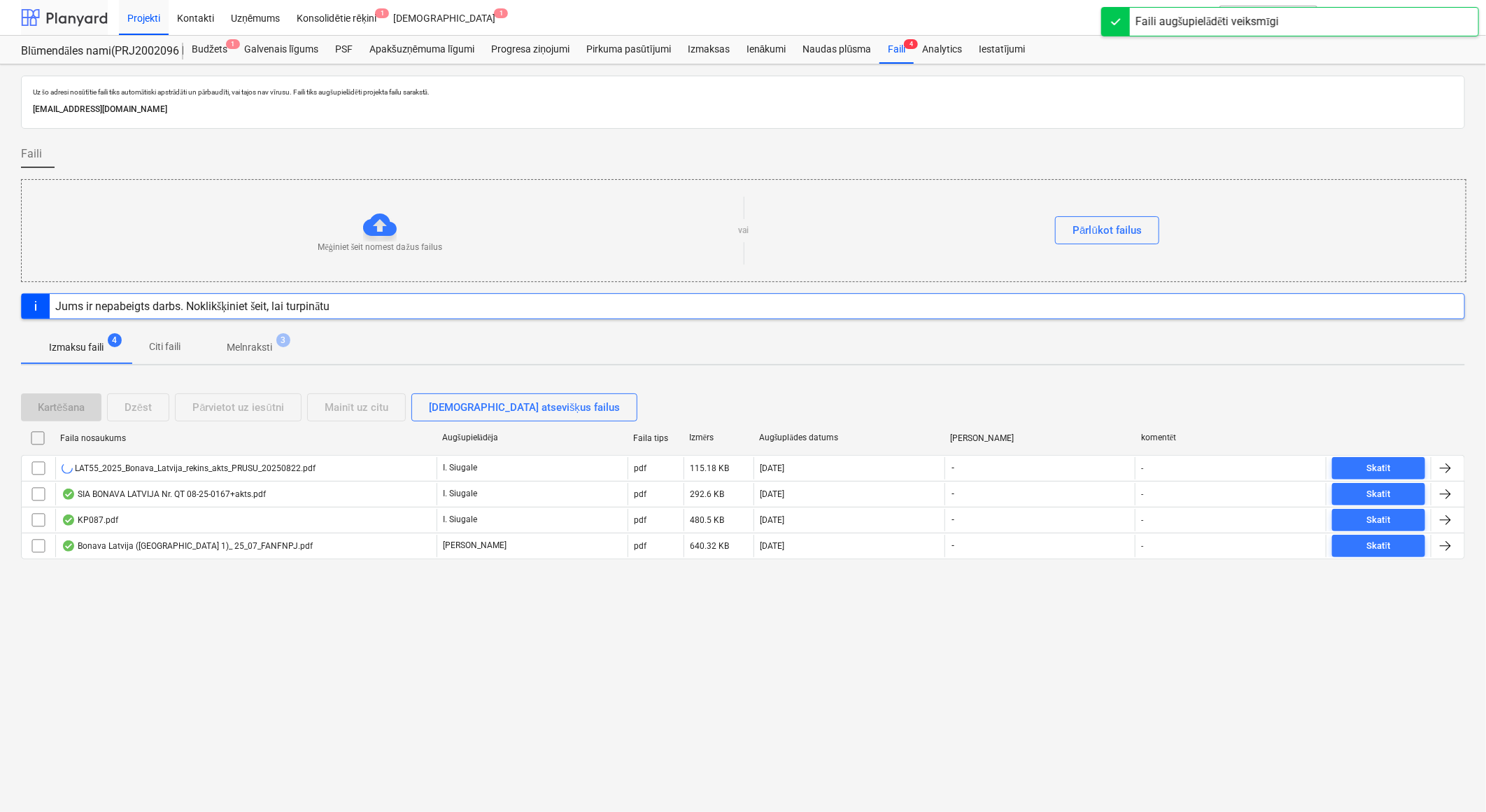
click at [59, 17] on div at bounding box center [64, 17] width 86 height 35
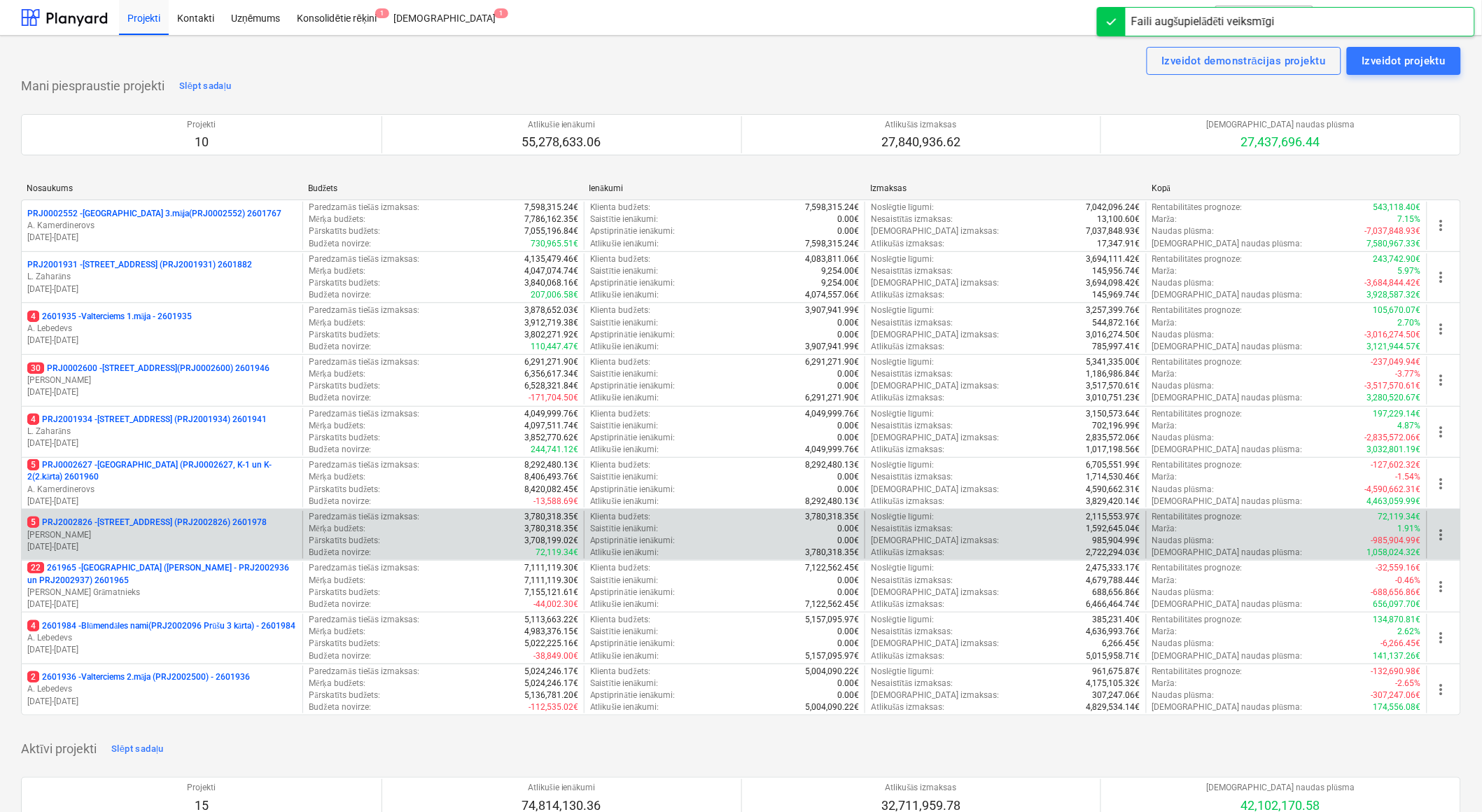
click at [142, 530] on p "[PERSON_NAME]" at bounding box center [162, 535] width 270 height 12
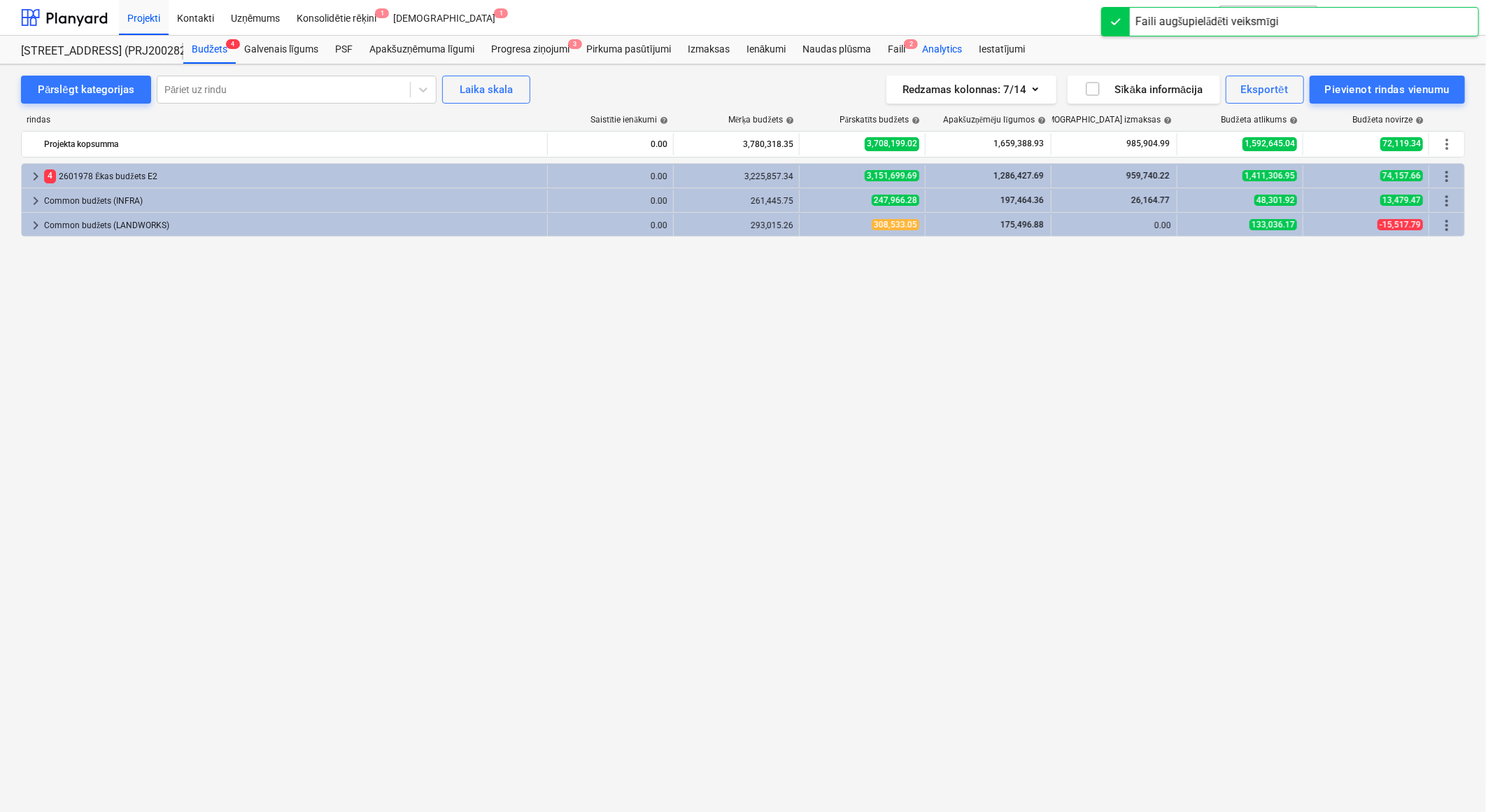
click at [893, 50] on div "Faili 2" at bounding box center [896, 50] width 34 height 28
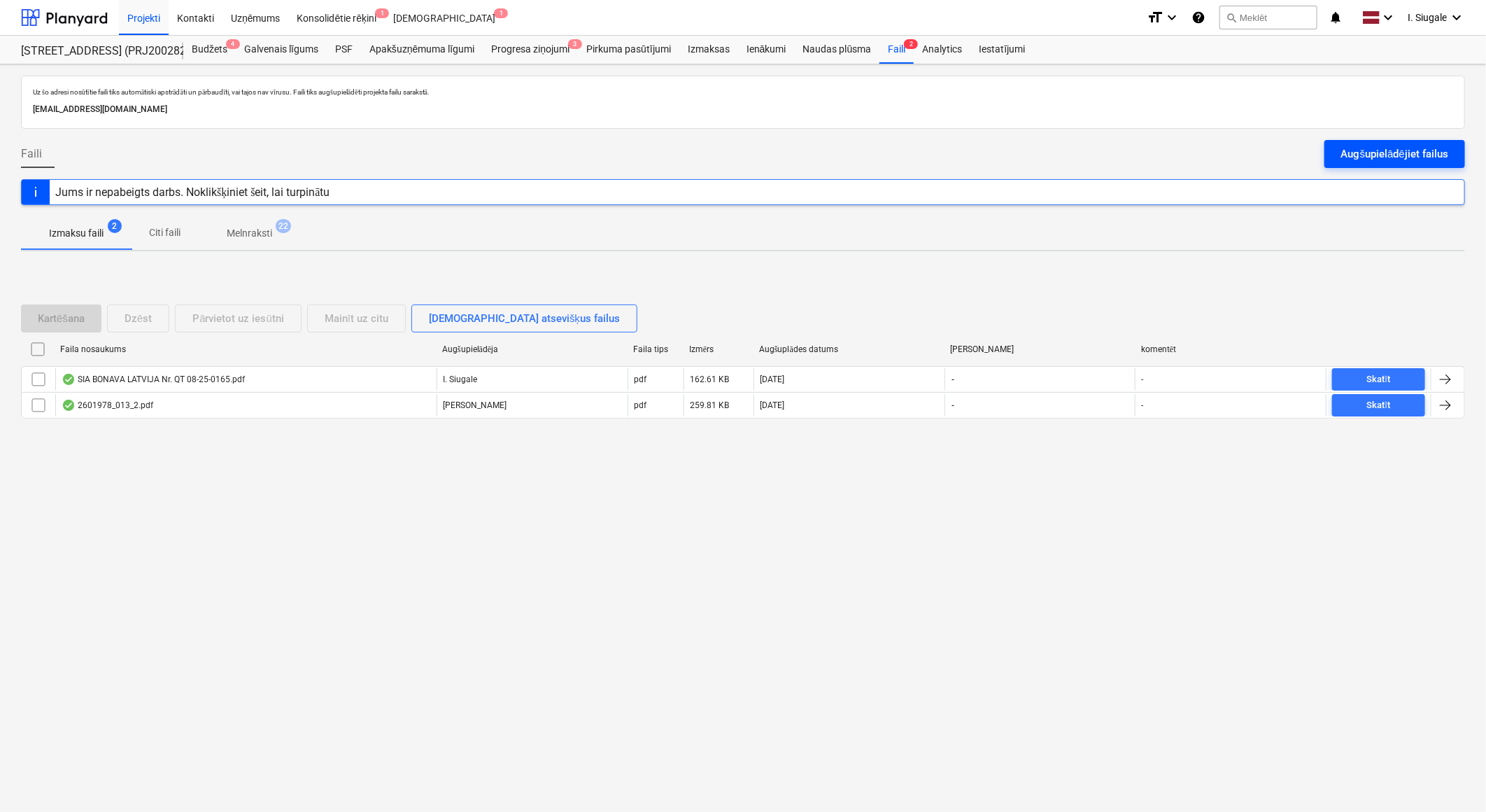
click at [1375, 153] on div "Augšupielādējiet failus" at bounding box center [1394, 154] width 107 height 18
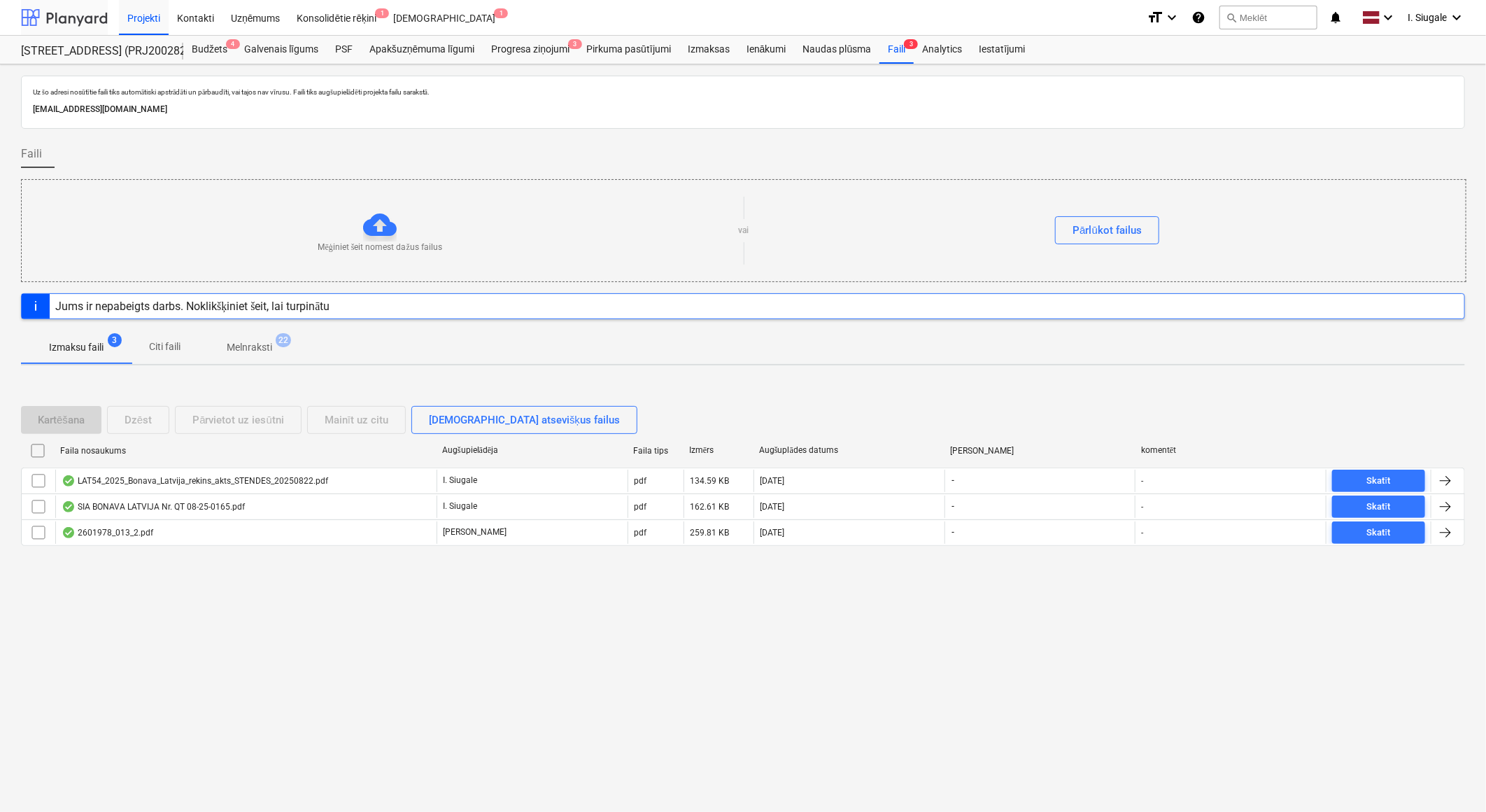
click at [71, 14] on div at bounding box center [64, 17] width 86 height 35
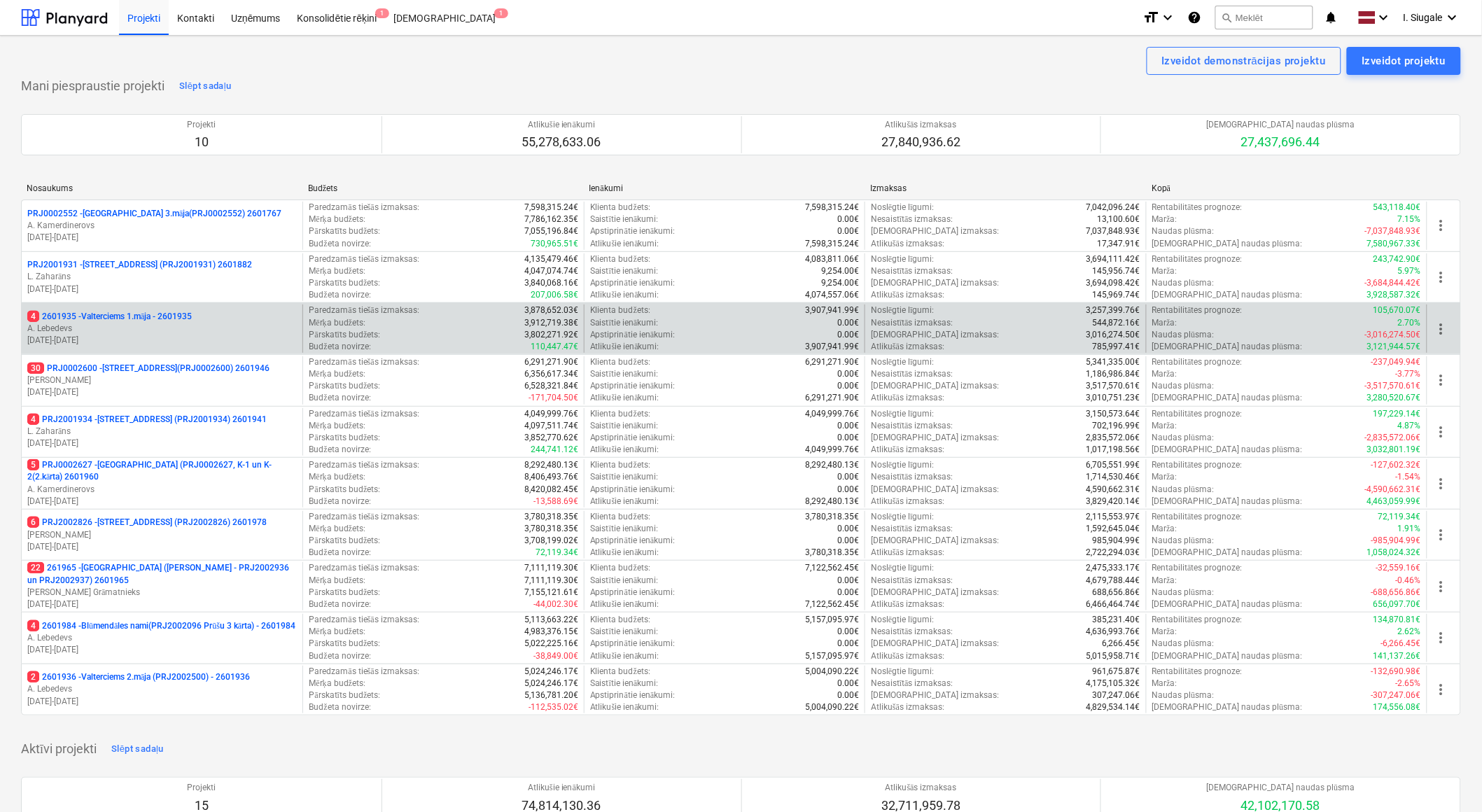
click at [162, 318] on p "4 2601935 - Valterciems 1.māja - 2601935" at bounding box center [109, 317] width 164 height 12
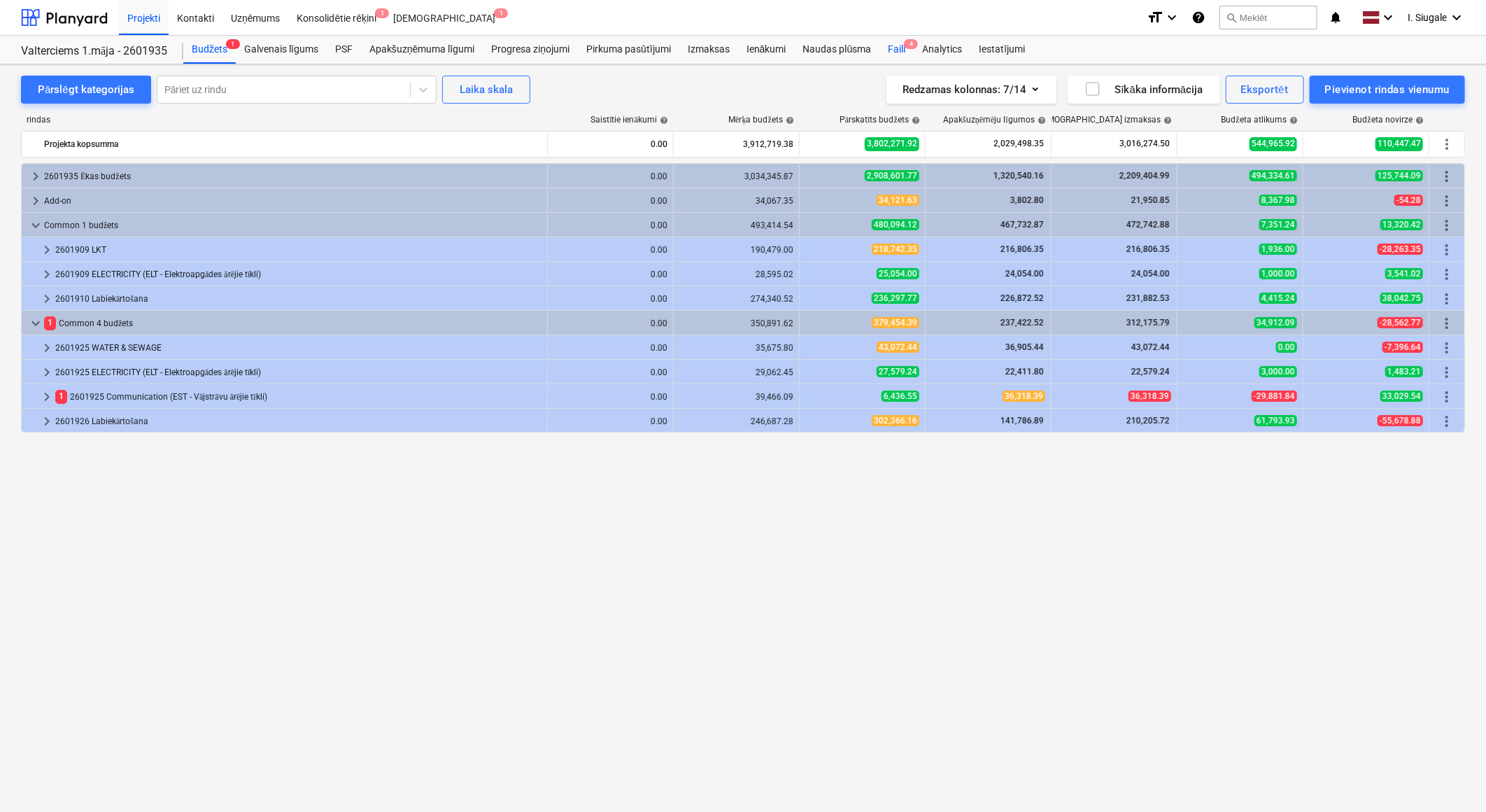
click at [899, 47] on div "Faili 4" at bounding box center [896, 50] width 34 height 28
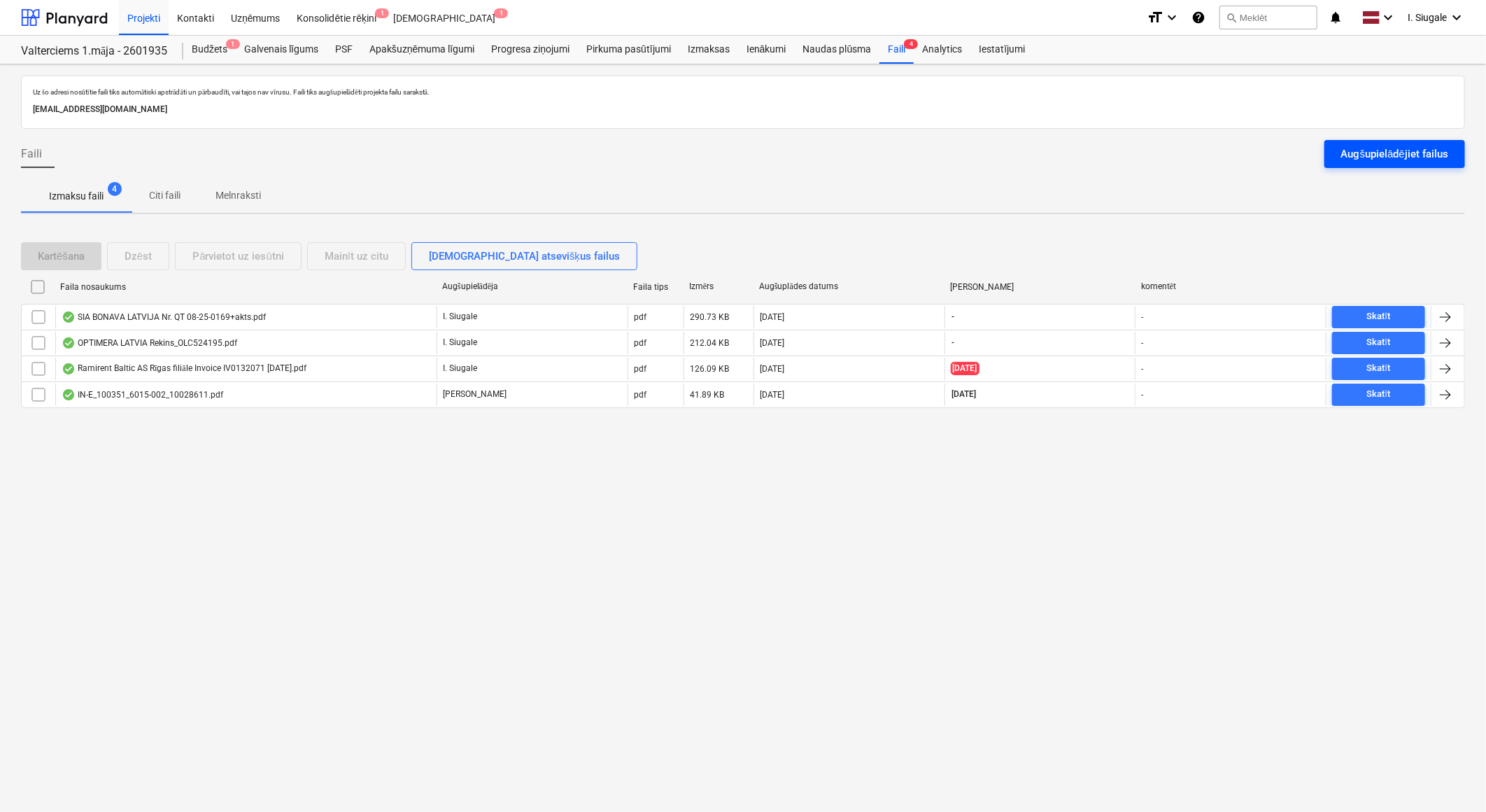
click at [1366, 155] on div "Augšupielādējiet failus" at bounding box center [1394, 154] width 107 height 18
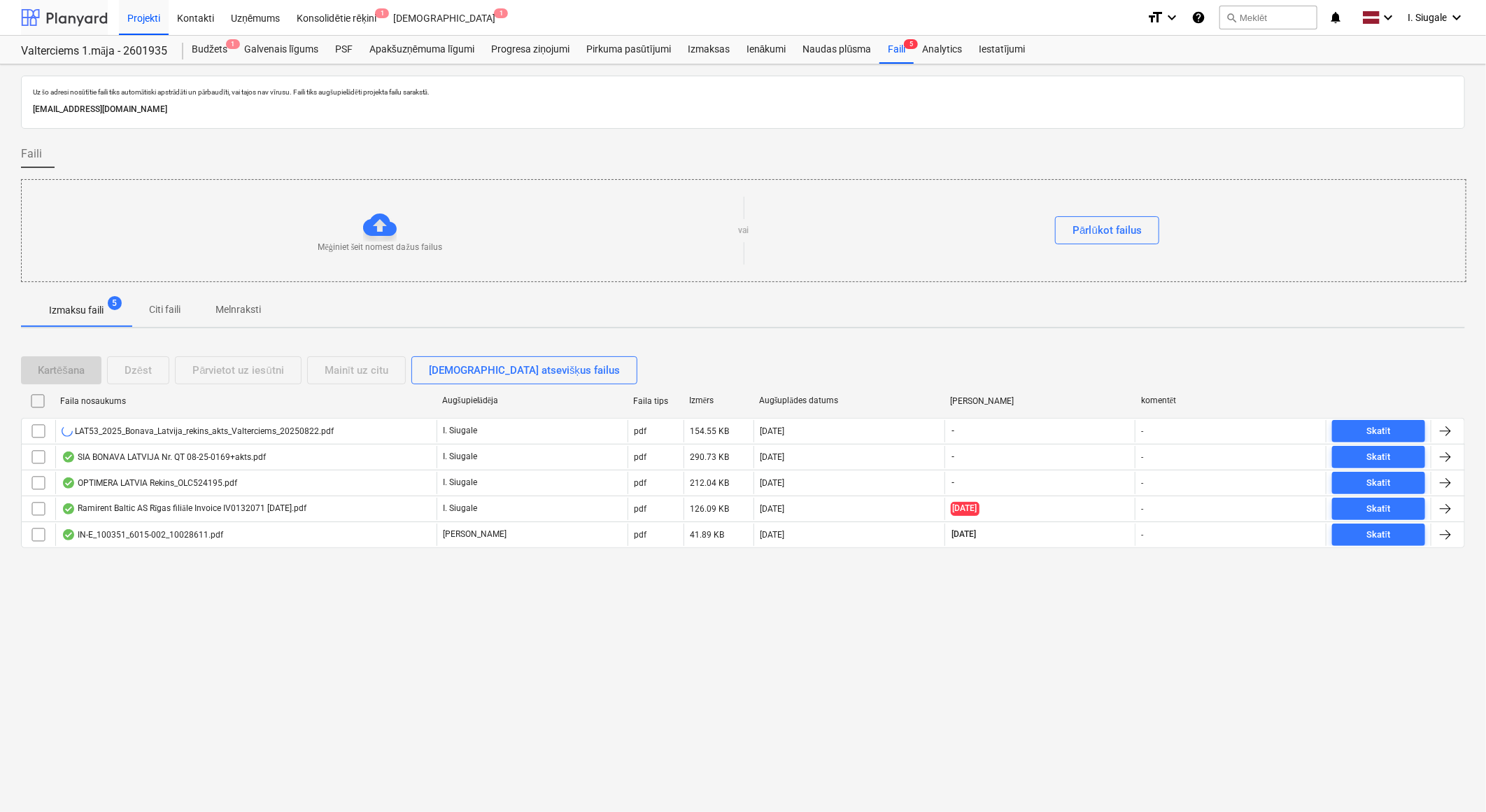
click at [88, 18] on div at bounding box center [64, 17] width 86 height 35
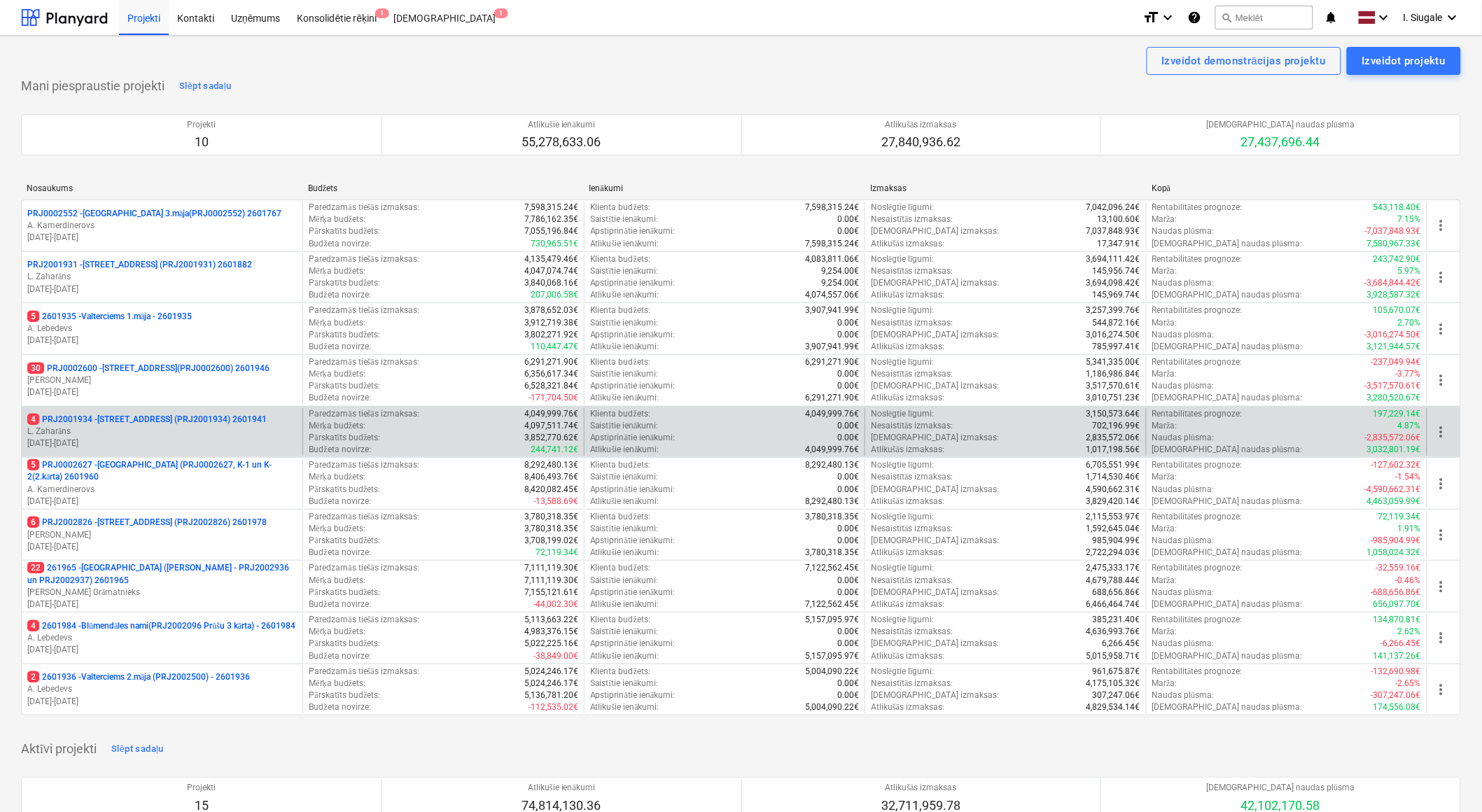
click at [175, 427] on p "L. Zaharāns" at bounding box center [162, 431] width 270 height 12
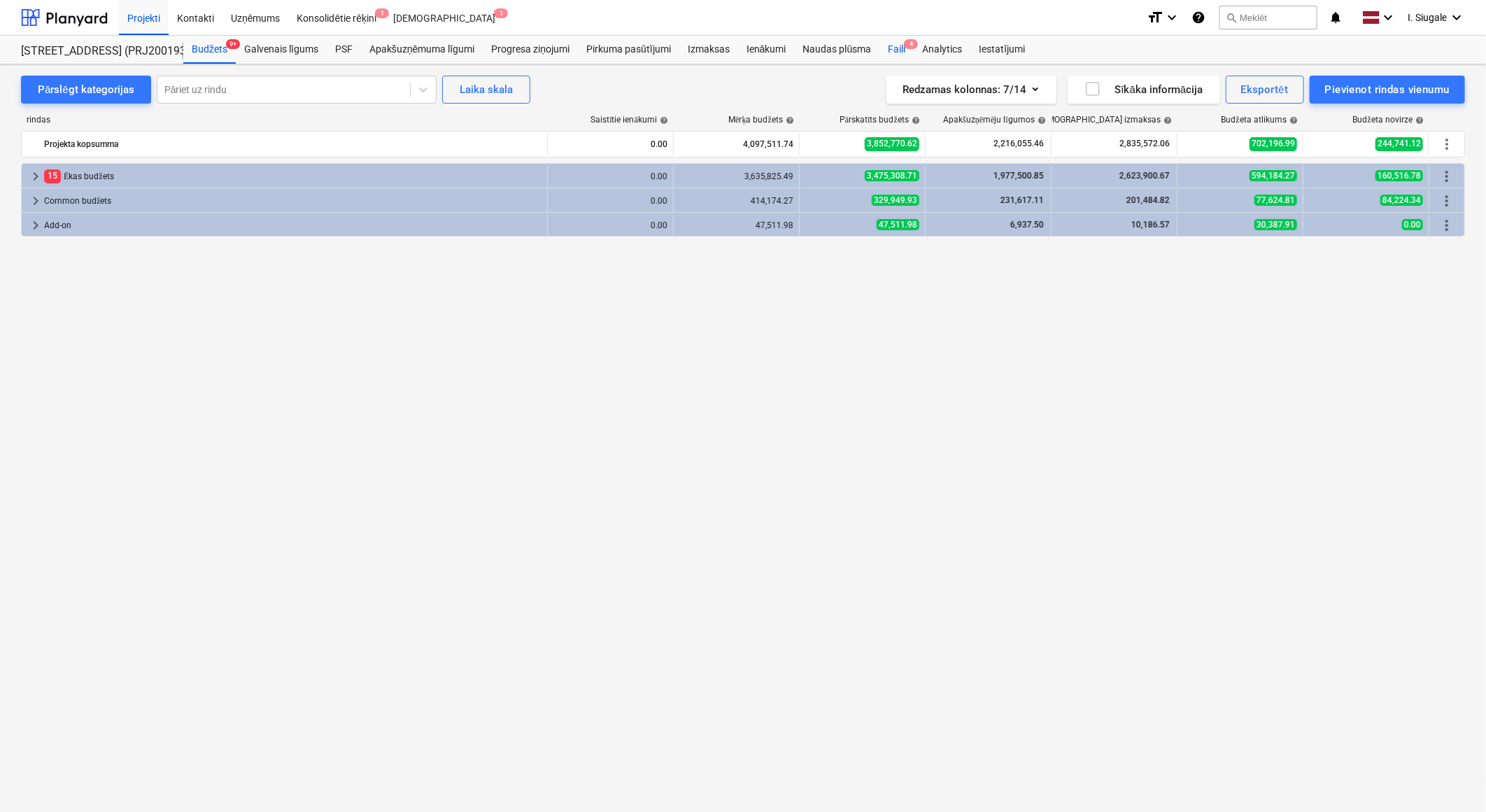
click at [905, 49] on div "Faili 4" at bounding box center [896, 50] width 34 height 28
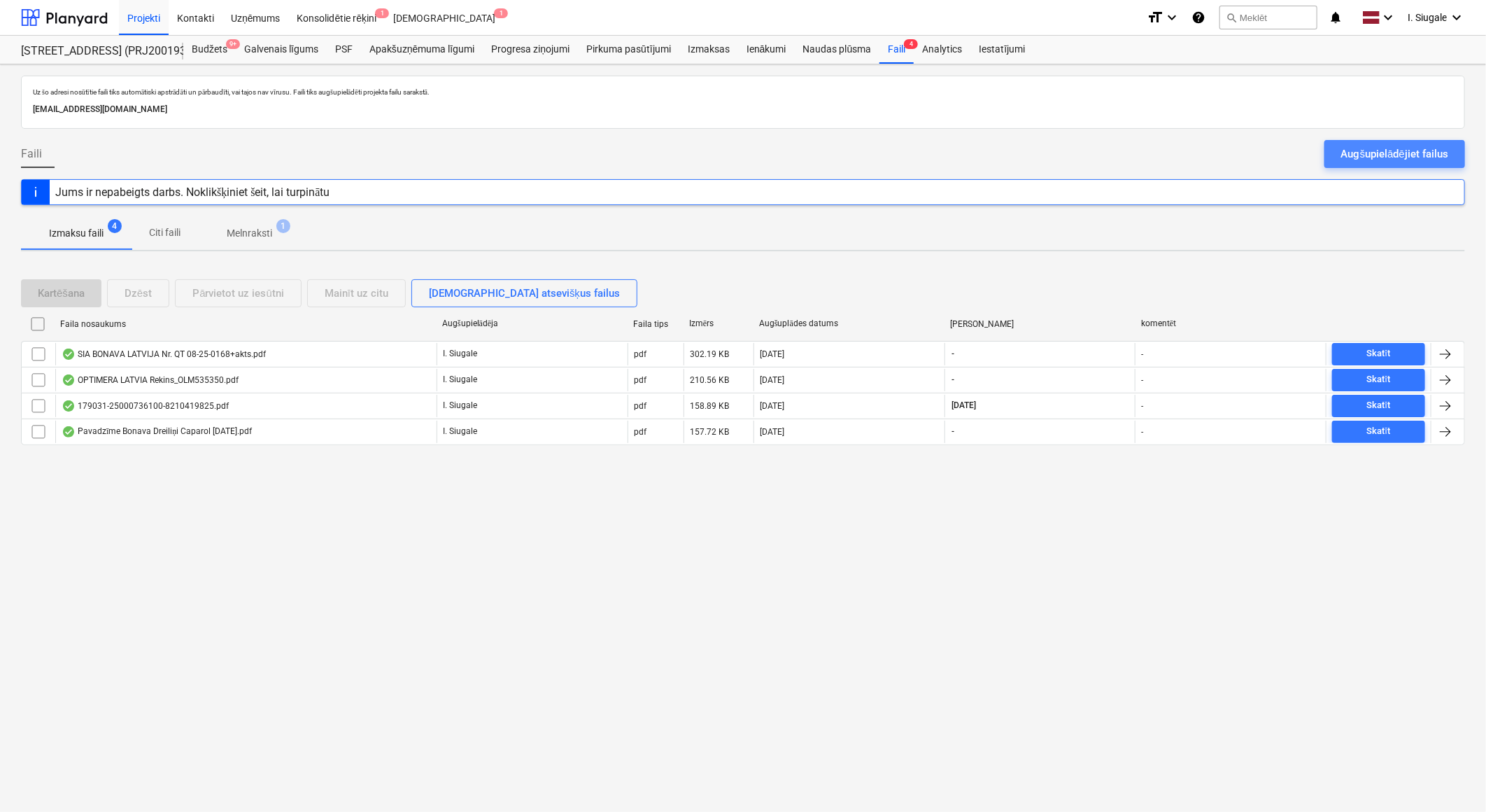
click at [1414, 149] on div "Augšupielādējiet failus" at bounding box center [1394, 154] width 107 height 18
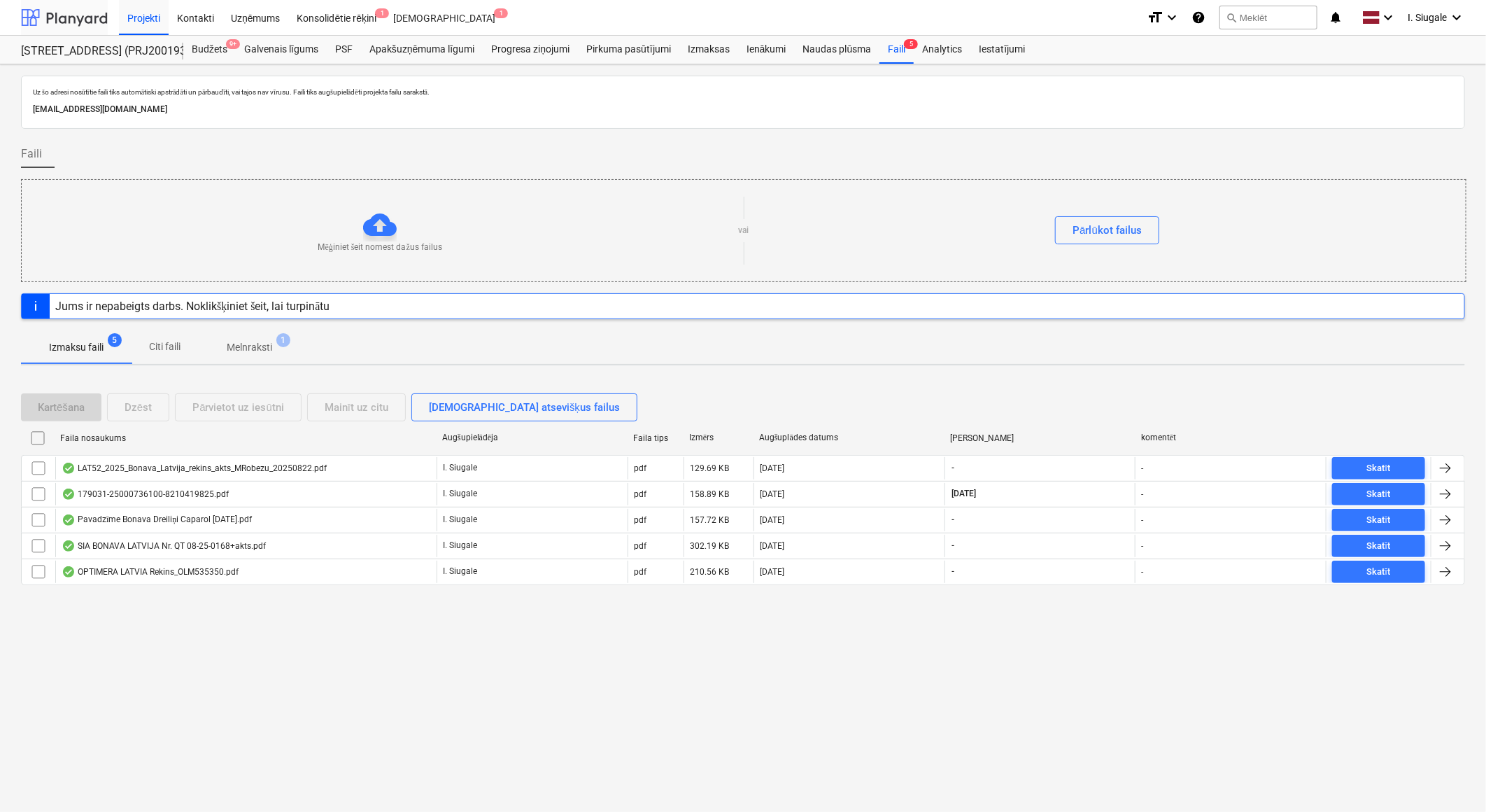
click at [70, 22] on div at bounding box center [64, 17] width 86 height 35
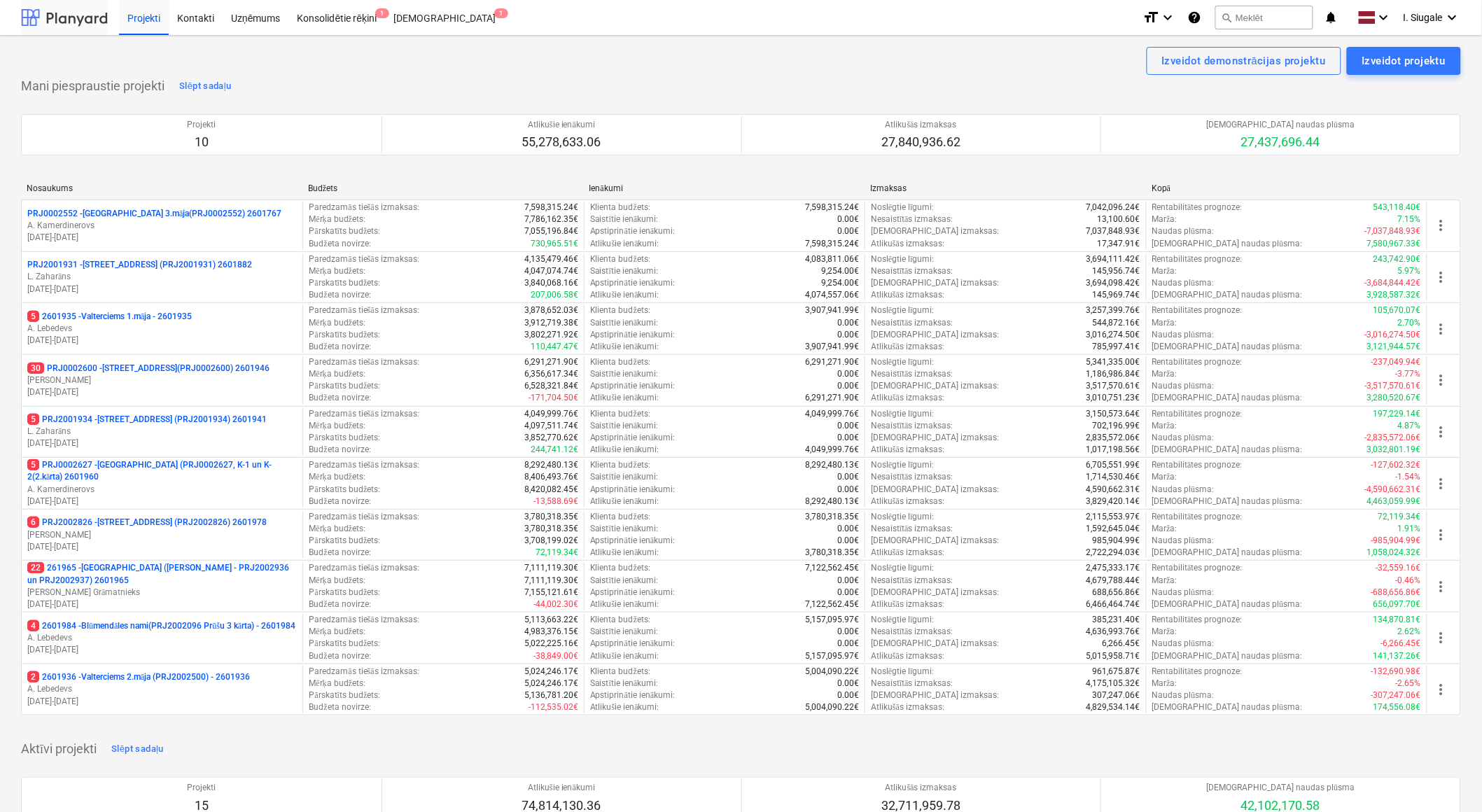
click at [73, 17] on div at bounding box center [64, 17] width 86 height 35
